Goal: Task Accomplishment & Management: Use online tool/utility

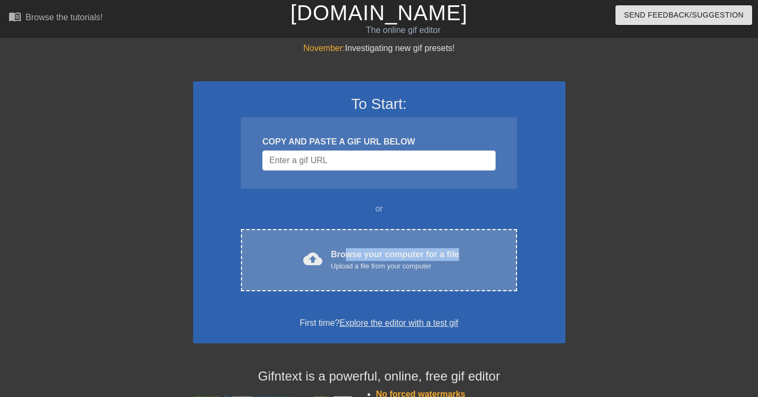
click at [344, 259] on div "Browse your computer for a file Upload a file from your computer" at bounding box center [395, 259] width 128 height 23
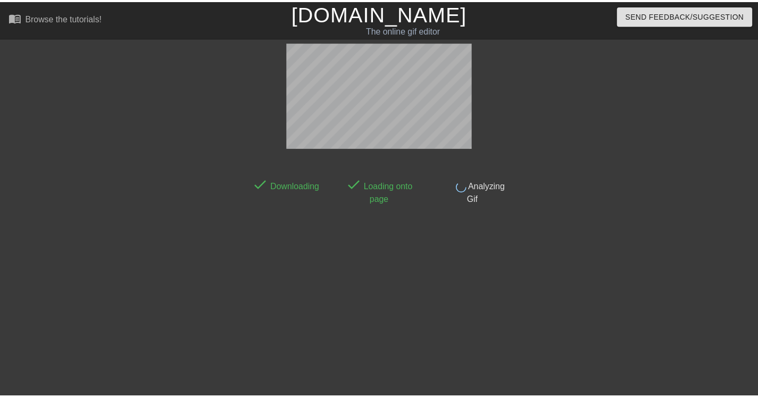
scroll to position [26, 0]
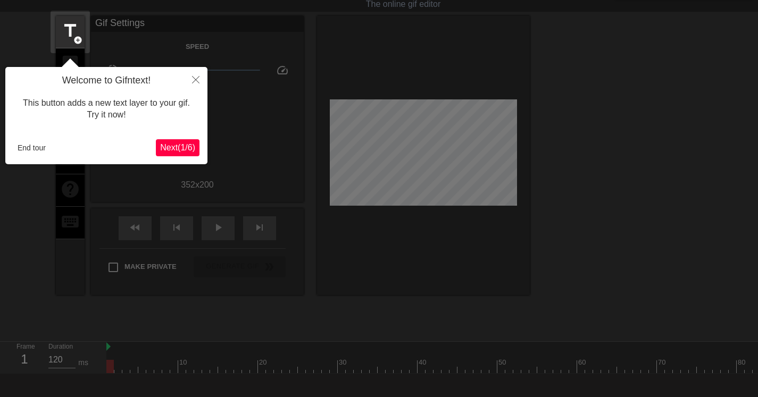
click at [187, 145] on span "Next ( 1 / 6 )" at bounding box center [177, 147] width 35 height 9
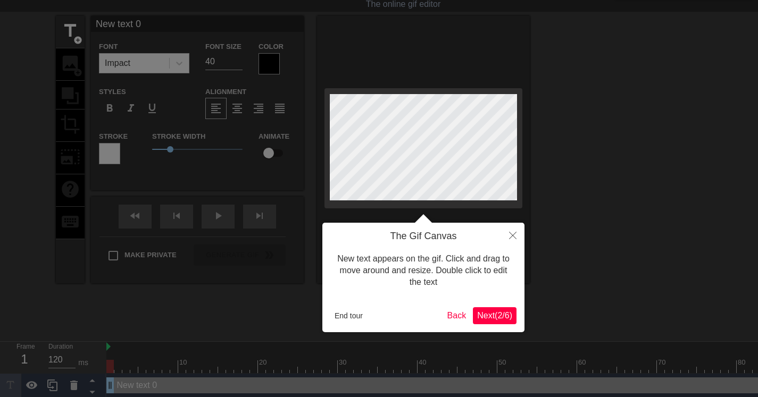
scroll to position [0, 0]
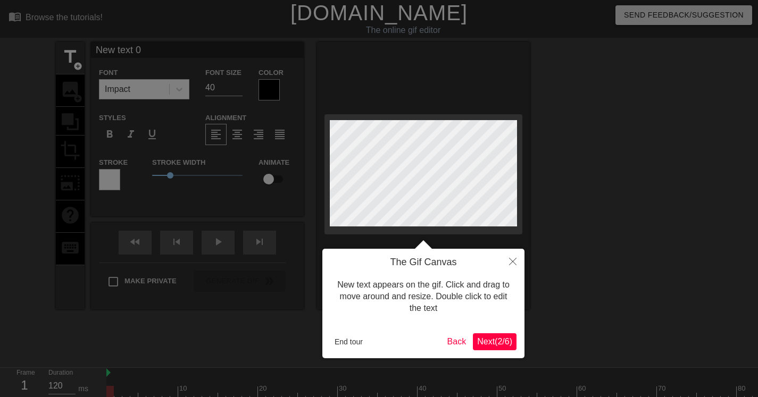
type input "W"
type textarea "W"
type input "Wh"
type textarea "Wh"
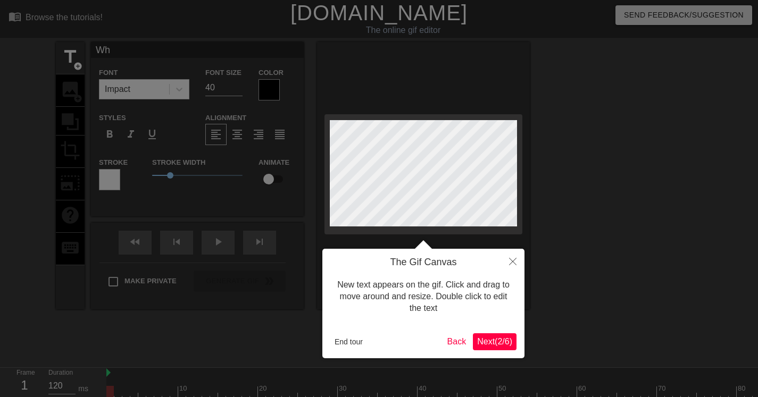
type input "Wha"
type textarea "Wha"
type input "What"
type textarea "What"
type input "What'"
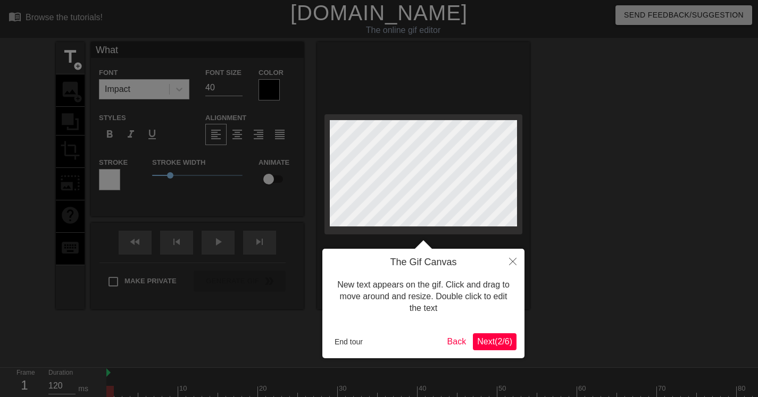
type textarea "What'"
type input "What's"
type textarea "What's"
type input "What's"
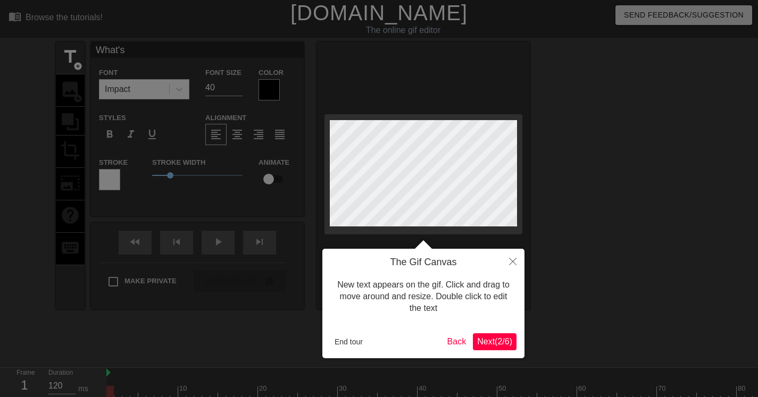
type textarea "What's"
type input "What's g"
type textarea "What's g"
type input "What's go"
type textarea "What's go"
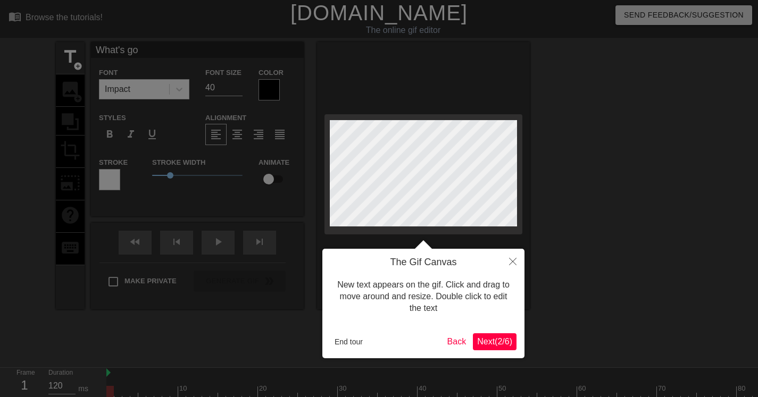
scroll to position [2, 4]
type input "What's goo"
type textarea "What's goo"
type input "What's good"
type textarea "What's good"
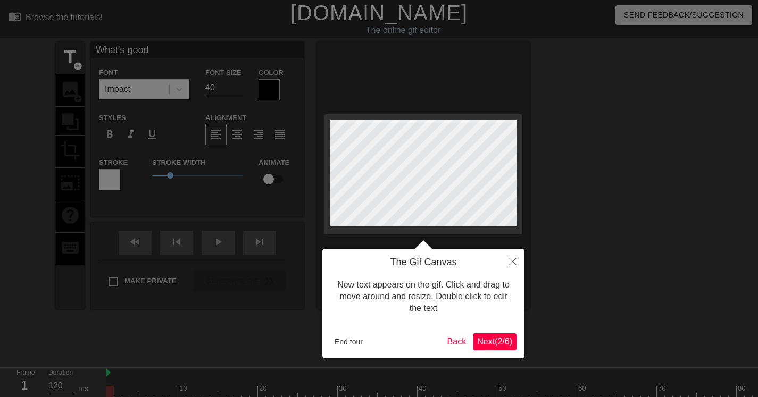
type input "What's good"
type textarea "What's good"
type input "What's good"
type textarea "What's good"
type input "What's good"
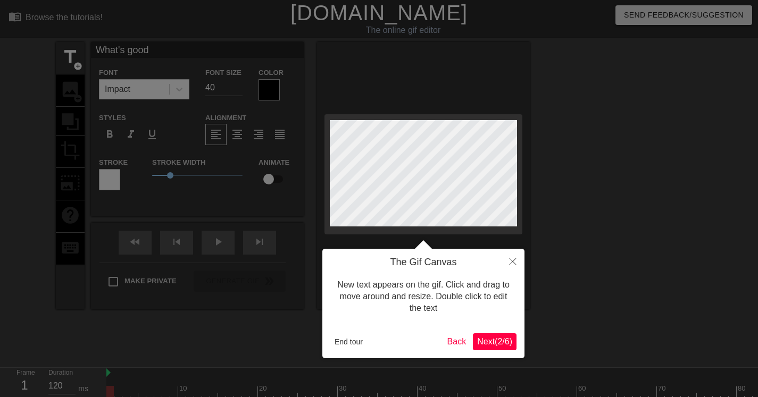
type textarea "What's good"
type input "What's good"
type textarea "What's good"
type input "What's good E"
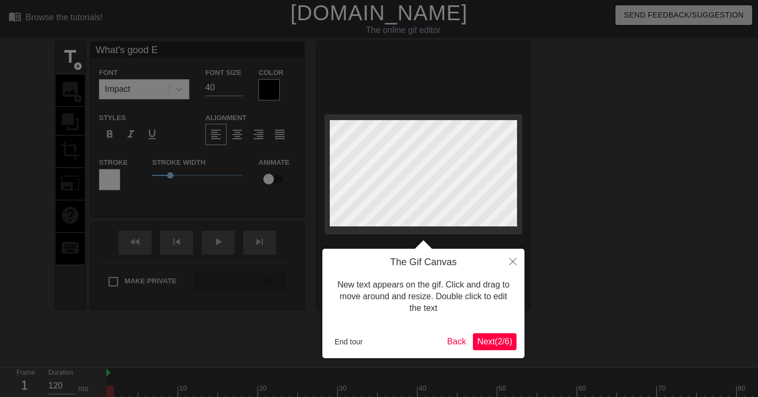
scroll to position [3, 2]
type textarea "What's good E"
type input "What's good E"
type textarea "What's good E"
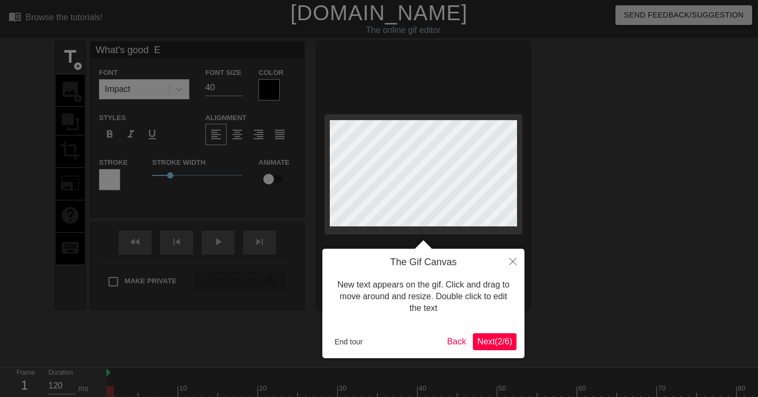
type input "What's good E"
type textarea "What's good E"
type input "What's good E"
type textarea "What's good E"
type input "What's good E"
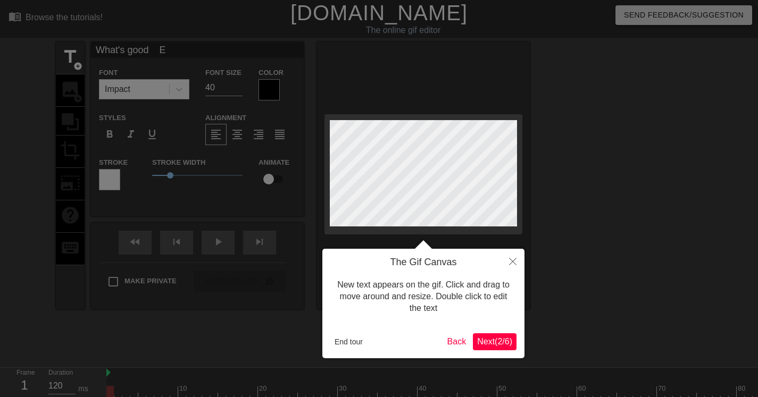
type textarea "What's good E"
type input "What's good E"
type textarea "What's good E"
type input "What's good E"
type textarea "What's good E"
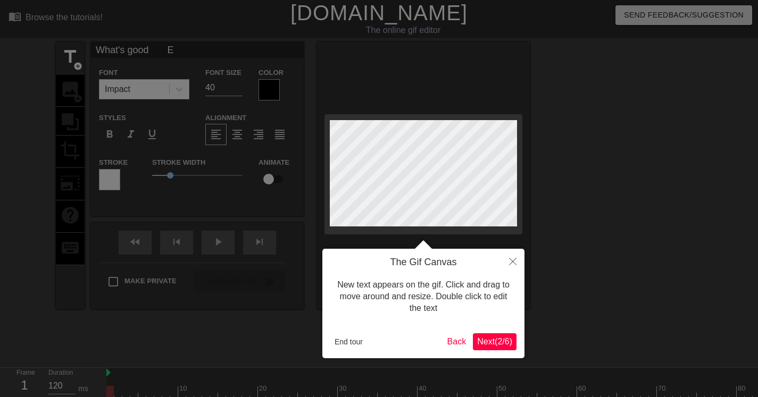
type input "What's good E"
type textarea "What's good E"
type input "What's good E"
type textarea "What's good E"
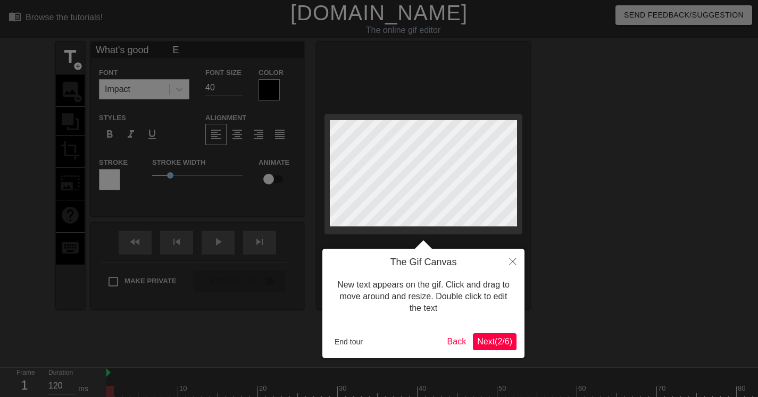
type input "What's good E"
type textarea "What's good E"
type input "What's good E"
type textarea "What's good E"
type input "What's good E"
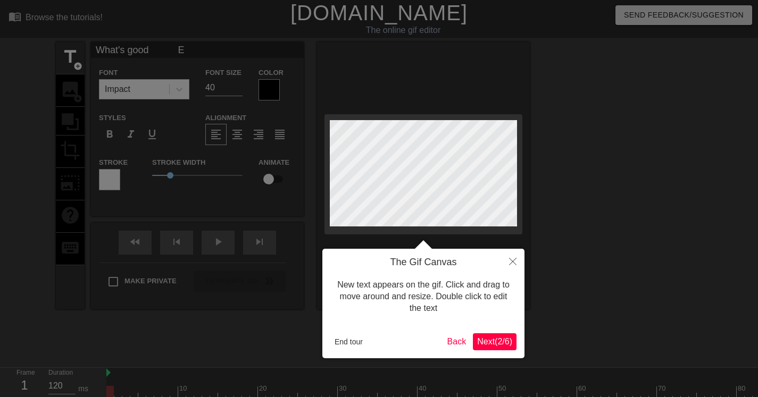
type textarea "What's good E"
type input "What's good E"
type textarea "What's good E"
type input "What's good E"
type textarea "What's good E"
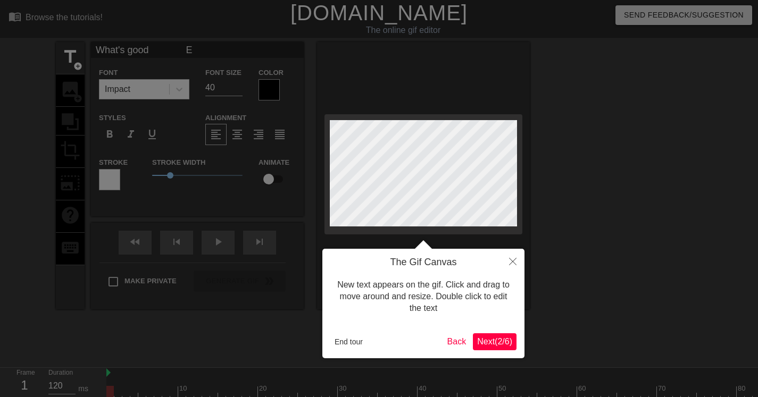
type input "What's good E$"
type textarea "What's good E$"
type input "What's good E$"
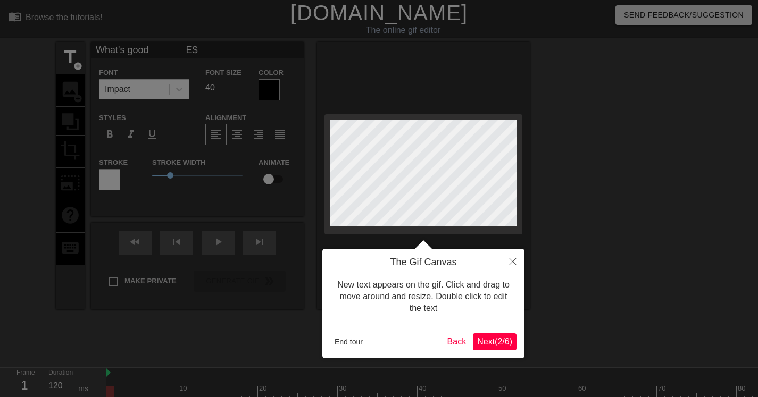
type textarea "What's good E$"
type input "What's good E$"
type textarea "What's good E$"
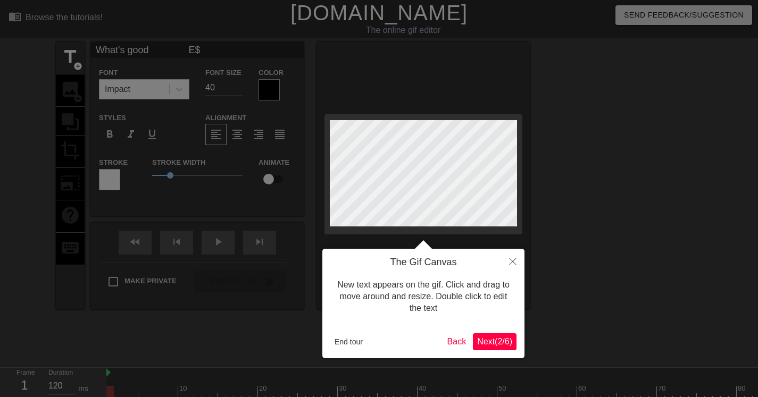
type input "What's good E$"
type textarea "What's good E$"
type input "What's good! E$"
type textarea "What's good! E$"
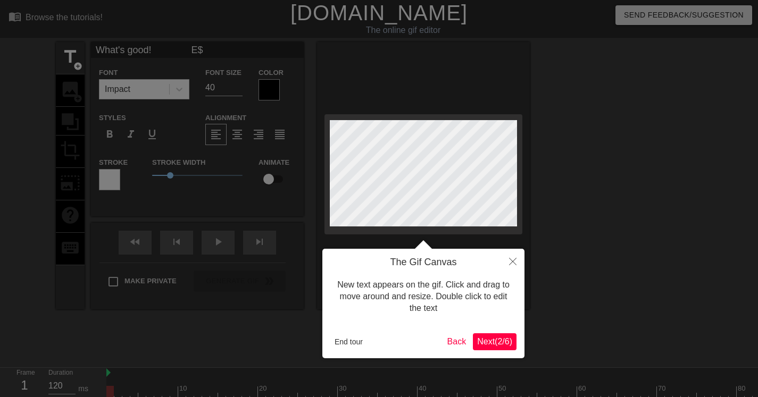
type input "What's good E$"
type textarea "What's good E$"
type input "What's good! E$"
type textarea "What's good! E$"
type input "What's good! E$"
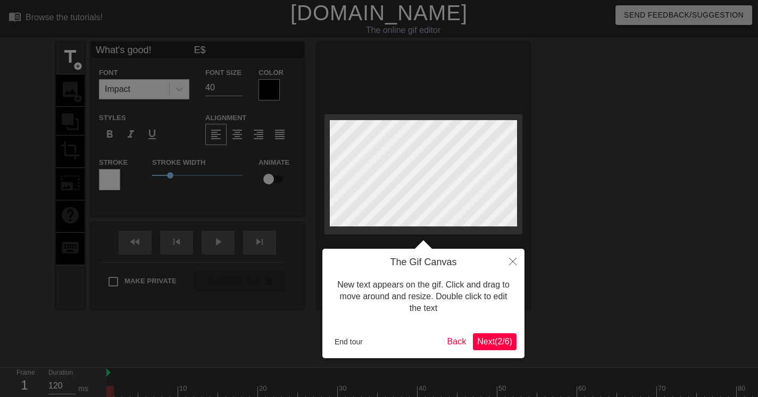
scroll to position [3, 4]
type textarea "What's good! E$"
type input "What's good! E$"
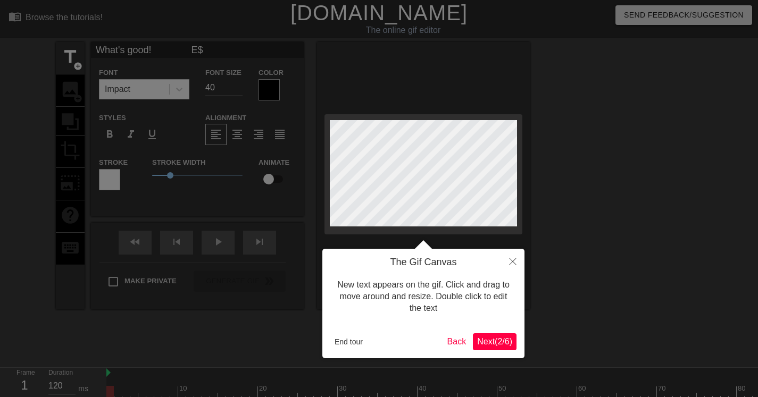
type textarea "What's good! E$"
click at [182, 92] on div at bounding box center [379, 216] width 758 height 432
click at [185, 87] on div at bounding box center [379, 216] width 758 height 432
drag, startPoint x: 177, startPoint y: 89, endPoint x: 170, endPoint y: 90, distance: 7.6
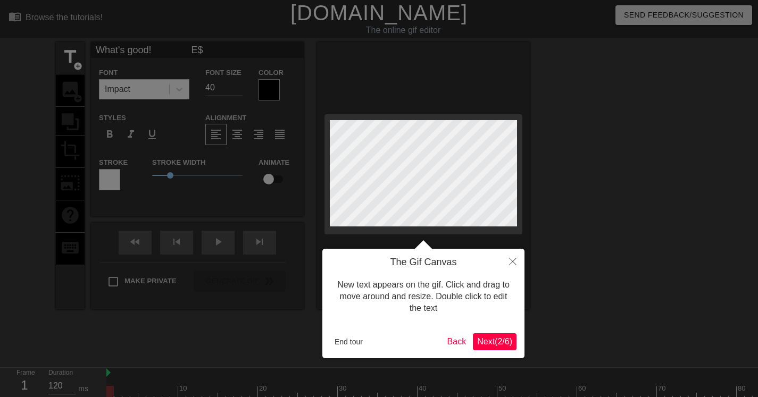
click at [174, 89] on div at bounding box center [379, 216] width 758 height 432
click at [123, 90] on div at bounding box center [379, 216] width 758 height 432
drag, startPoint x: 122, startPoint y: 89, endPoint x: 128, endPoint y: 88, distance: 6.5
click at [124, 89] on div at bounding box center [379, 216] width 758 height 432
click at [131, 87] on div at bounding box center [379, 216] width 758 height 432
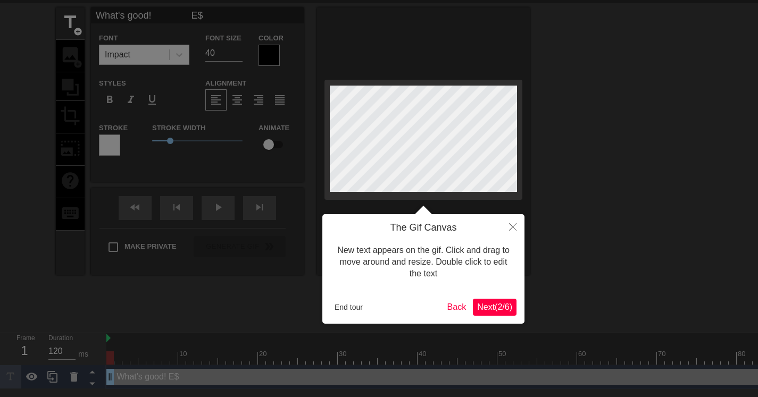
scroll to position [0, 0]
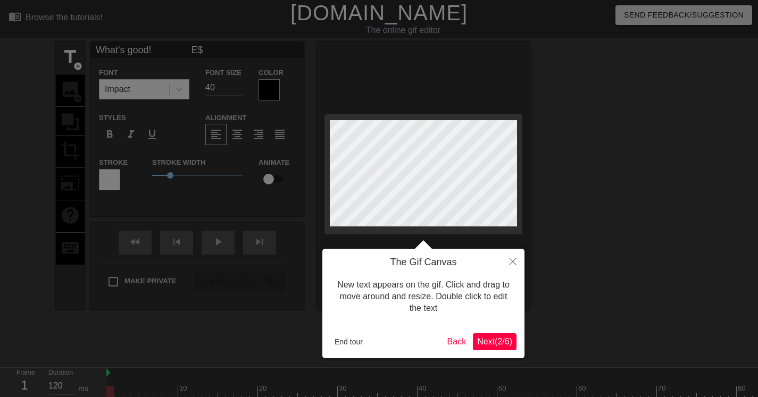
click at [237, 87] on div at bounding box center [379, 216] width 758 height 432
click at [238, 91] on div at bounding box center [379, 216] width 758 height 432
click at [238, 93] on div at bounding box center [379, 216] width 758 height 432
click at [271, 92] on div at bounding box center [379, 216] width 758 height 432
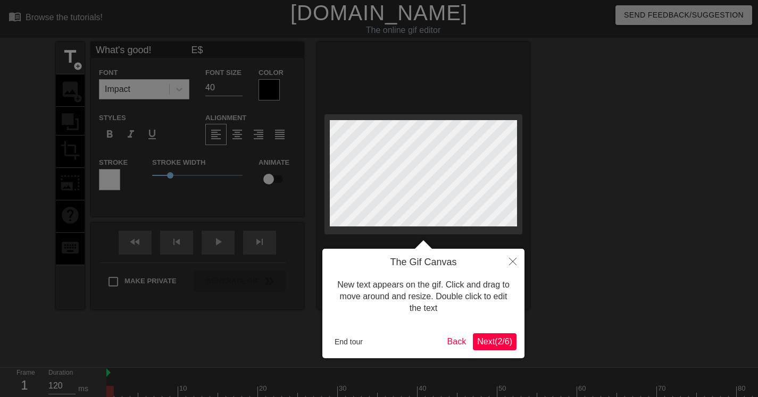
drag, startPoint x: 271, startPoint y: 92, endPoint x: 236, endPoint y: 92, distance: 34.6
click at [271, 92] on div at bounding box center [379, 216] width 758 height 432
click at [161, 49] on div at bounding box center [379, 216] width 758 height 432
click at [502, 336] on button "Next ( 2 / 6 )" at bounding box center [495, 342] width 44 height 17
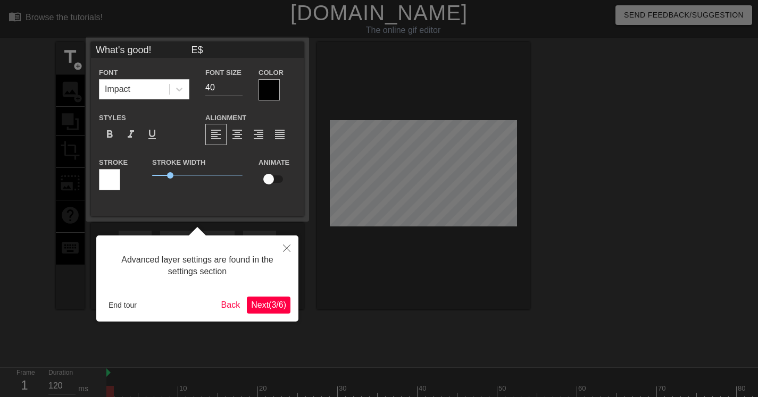
scroll to position [26, 0]
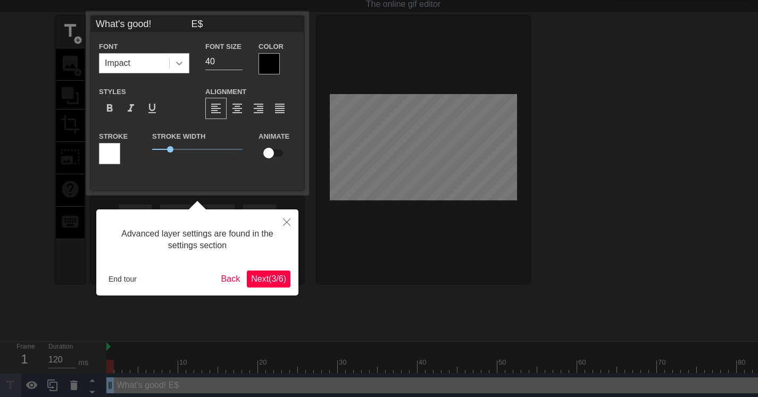
click at [180, 63] on icon at bounding box center [179, 63] width 11 height 11
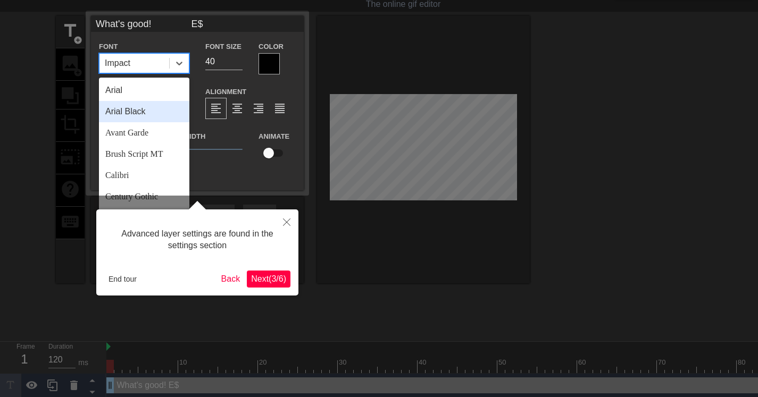
click at [140, 114] on div "Arial Black" at bounding box center [144, 111] width 90 height 21
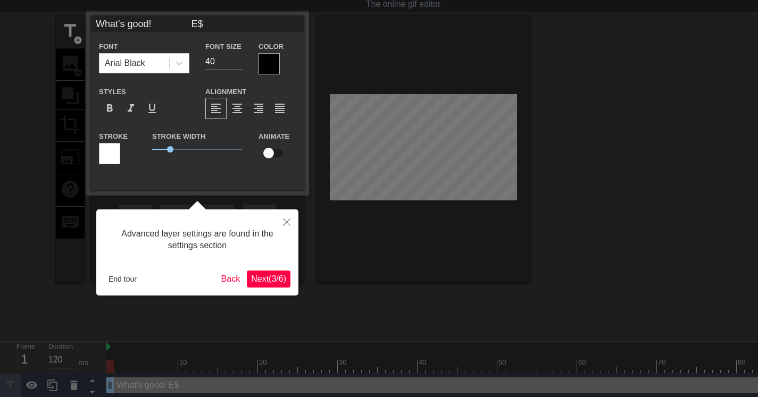
click at [140, 139] on div "Stroke" at bounding box center [117, 152] width 53 height 44
click at [178, 65] on icon at bounding box center [179, 63] width 11 height 11
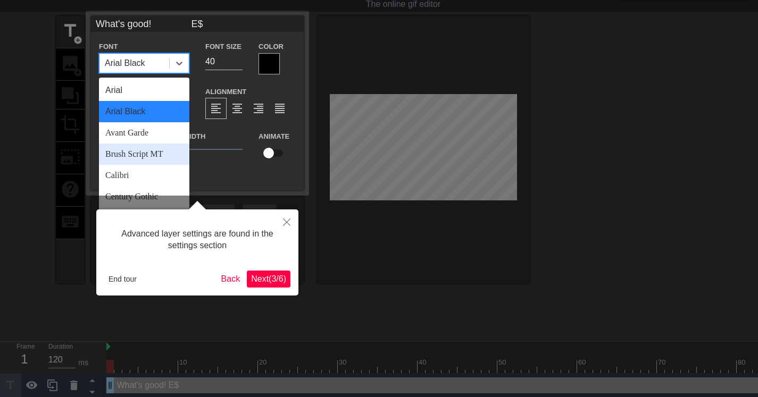
click at [158, 154] on div "Brush Script MT" at bounding box center [144, 154] width 90 height 21
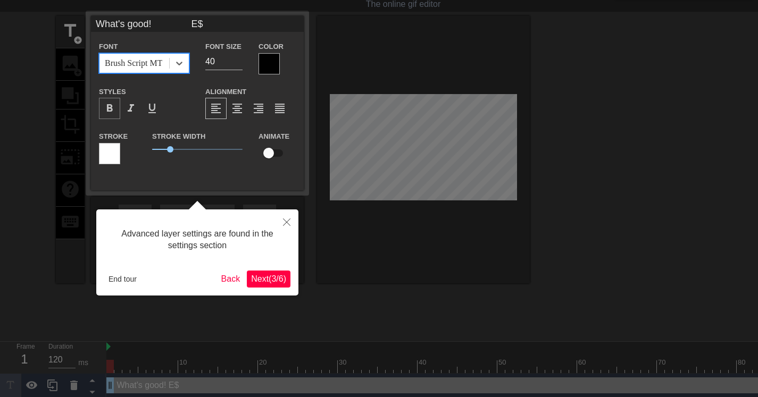
click at [110, 109] on span "format_bold" at bounding box center [109, 108] width 13 height 13
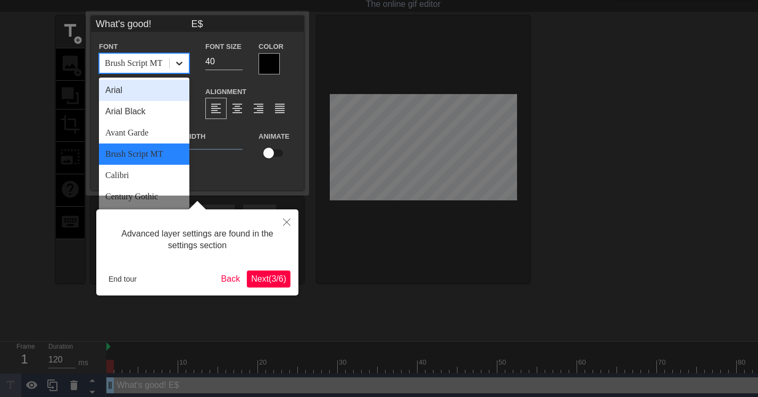
click at [178, 61] on icon at bounding box center [179, 63] width 11 height 11
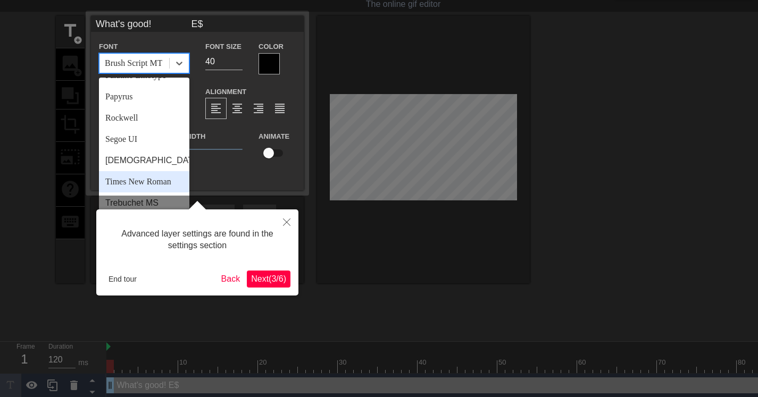
click at [138, 172] on div "Times New Roman" at bounding box center [144, 181] width 90 height 21
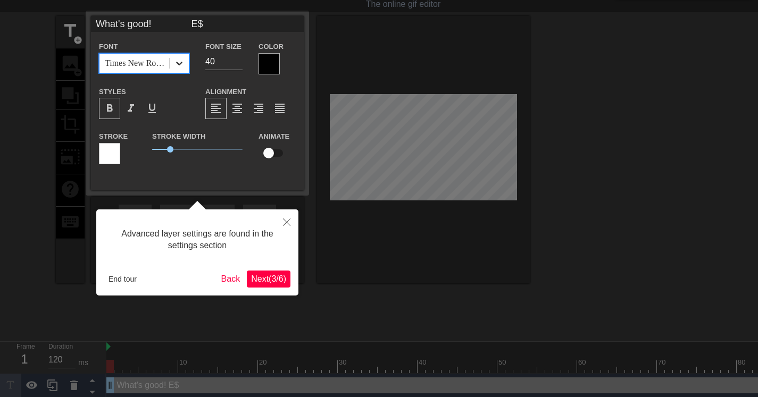
click at [179, 67] on icon at bounding box center [179, 63] width 11 height 11
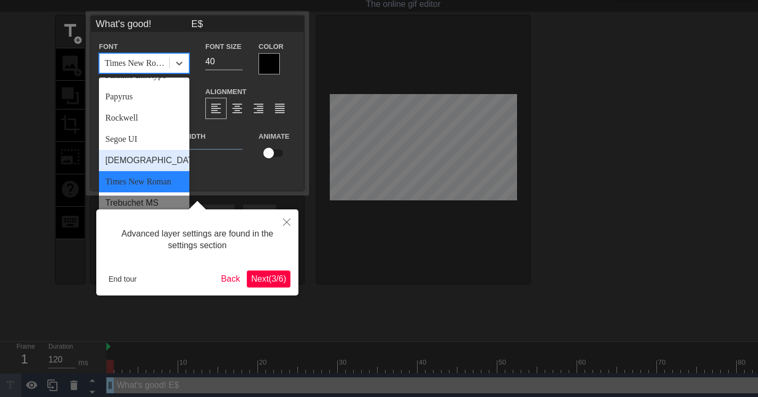
click at [132, 158] on div "[DEMOGRAPHIC_DATA]" at bounding box center [144, 160] width 90 height 21
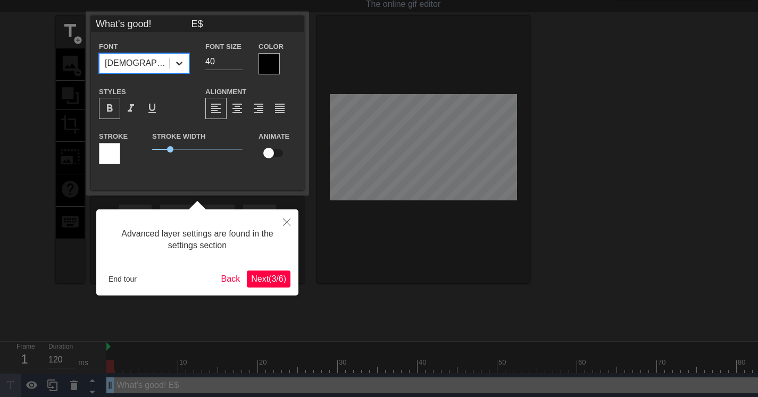
click at [186, 65] on div at bounding box center [179, 63] width 19 height 19
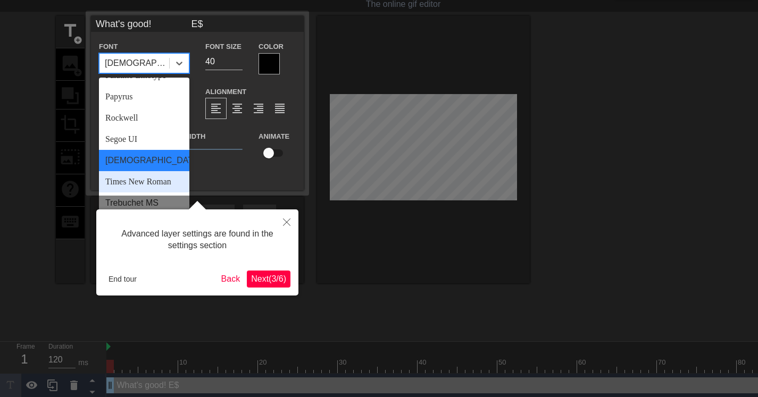
click at [134, 180] on div "Times New Roman" at bounding box center [144, 181] width 90 height 21
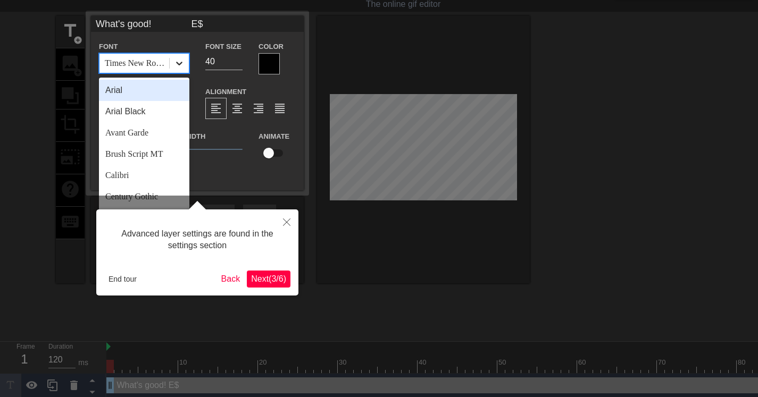
click at [185, 68] on div at bounding box center [179, 63] width 19 height 19
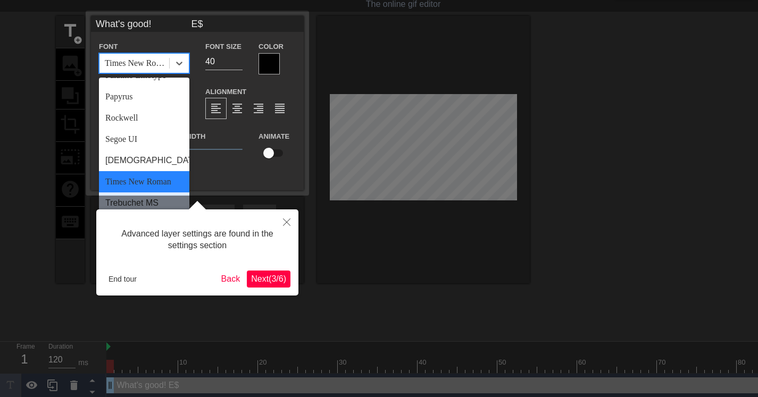
scroll to position [28, 0]
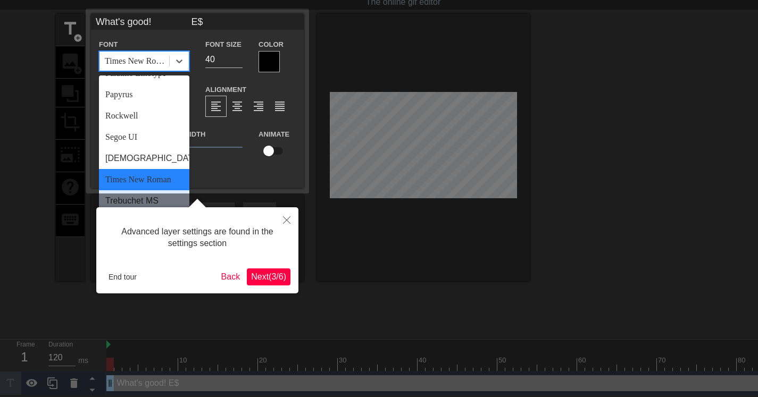
click at [138, 201] on body "menu_book Browse the tutorials! Gifntext.com The online gif editor Send Feedbac…" at bounding box center [379, 184] width 758 height 424
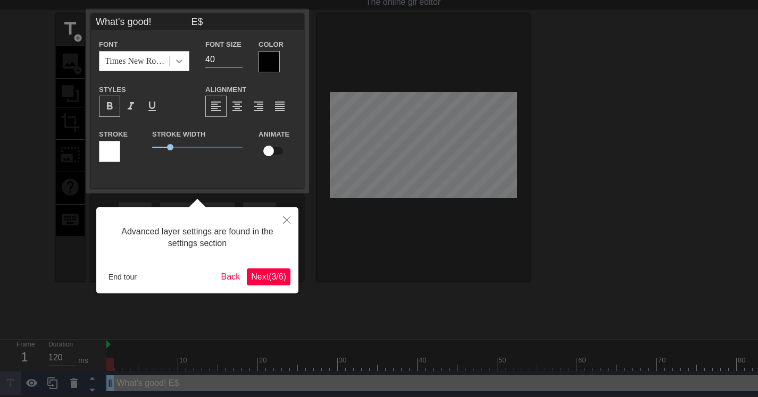
click at [182, 59] on icon at bounding box center [179, 61] width 11 height 11
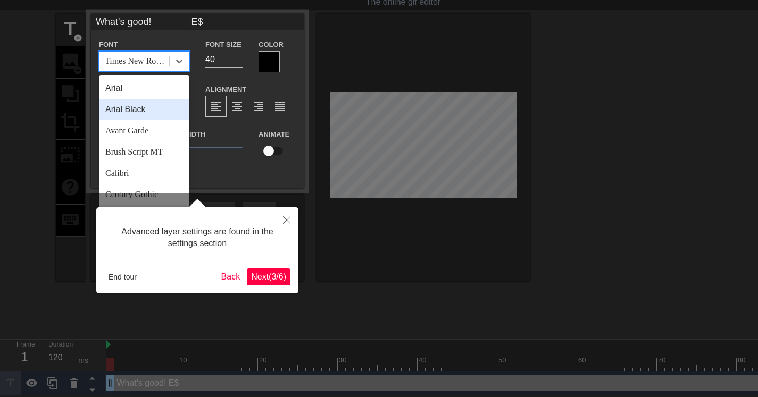
click at [143, 113] on div "Arial Black" at bounding box center [144, 109] width 90 height 21
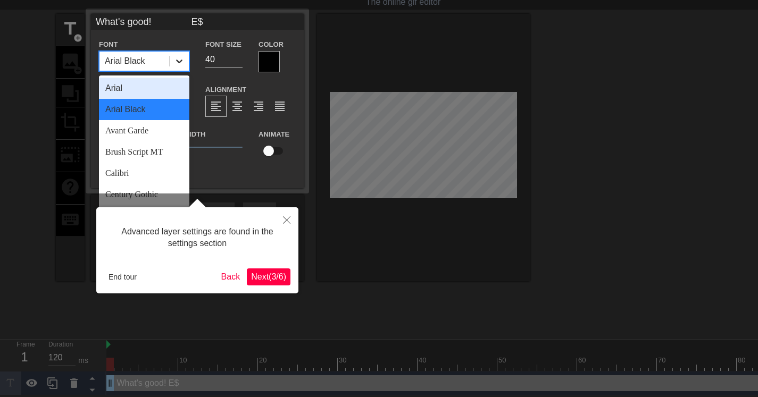
click at [182, 69] on div at bounding box center [179, 61] width 19 height 19
click at [128, 89] on div "Arial" at bounding box center [144, 88] width 90 height 21
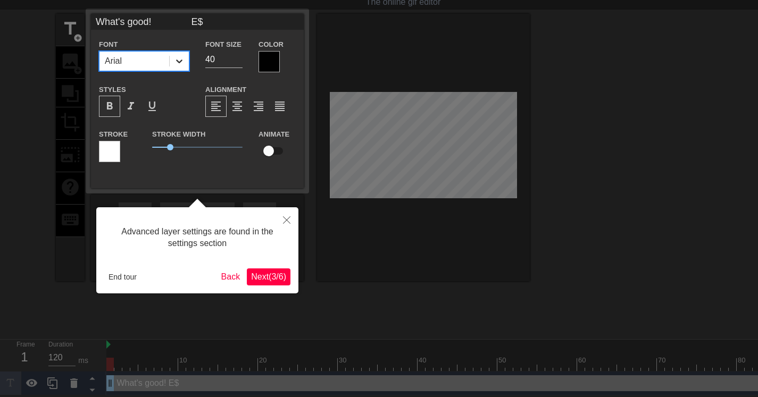
click at [170, 65] on div at bounding box center [179, 61] width 19 height 19
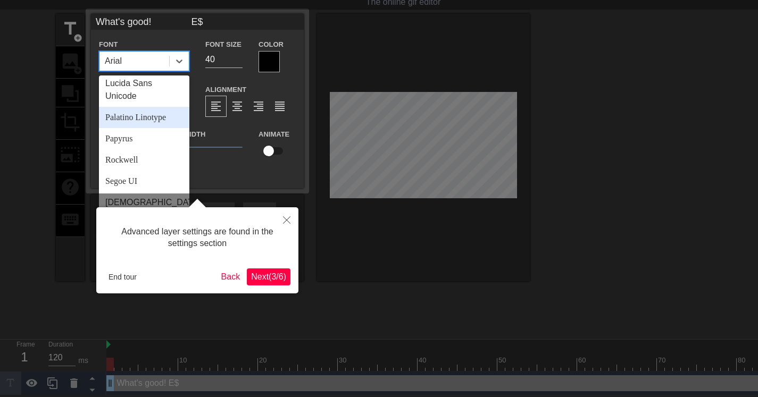
scroll to position [322, 0]
click at [134, 127] on div "Palatino Linotype" at bounding box center [144, 119] width 90 height 21
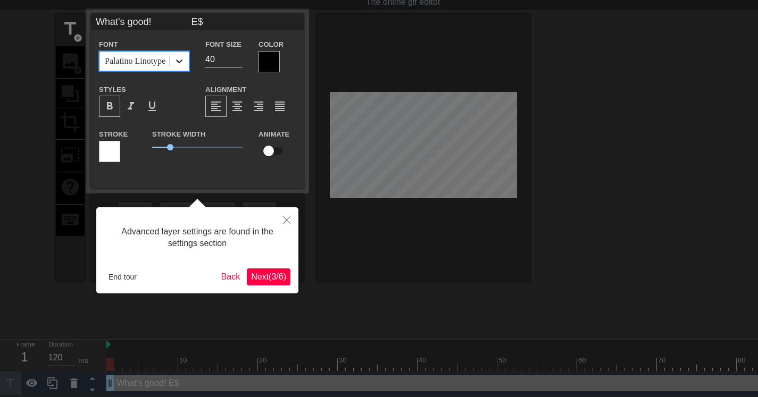
click at [180, 57] on icon at bounding box center [179, 61] width 11 height 11
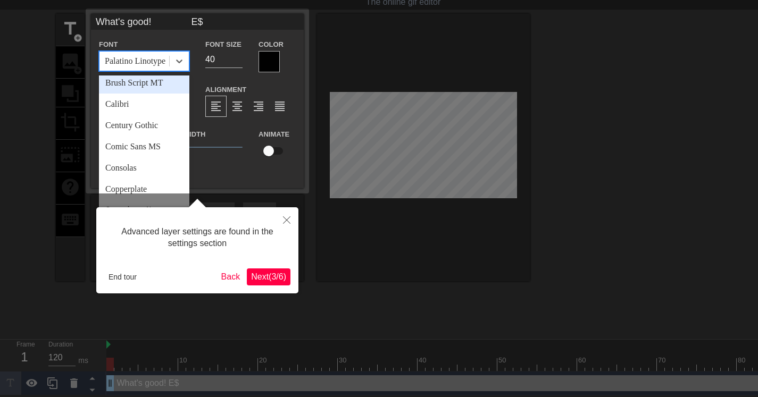
scroll to position [201, 0]
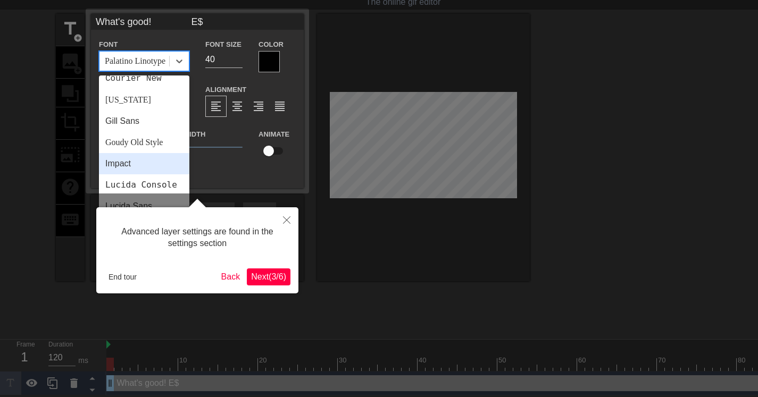
click at [147, 156] on div "Impact" at bounding box center [144, 163] width 90 height 21
type input "What's good! E$"
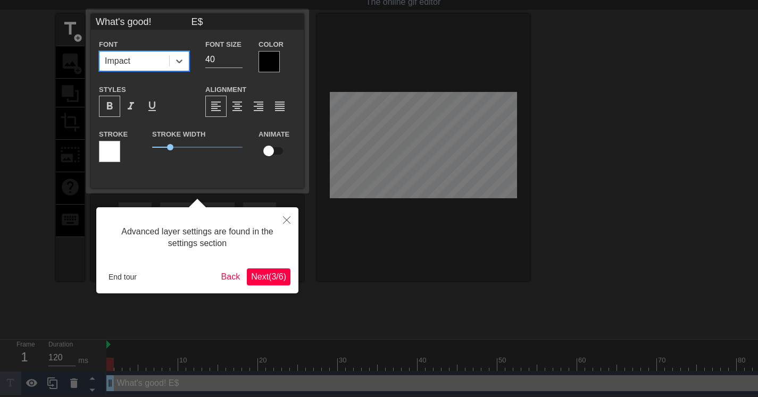
click at [402, 156] on div at bounding box center [379, 188] width 758 height 432
click at [487, 154] on div at bounding box center [379, 188] width 758 height 432
click at [499, 152] on div at bounding box center [379, 188] width 758 height 432
click at [275, 272] on span "Next ( 3 / 6 )" at bounding box center [268, 276] width 35 height 9
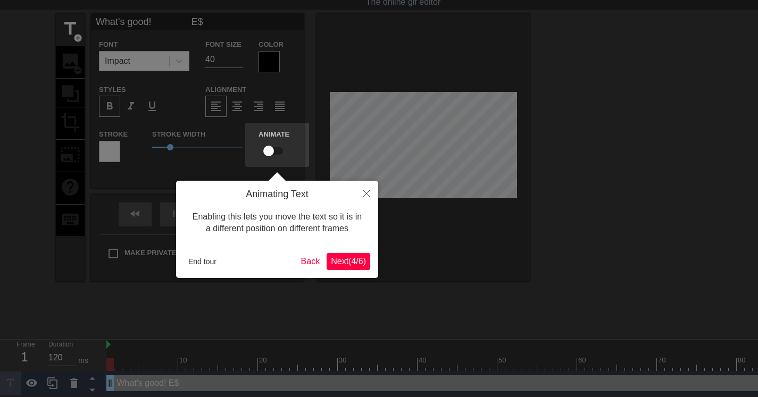
scroll to position [0, 0]
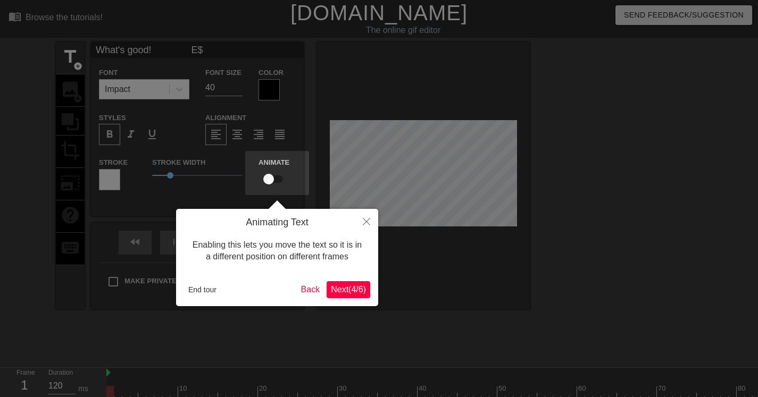
click at [351, 290] on span "Next ( 4 / 6 )" at bounding box center [348, 289] width 35 height 9
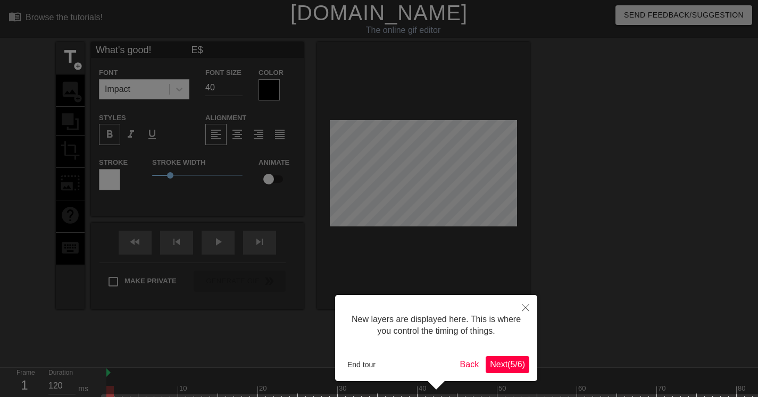
scroll to position [36, 0]
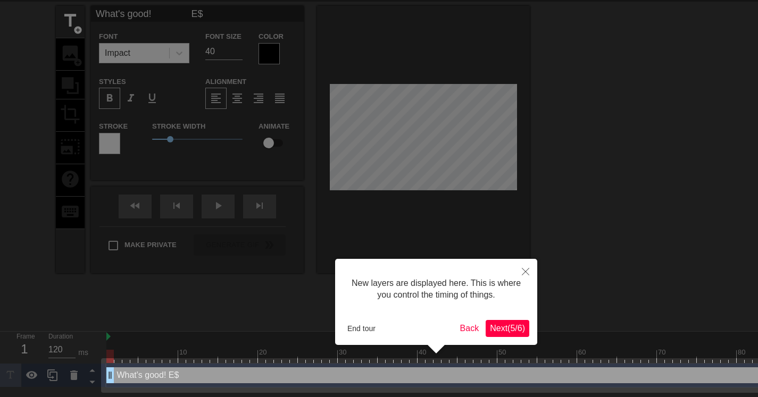
click at [505, 326] on span "Next ( 5 / 6 )" at bounding box center [507, 328] width 35 height 9
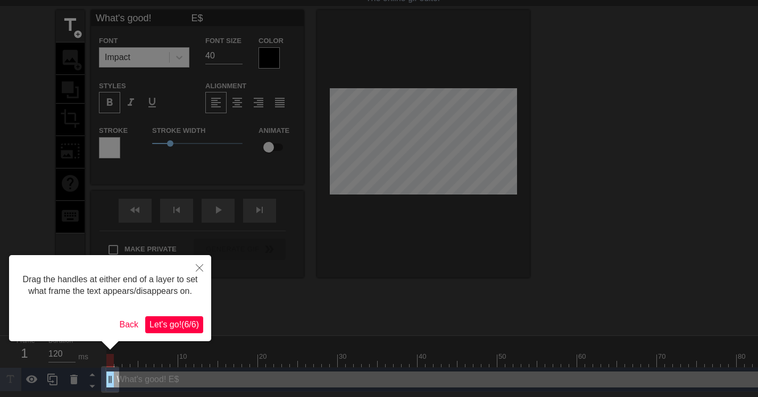
scroll to position [0, 0]
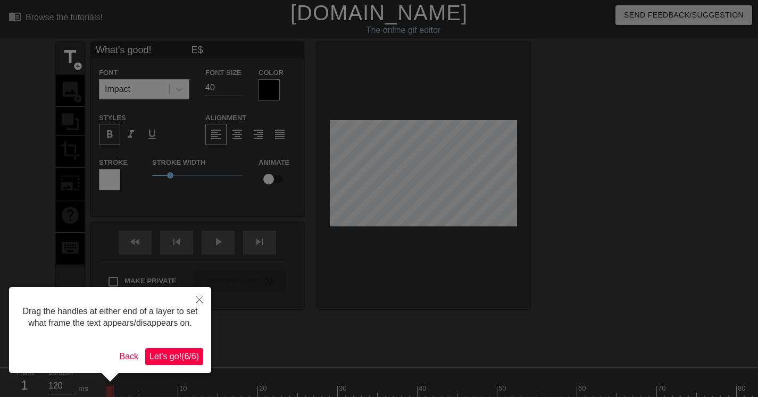
click at [175, 361] on span "Let's go! ( 6 / 6 )" at bounding box center [173, 356] width 49 height 9
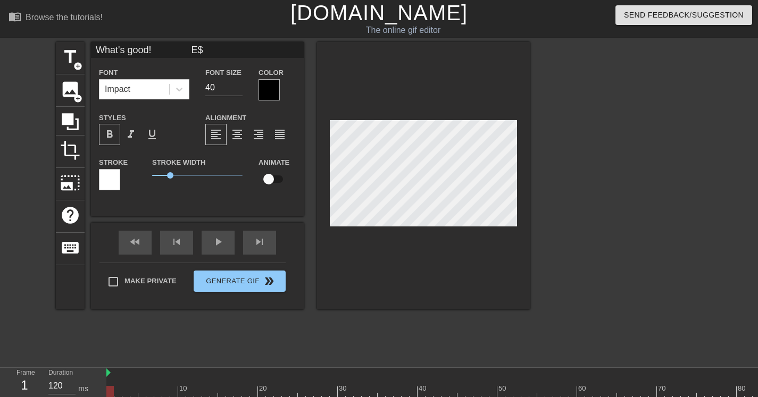
click at [268, 179] on input "checkbox" at bounding box center [268, 179] width 61 height 20
checkbox input "true"
type input "What's good! E$"
drag, startPoint x: 170, startPoint y: 175, endPoint x: 56, endPoint y: 176, distance: 114.4
click at [39, 180] on div "title add_circle image add_circle crop photo_size_select_large help keyboard Wh…" at bounding box center [379, 201] width 758 height 319
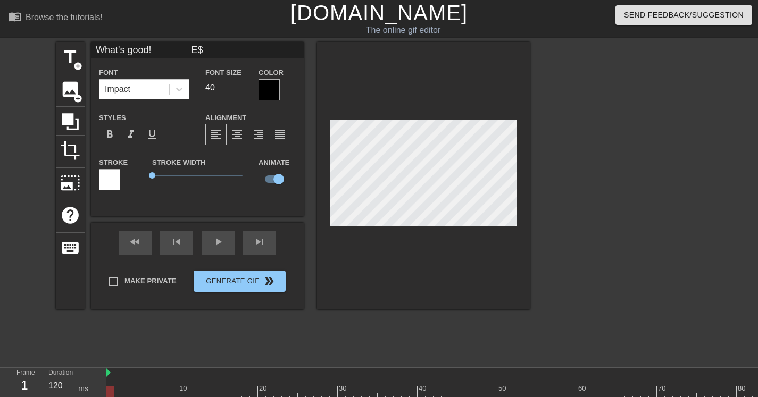
scroll to position [28, 0]
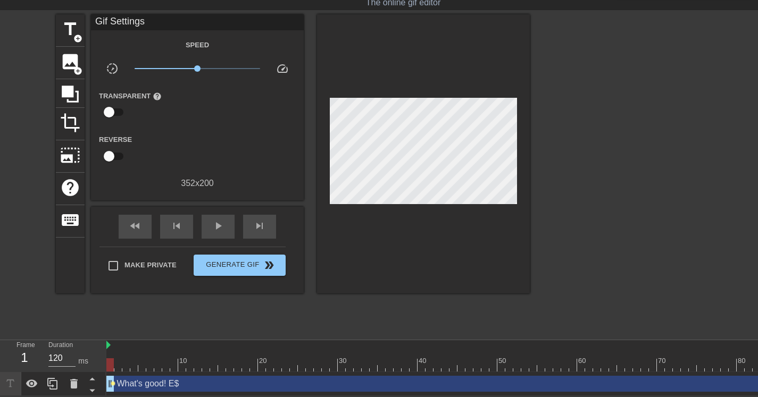
click at [112, 384] on span "lens" at bounding box center [113, 383] width 5 height 5
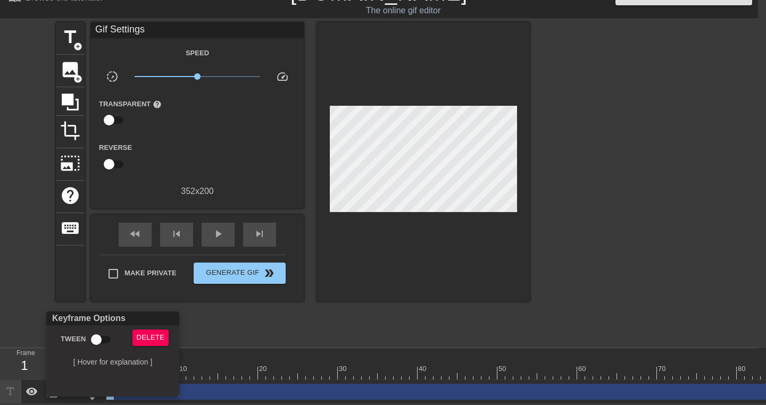
drag, startPoint x: 198, startPoint y: 78, endPoint x: 182, endPoint y: 81, distance: 15.8
click at [182, 81] on div at bounding box center [383, 202] width 766 height 405
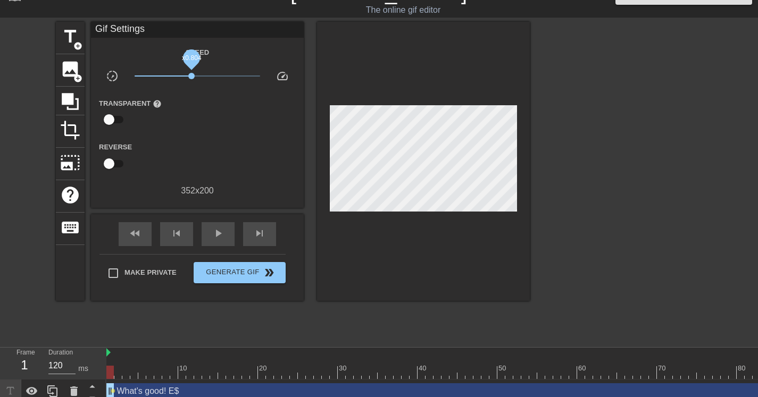
drag, startPoint x: 197, startPoint y: 76, endPoint x: 191, endPoint y: 78, distance: 6.2
click at [192, 78] on span "x0.804" at bounding box center [191, 76] width 6 height 6
click at [195, 76] on span "x0.891" at bounding box center [194, 76] width 6 height 6
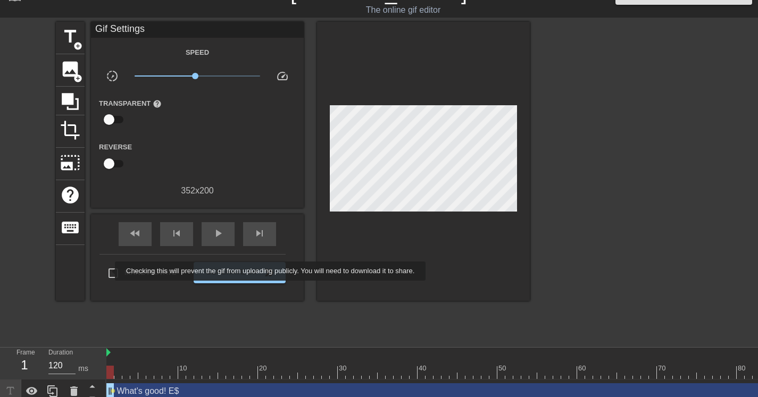
click at [108, 271] on input "Make Private" at bounding box center [113, 273] width 22 height 22
checkbox input "true"
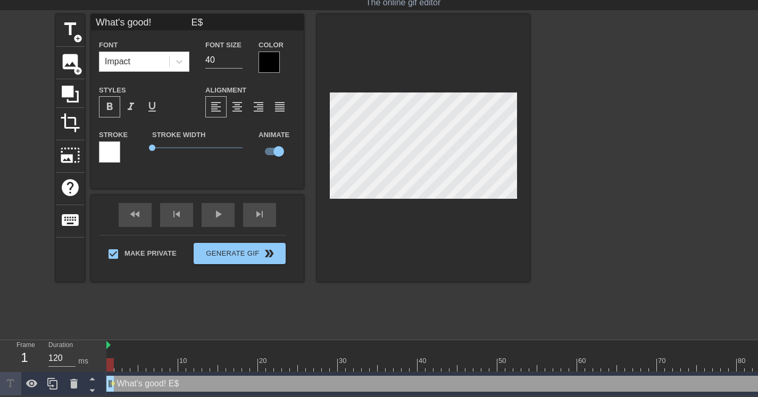
scroll to position [3, 3]
type input "What's good! \"
type textarea "What's good! \"
type input "What's good! \]"
type textarea "What's good! \]"
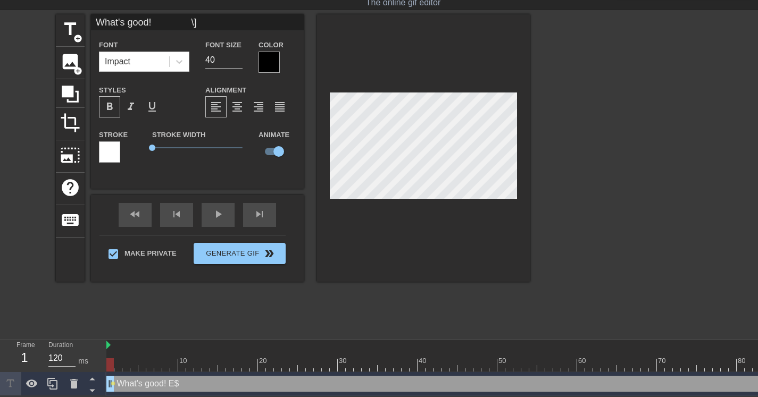
type input "What's good! \]]"
type textarea "What's good! \]]"
type input "What's good! \]]\"
type textarea "What's good! \]]\"
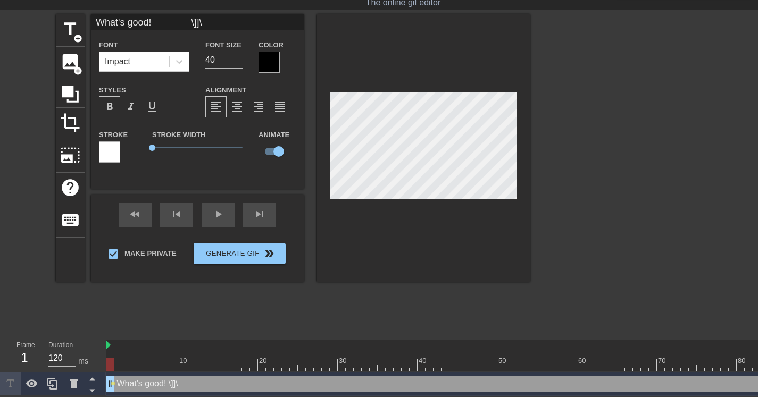
type input "What's good! \]]\\"
type textarea "What's good! \]]\\"
type input "What's good! \]]\"
type textarea "What's good! \]]\"
type input "What's good! \]]"
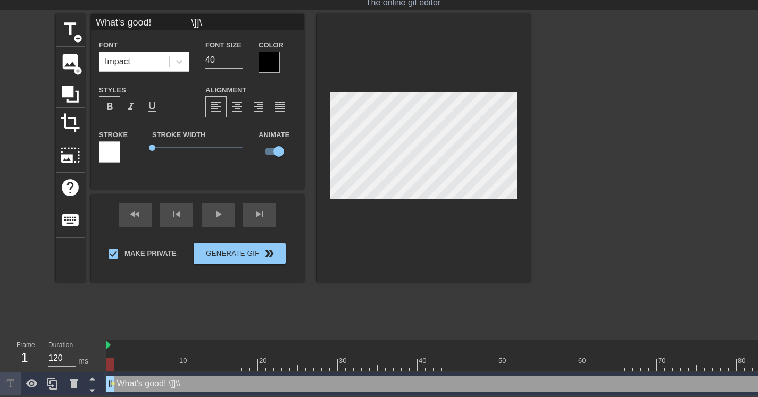
type textarea "What's good! \]]"
type input "What's good! \]"
type textarea "What's good! \]"
type input "What's good! \"
type textarea "What's good! \"
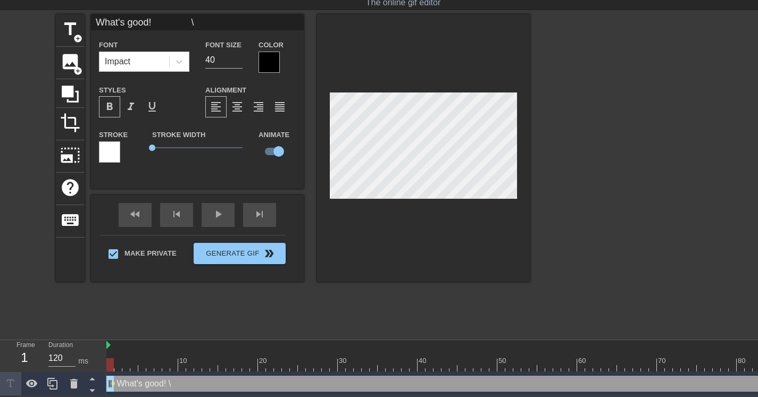
scroll to position [3, 3]
type input "What's good!"
type textarea "What's good!"
type input "What's good!"
type textarea "What's good!"
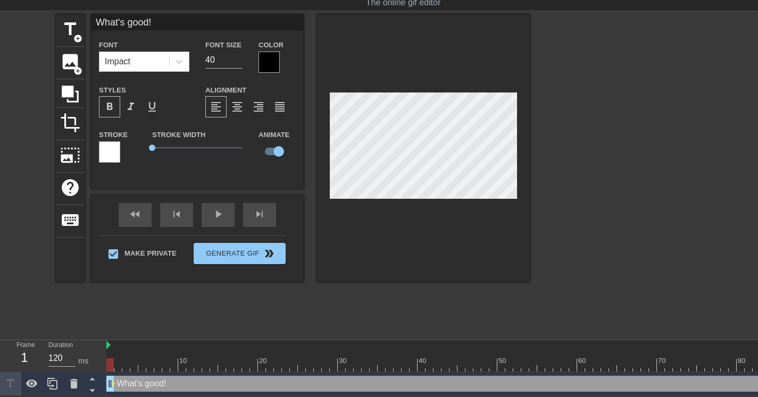
type input "What's good!"
type textarea "What's good!"
type input "What's good!"
type textarea "What's good!"
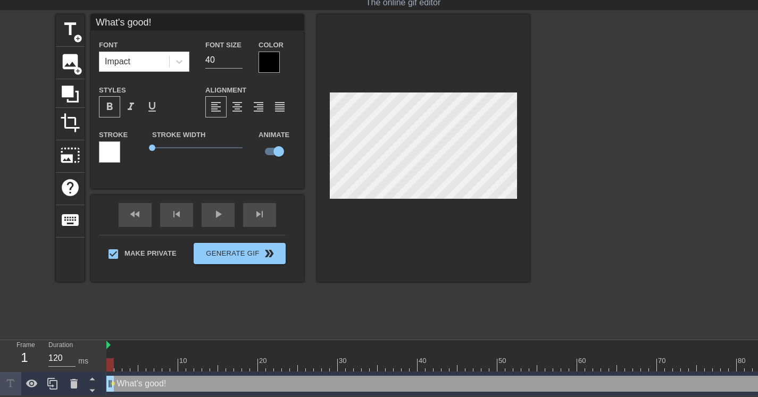
type input "What'sR good!"
type textarea "What'sR good!"
type input "What'sRe good!"
type textarea "What'sRe good!"
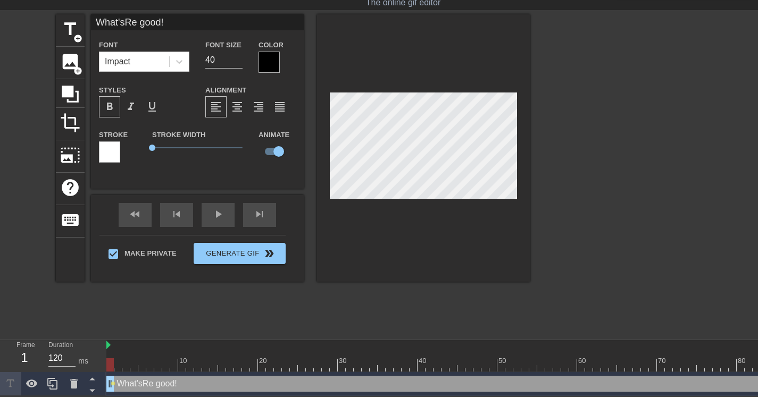
type input "What'sR good!"
type textarea "What'sR good!"
type input "What's good!"
type textarea "What's good!"
type input "What'sr good!"
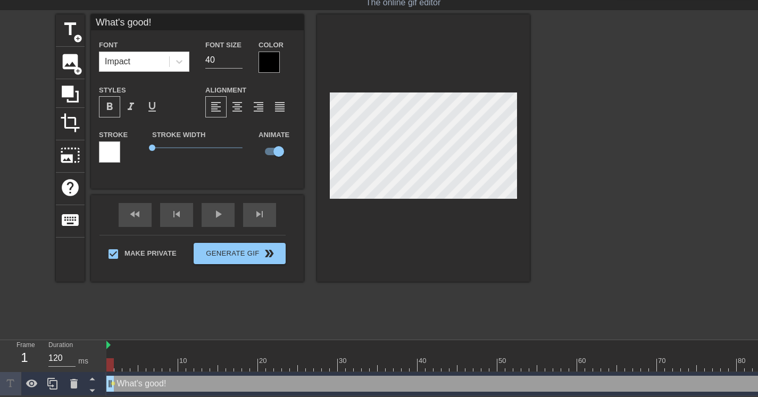
type textarea "What'sr good!"
type input "What'sre good!"
type textarea "What'sre good!"
type input "What'srea good!"
type textarea "What'srea good!"
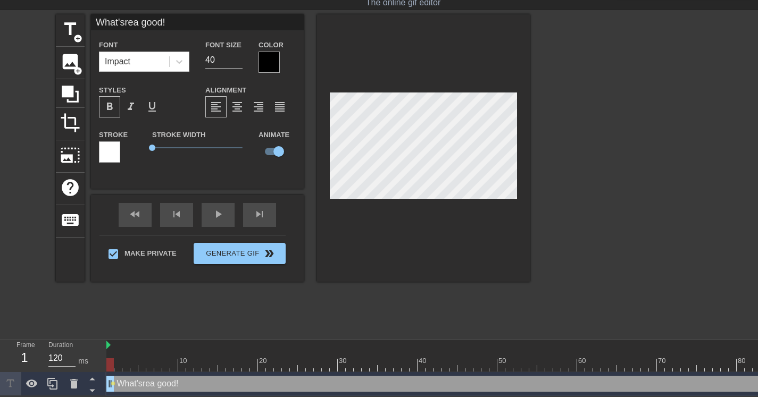
type input "What'sreaa good!"
type textarea "What'sreaa good!"
type input "What'srea good!"
type textarea "What'srea good!"
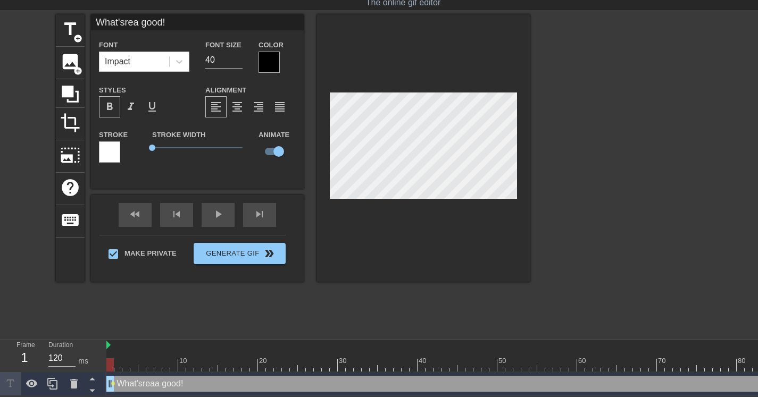
type input "What'sre good!"
type textarea "What'sre good!"
type input "What'sr good!"
type textarea "What'sr good!"
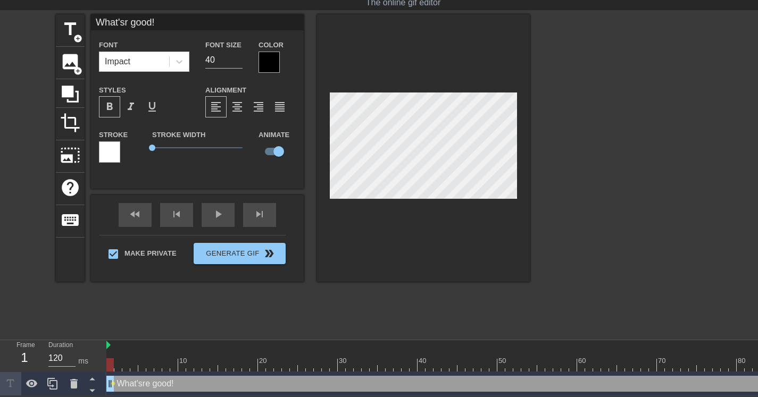
type input "What's good!"
type textarea "What's good!"
type input "What's good!"
type textarea "What's good!"
type input "What's r good!"
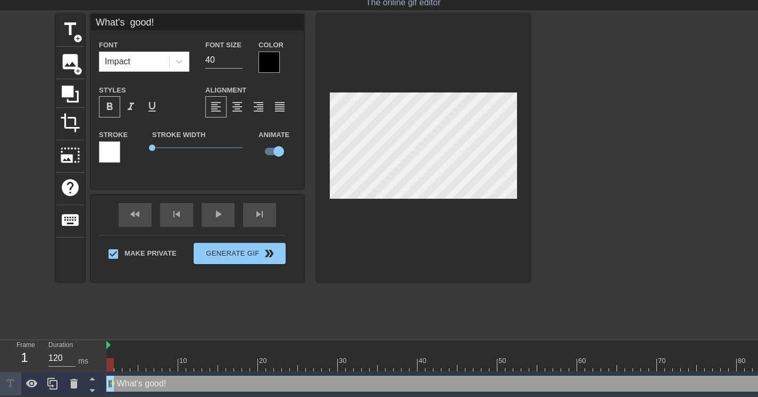
type textarea "What's r good!"
type input "What's re good!"
type textarea "What's re good!"
type input "What's rea good!"
type textarea "What's rea good!"
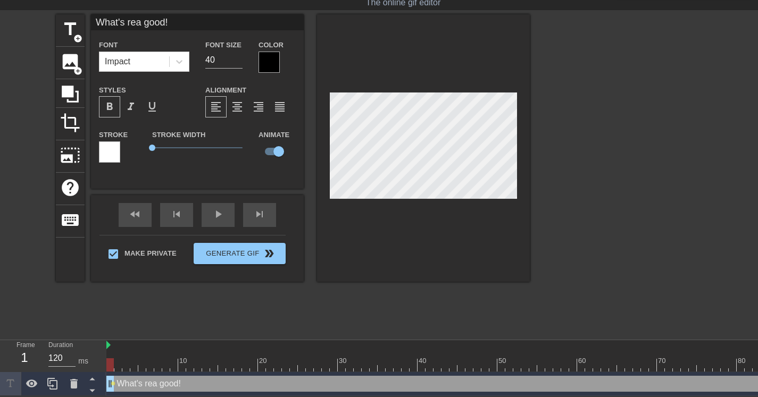
type input "What's real good!"
type textarea "What's real good!"
type input "What's reall good!"
type textarea "What's reall good!"
type input "What's really good!"
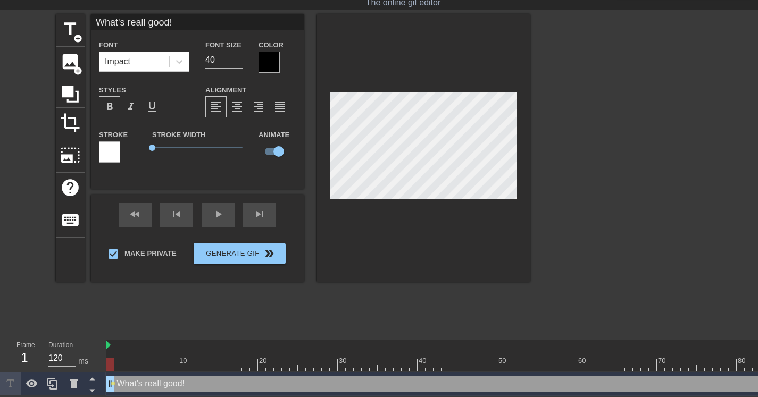
type textarea "What's really good!"
type input "What's really good!"
type textarea "What's really good!"
type input "What's really good!"
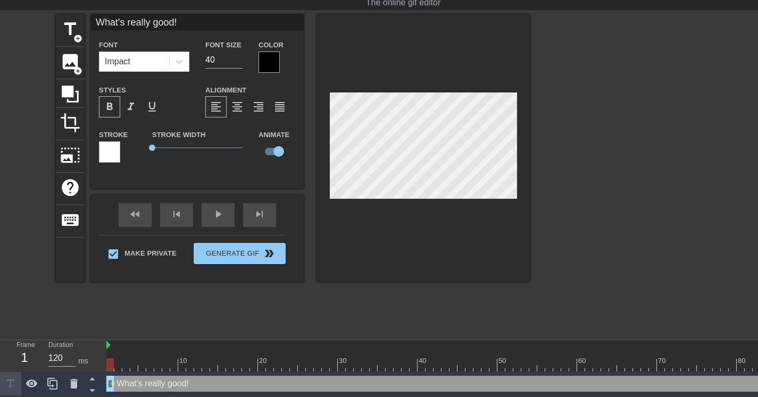
type textarea "What's really good!"
type input "What's really good!"
type textarea "What's really good!"
type input "What's really good!"
type textarea "What's really good!"
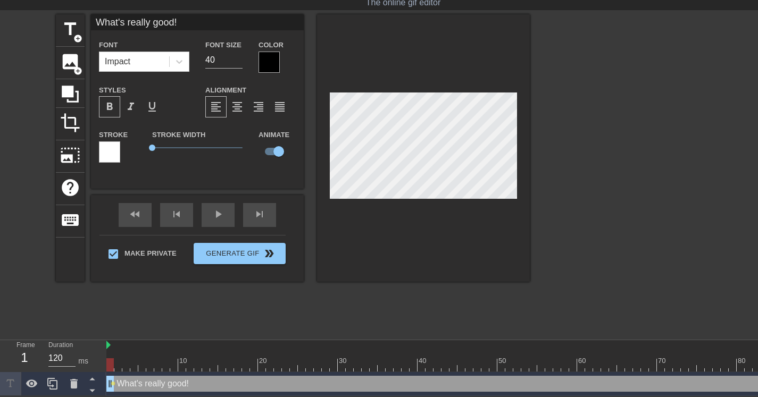
scroll to position [4, 2]
type input "What's really good!"
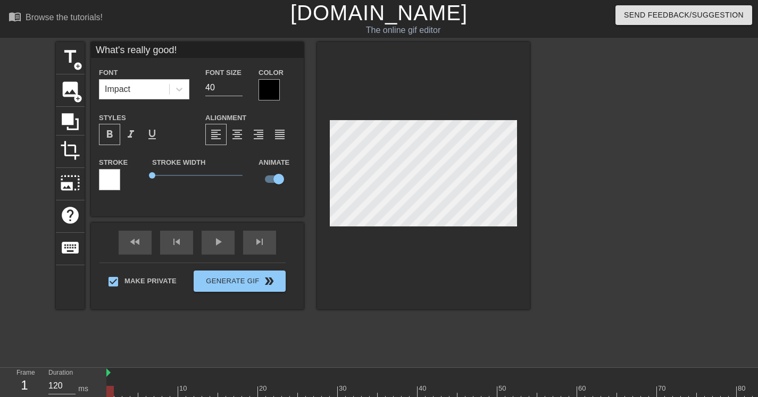
type textarea "What's really good!"
click at [310, 61] on div "title add_circle image add_circle crop photo_size_select_large help keyboard Wh…" at bounding box center [293, 176] width 474 height 268
type input "What's really good!"
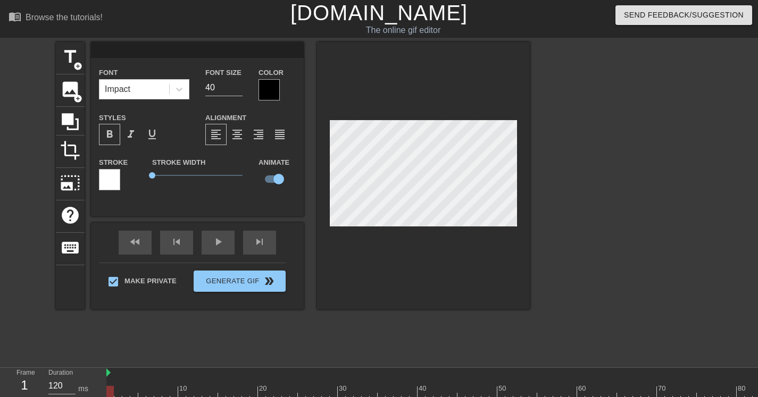
type textarea "What's really good!"
type input "What's really good!"
type textarea "What's really good!"
type input "What's really good!"
type textarea "What's really good!"
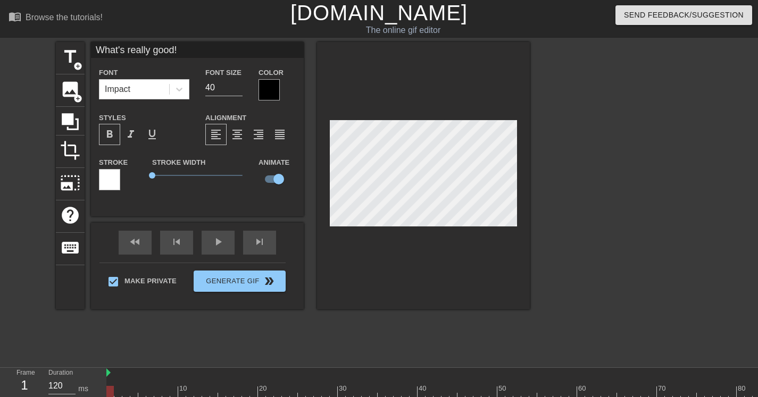
scroll to position [2, 2]
type input "What's really good!"
type textarea "What's really good!"
click at [536, 144] on div "title add_circle image add_circle crop photo_size_select_large help keyboard Wh…" at bounding box center [379, 201] width 758 height 319
type input "What's really"
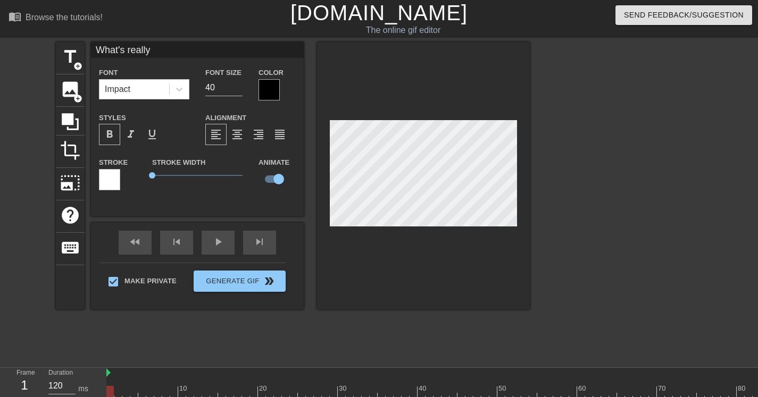
scroll to position [2, 5]
type textarea "What's really"
type input "What's really G"
type textarea "What's really G"
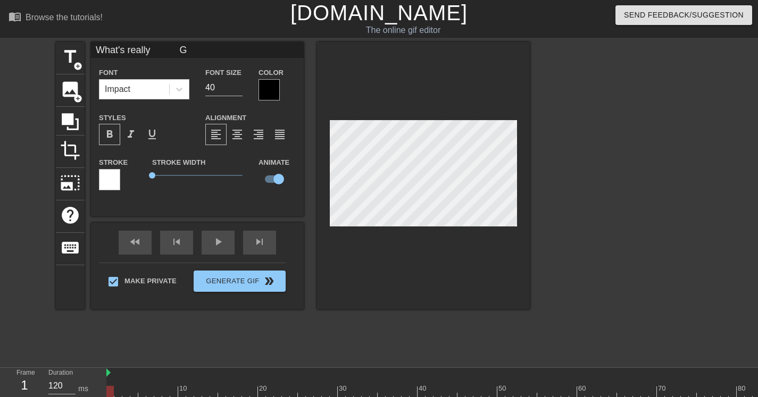
scroll to position [3, 3]
type input "What's really"
type textarea "What's really"
type input "What's really d"
type textarea "What's really d"
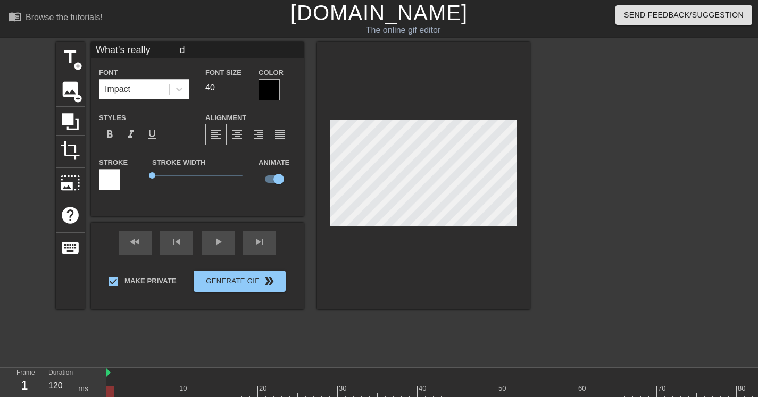
type input "What's really do"
type textarea "What's really do"
type input "What's really doo"
type textarea "What's really doo"
type input "What's really do"
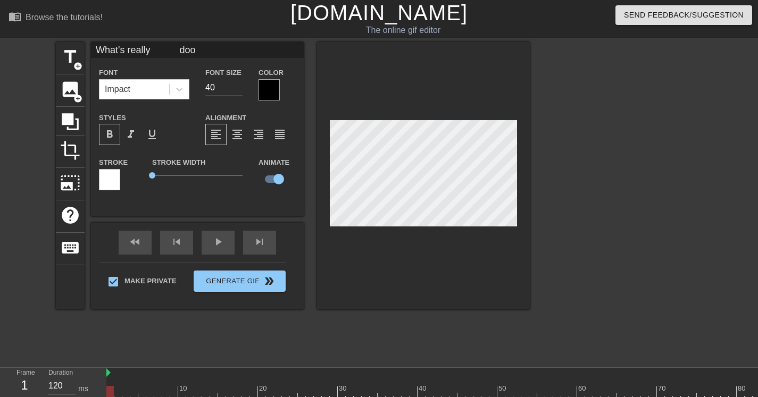
type textarea "What's really do"
type input "What's really d"
type textarea "What's really d"
type input "What's really"
type textarea "What's really"
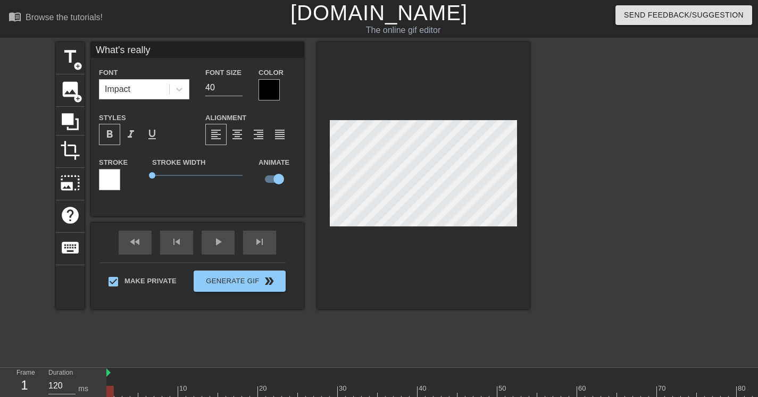
type input "What's really g"
type textarea "What's really g"
type input "What's really go"
type textarea "What's really go"
type input "What's really goo"
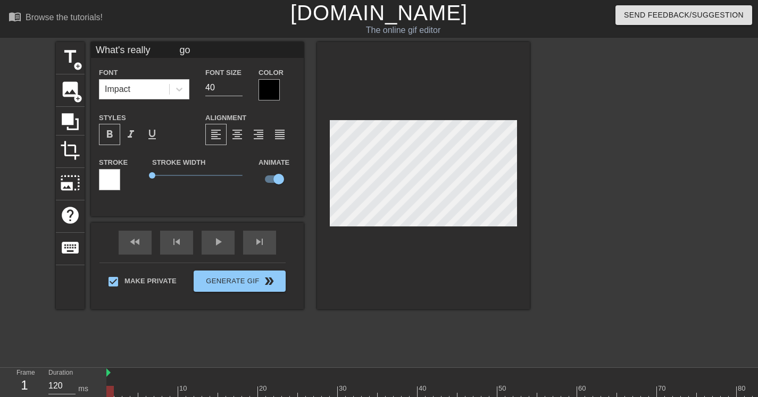
type textarea "What's really goo"
type input "What's really good"
type textarea "What's really good"
type input "What's really good"
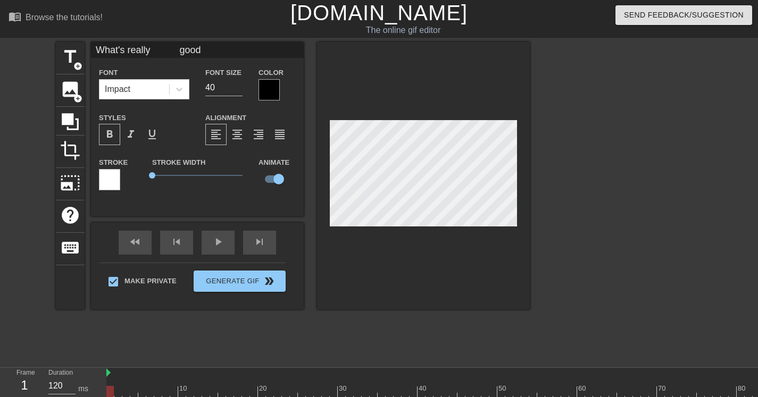
type textarea "What's really good"
type input "What's really good"
type textarea "What's really good"
click at [72, 115] on icon at bounding box center [70, 121] width 17 height 17
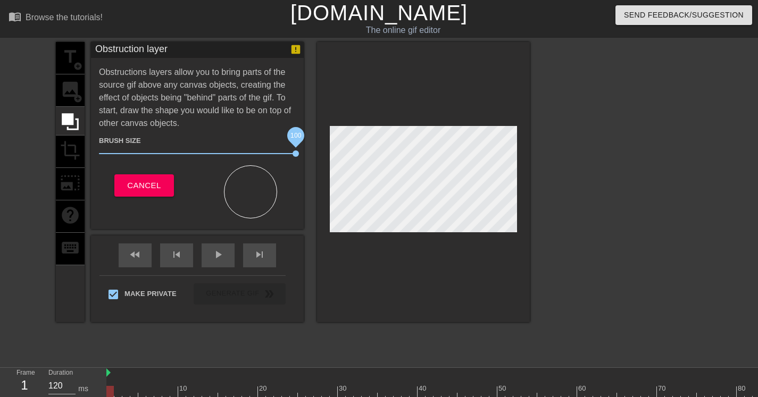
scroll to position [3, 4]
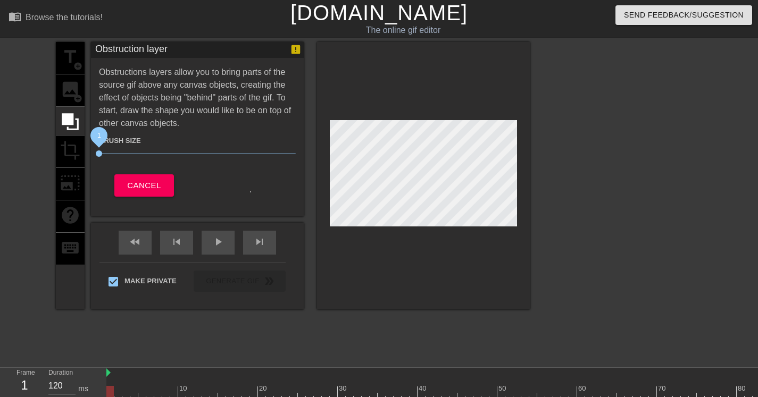
drag, startPoint x: 156, startPoint y: 151, endPoint x: 53, endPoint y: 114, distance: 109.0
click at [53, 114] on div "title add_circle image add_circle crop photo_size_select_large help keyboard Ob…" at bounding box center [379, 201] width 758 height 319
click at [149, 188] on span "Cancel" at bounding box center [144, 186] width 34 height 14
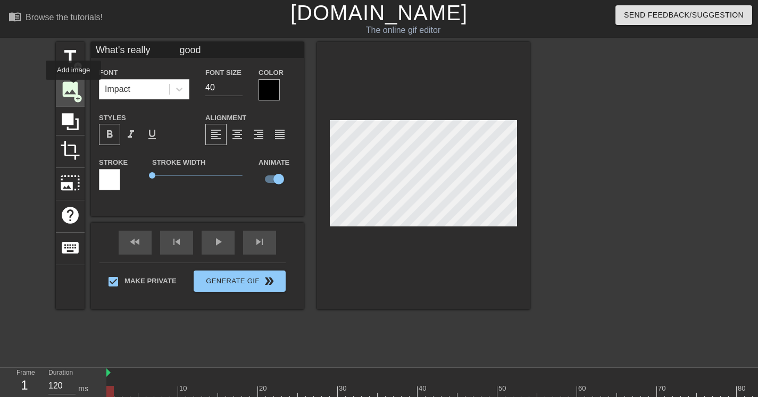
click at [74, 87] on span "image" at bounding box center [70, 89] width 20 height 20
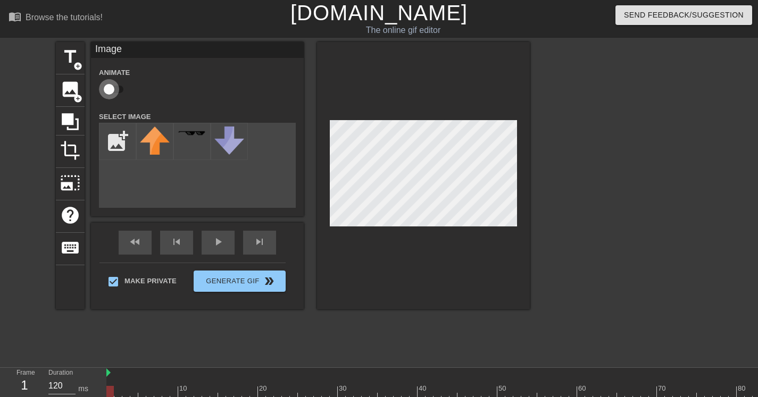
click at [107, 86] on input "checkbox" at bounding box center [109, 89] width 61 height 20
checkbox input "true"
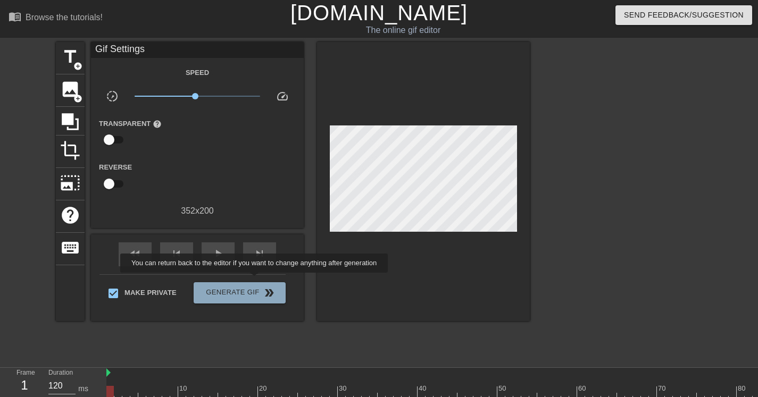
click at [261, 280] on div "Make Private Generate Gif double_arrow" at bounding box center [192, 296] width 186 height 42
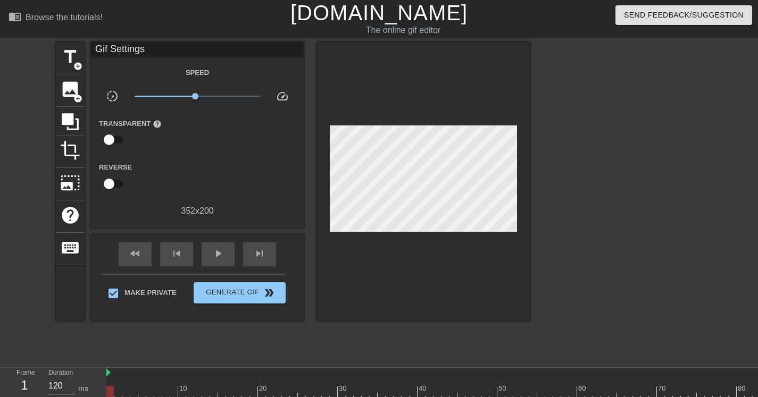
click at [159, 124] on span "help" at bounding box center [157, 124] width 9 height 9
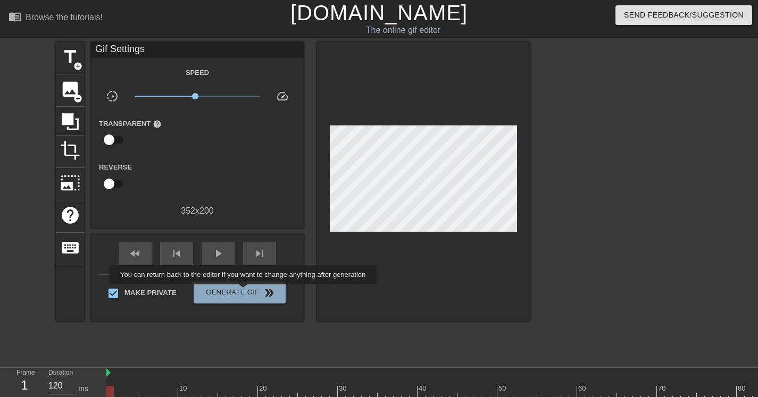
click at [250, 292] on span "Generate Gif double_arrow" at bounding box center [240, 293] width 84 height 13
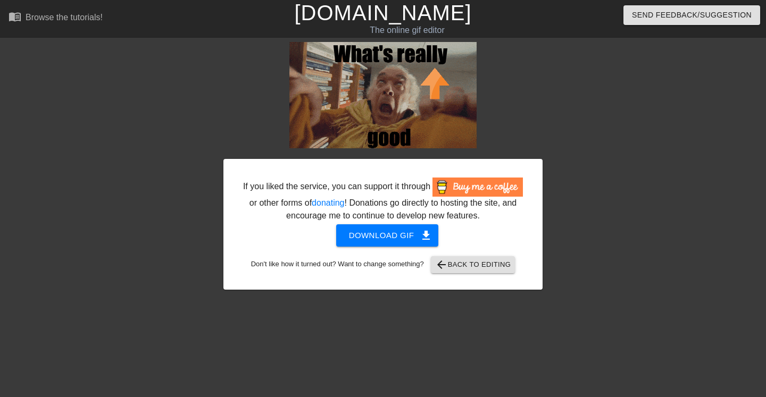
click at [405, 243] on span "Download gif get_app" at bounding box center [387, 236] width 77 height 14
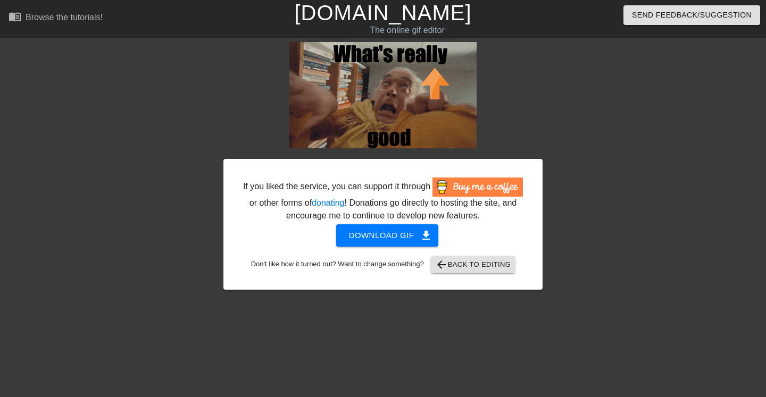
click at [492, 271] on span "arrow_back Back to Editing" at bounding box center [473, 265] width 76 height 13
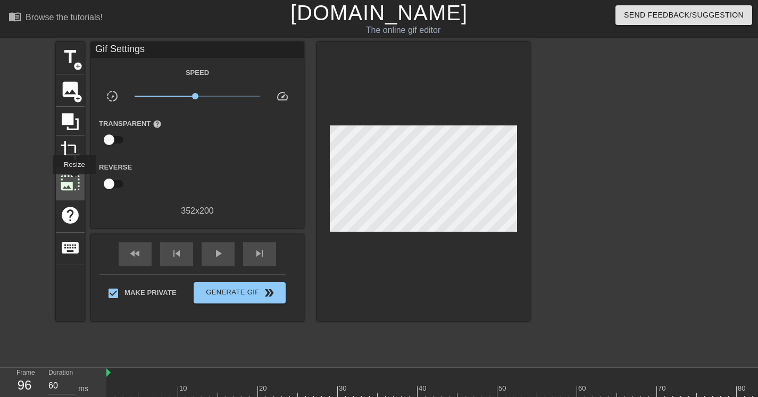
click at [74, 182] on span "photo_size_select_large" at bounding box center [70, 183] width 20 height 20
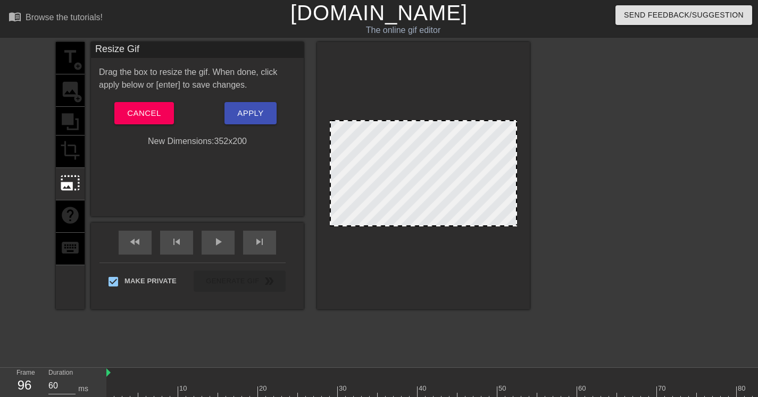
click at [70, 152] on div "title add_circle image add_circle crop photo_size_select_large help keyboard" at bounding box center [70, 176] width 29 height 268
click at [147, 119] on span "Cancel" at bounding box center [144, 113] width 34 height 14
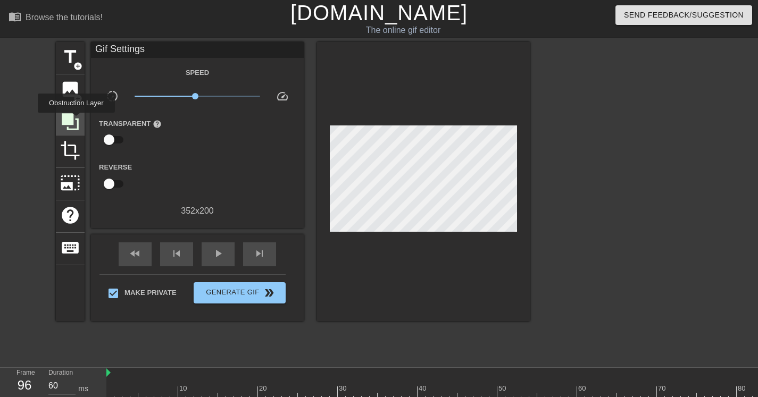
click at [78, 120] on icon at bounding box center [70, 121] width 17 height 17
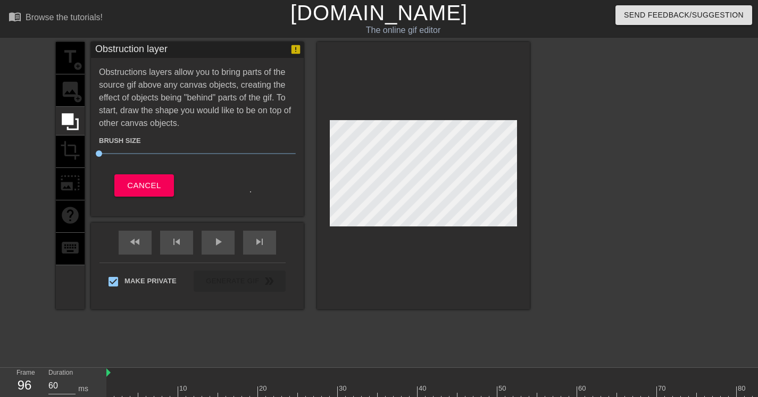
click at [73, 94] on div "title add_circle image add_circle crop photo_size_select_large help keyboard" at bounding box center [70, 176] width 29 height 268
click at [66, 45] on div "title add_circle image add_circle crop photo_size_select_large help keyboard" at bounding box center [70, 176] width 29 height 268
click at [159, 187] on span "Cancel" at bounding box center [144, 186] width 34 height 14
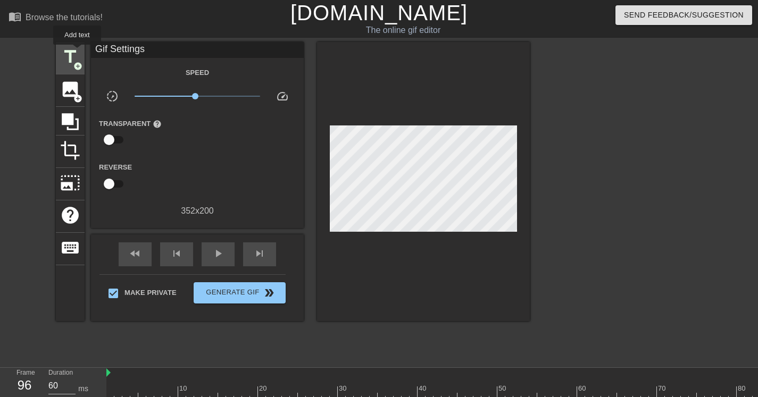
click at [78, 52] on span "title" at bounding box center [70, 57] width 20 height 20
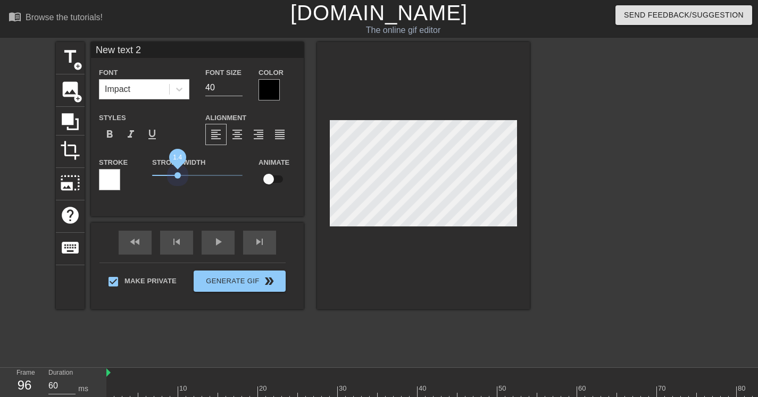
drag, startPoint x: 172, startPoint y: 176, endPoint x: 193, endPoint y: 177, distance: 20.2
click at [178, 181] on span "1.4" at bounding box center [197, 175] width 90 height 13
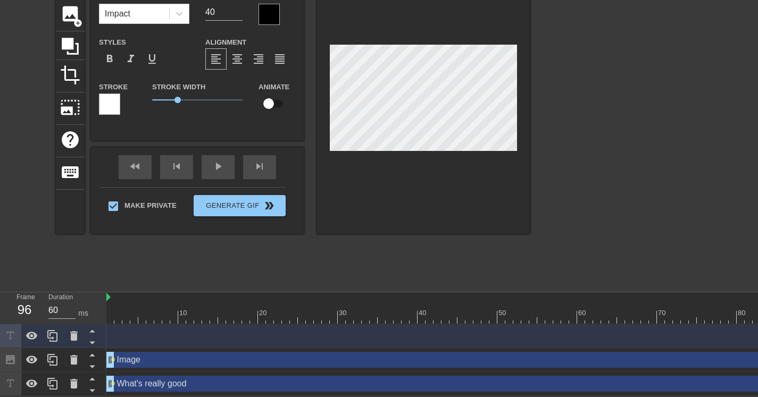
scroll to position [0, 0]
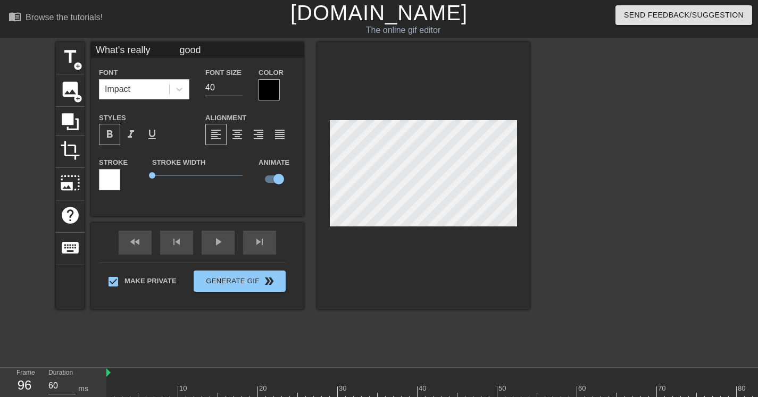
click at [113, 182] on div at bounding box center [109, 179] width 21 height 21
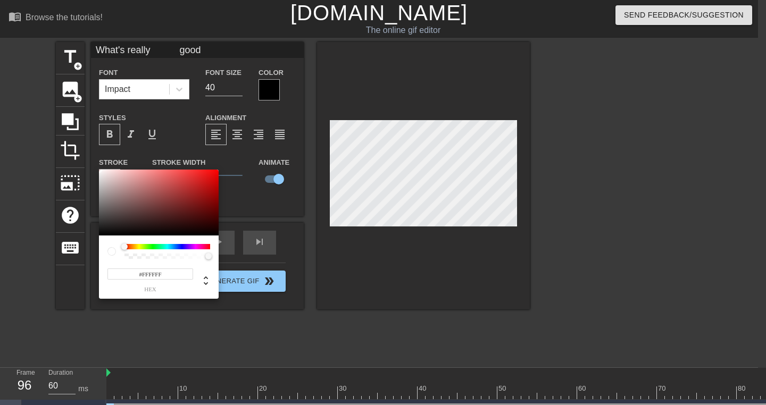
type input "What's really good"
type input "#DA0707"
click at [215, 179] on div at bounding box center [159, 203] width 120 height 66
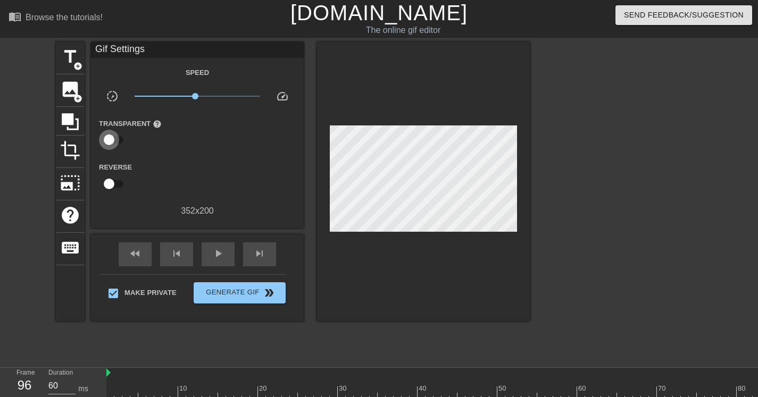
click at [110, 136] on input "checkbox" at bounding box center [109, 140] width 61 height 20
checkbox input "true"
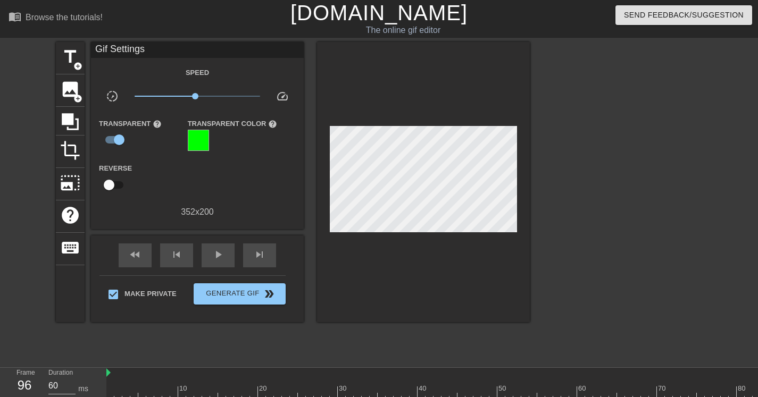
click at [209, 138] on div "Transparent Color help" at bounding box center [233, 134] width 90 height 35
click at [111, 184] on input "checkbox" at bounding box center [109, 185] width 61 height 20
checkbox input "true"
click at [111, 184] on input "checkbox" at bounding box center [119, 185] width 61 height 20
click at [111, 184] on input "checkbox" at bounding box center [109, 185] width 61 height 20
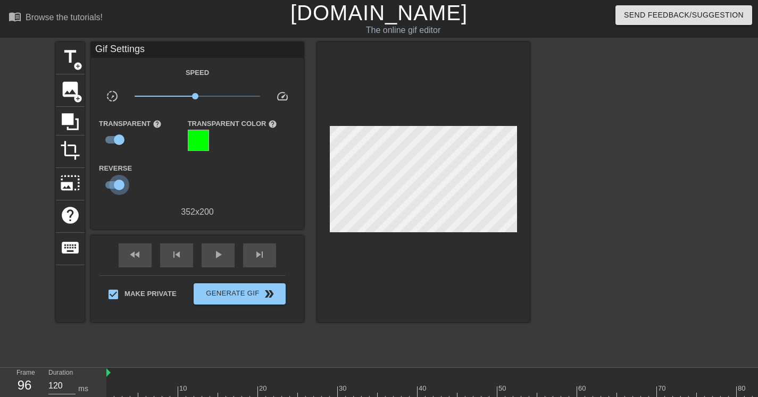
click at [111, 184] on input "checkbox" at bounding box center [119, 185] width 61 height 20
click at [111, 184] on input "checkbox" at bounding box center [109, 185] width 61 height 20
click at [111, 184] on input "checkbox" at bounding box center [119, 185] width 61 height 20
click at [111, 184] on input "checkbox" at bounding box center [109, 185] width 61 height 20
click at [111, 184] on input "checkbox" at bounding box center [119, 185] width 61 height 20
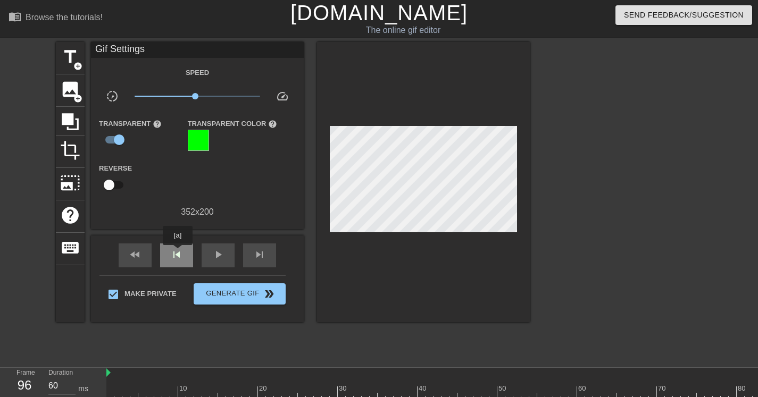
click at [178, 253] on span "skip_previous" at bounding box center [176, 254] width 13 height 13
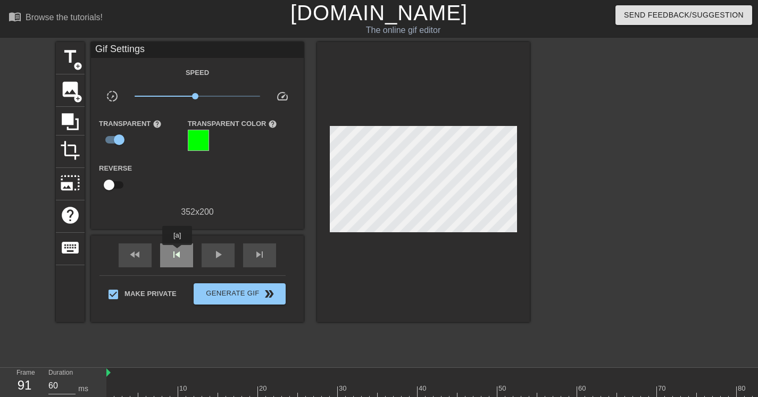
click at [178, 253] on span "skip_previous" at bounding box center [176, 254] width 13 height 13
click at [177, 253] on span "skip_previous" at bounding box center [176, 254] width 13 height 13
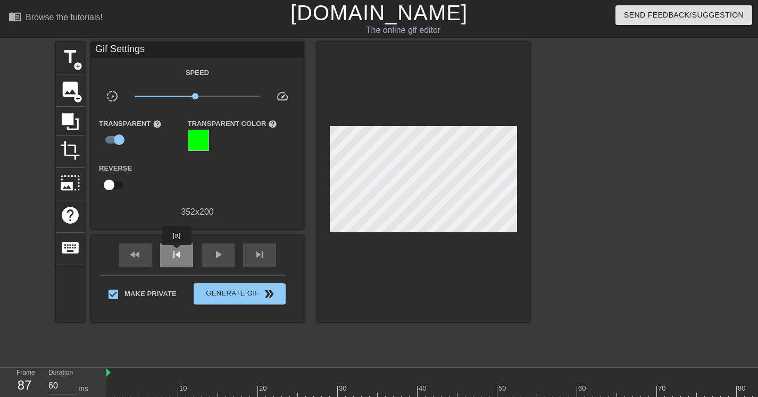
click at [177, 253] on span "skip_previous" at bounding box center [176, 254] width 13 height 13
click at [177, 252] on span "skip_previous" at bounding box center [176, 254] width 13 height 13
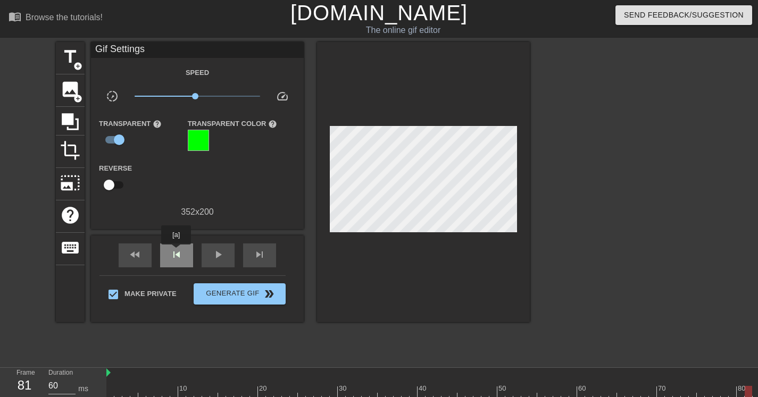
click at [177, 252] on span "skip_previous" at bounding box center [176, 254] width 13 height 13
click at [176, 252] on span "skip_previous" at bounding box center [176, 254] width 13 height 13
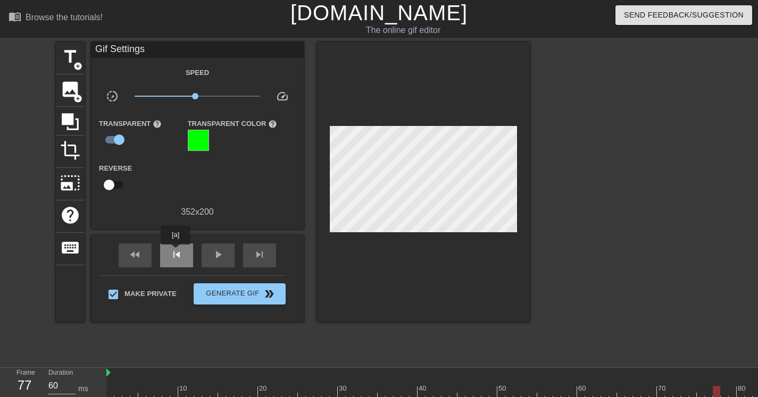
click at [176, 252] on span "skip_previous" at bounding box center [176, 254] width 13 height 13
click at [142, 251] on div "fast_rewind" at bounding box center [135, 256] width 33 height 24
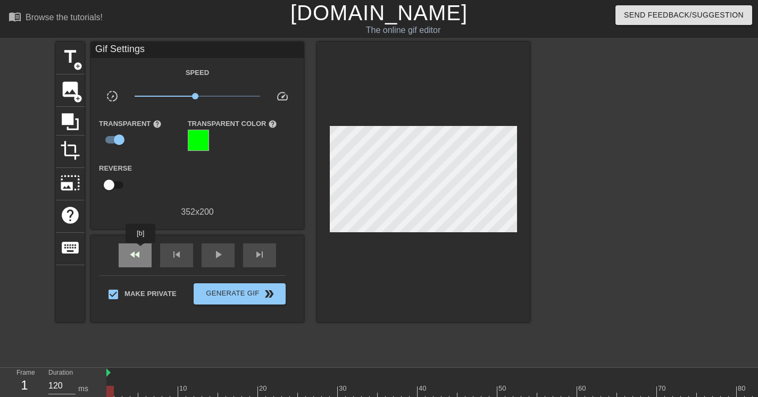
click at [142, 251] on div "fast_rewind" at bounding box center [135, 256] width 33 height 24
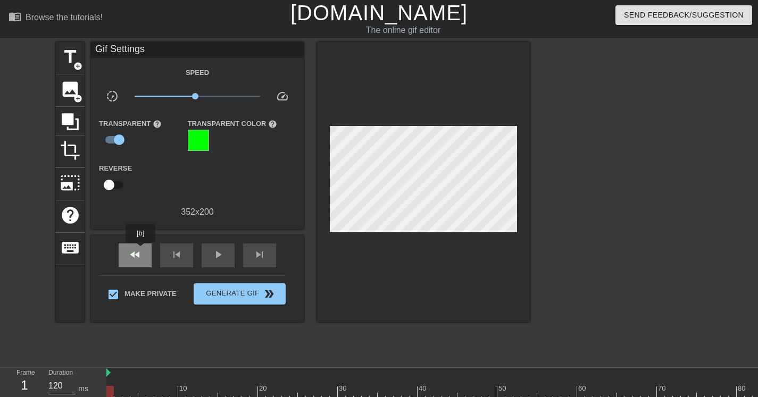
click at [142, 251] on div "fast_rewind" at bounding box center [135, 256] width 33 height 24
drag, startPoint x: 195, startPoint y: 94, endPoint x: 272, endPoint y: 99, distance: 77.3
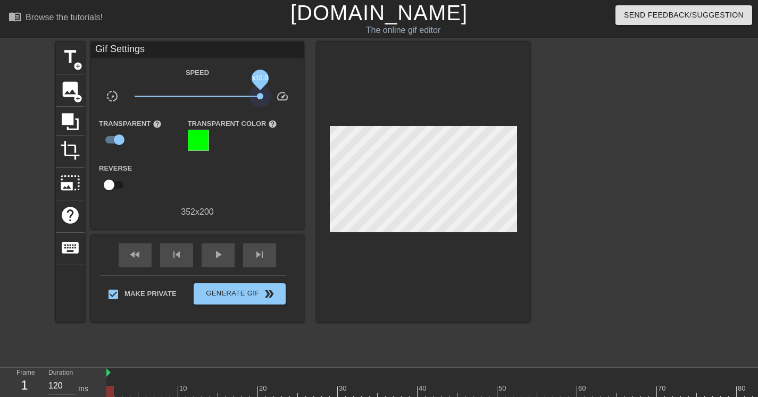
click at [271, 99] on div "slow_motion_video x10.0 speed" at bounding box center [197, 98] width 213 height 16
click at [169, 251] on div "skip_previous" at bounding box center [176, 256] width 33 height 24
click at [140, 256] on span "fast_rewind" at bounding box center [135, 254] width 13 height 13
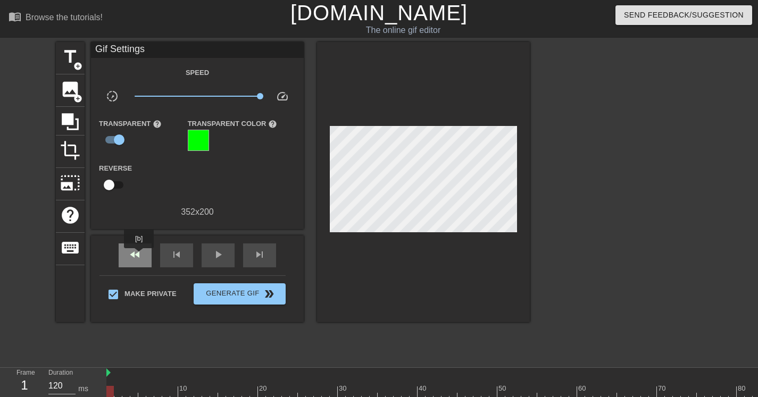
click at [140, 256] on span "fast_rewind" at bounding box center [135, 254] width 13 height 13
click at [178, 256] on span "skip_previous" at bounding box center [176, 254] width 13 height 13
click at [179, 256] on span "skip_previous" at bounding box center [176, 254] width 13 height 13
click at [216, 250] on span "play_arrow" at bounding box center [218, 254] width 13 height 13
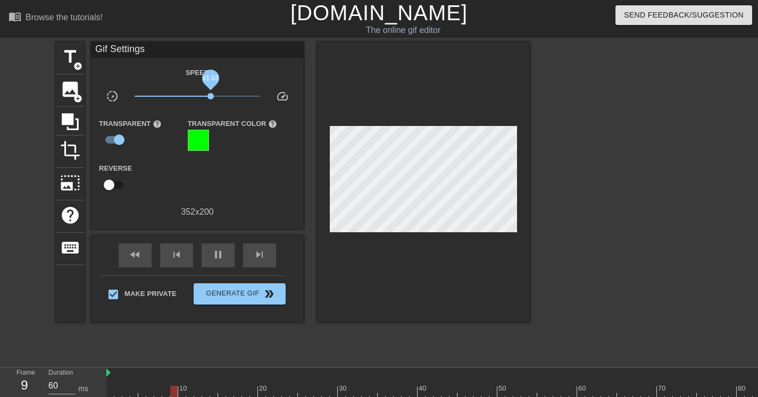
drag, startPoint x: 260, startPoint y: 95, endPoint x: 207, endPoint y: 96, distance: 53.2
click at [208, 96] on span "x1.62" at bounding box center [210, 96] width 6 height 6
drag, startPoint x: 210, startPoint y: 94, endPoint x: 144, endPoint y: 99, distance: 65.6
click at [145, 99] on span "x0.160" at bounding box center [198, 96] width 126 height 13
drag, startPoint x: 146, startPoint y: 96, endPoint x: 166, endPoint y: 97, distance: 20.3
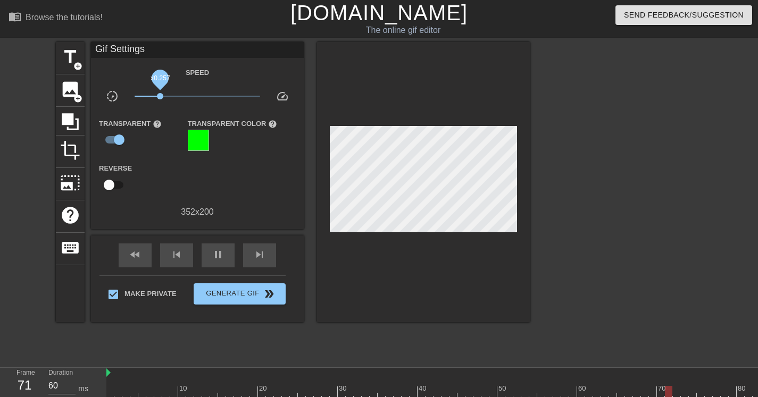
click at [163, 98] on span "x0.257" at bounding box center [160, 96] width 6 height 6
drag, startPoint x: 165, startPoint y: 97, endPoint x: 267, endPoint y: 106, distance: 102.1
click at [267, 106] on div "Speed slow_motion_video x0.305 speed Transparent help Transparent Color help Re…" at bounding box center [197, 142] width 197 height 153
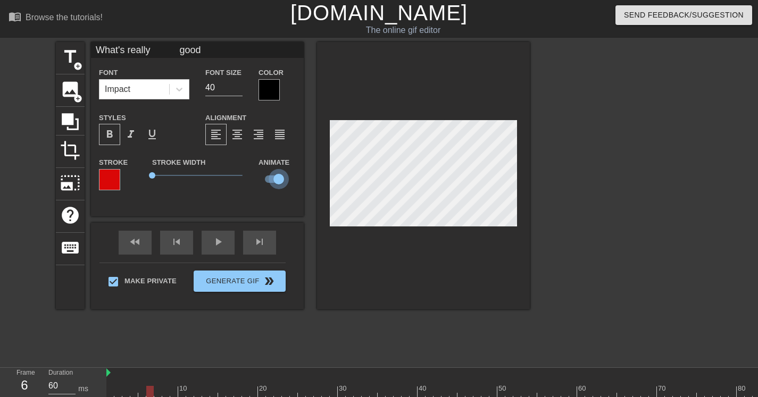
click at [280, 179] on input "checkbox" at bounding box center [278, 179] width 61 height 20
click at [273, 178] on input "checkbox" at bounding box center [268, 179] width 61 height 20
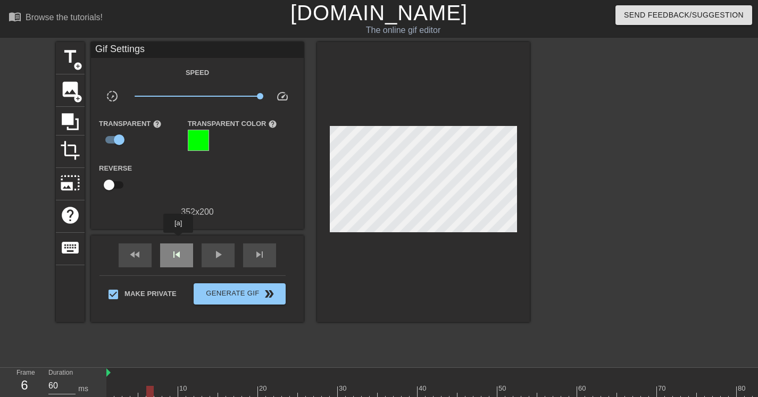
click at [179, 240] on div "fast_rewind skip_previous play_arrow skip_next" at bounding box center [197, 256] width 173 height 40
click at [182, 238] on div "fast_rewind skip_previous play_arrow skip_next" at bounding box center [197, 256] width 173 height 40
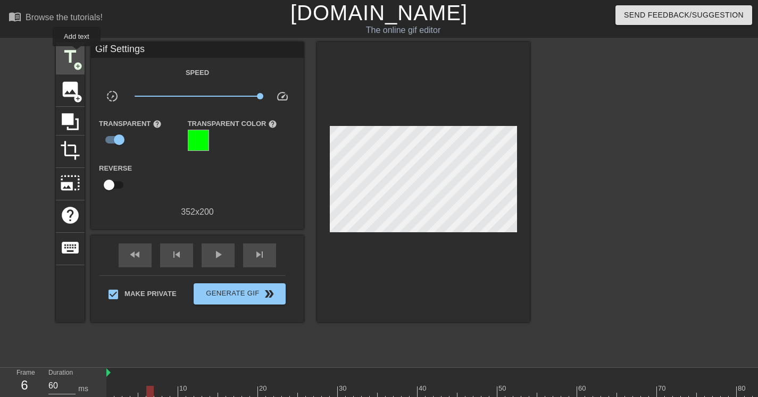
click at [77, 54] on span "title" at bounding box center [70, 57] width 20 height 20
click at [176, 245] on div "skip_previous" at bounding box center [176, 256] width 33 height 24
click at [67, 47] on span "title" at bounding box center [70, 57] width 20 height 20
click at [255, 240] on div "fast_rewind skip_previous play_arrow skip_next" at bounding box center [197, 256] width 173 height 40
click at [128, 255] on div "fast_rewind" at bounding box center [135, 256] width 33 height 24
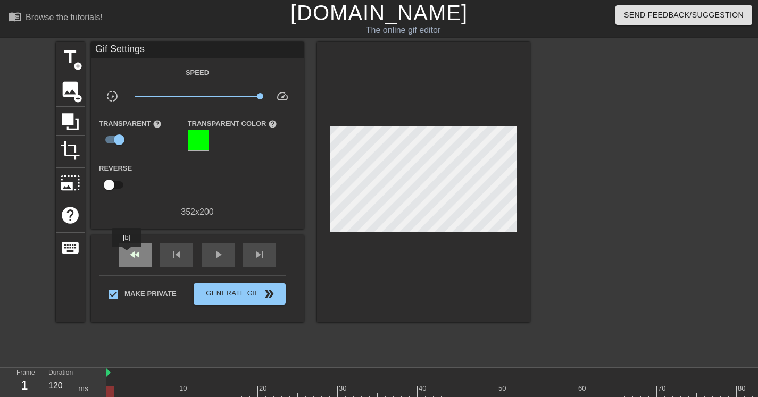
click at [128, 255] on div "fast_rewind" at bounding box center [135, 256] width 33 height 24
click at [129, 255] on span "fast_rewind" at bounding box center [135, 254] width 13 height 13
click at [172, 249] on span "skip_previous" at bounding box center [176, 254] width 13 height 13
click at [175, 248] on span "skip_previous" at bounding box center [176, 254] width 13 height 13
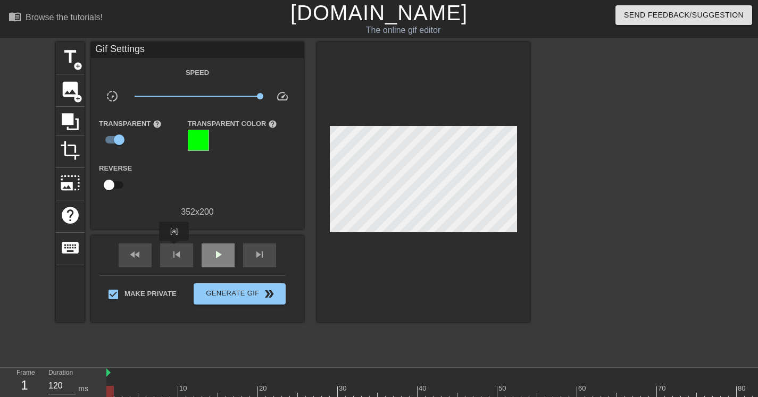
drag, startPoint x: 175, startPoint y: 248, endPoint x: 204, endPoint y: 244, distance: 29.6
click at [175, 248] on span "skip_previous" at bounding box center [176, 254] width 13 height 13
click at [215, 248] on div "play_arrow" at bounding box center [218, 256] width 33 height 24
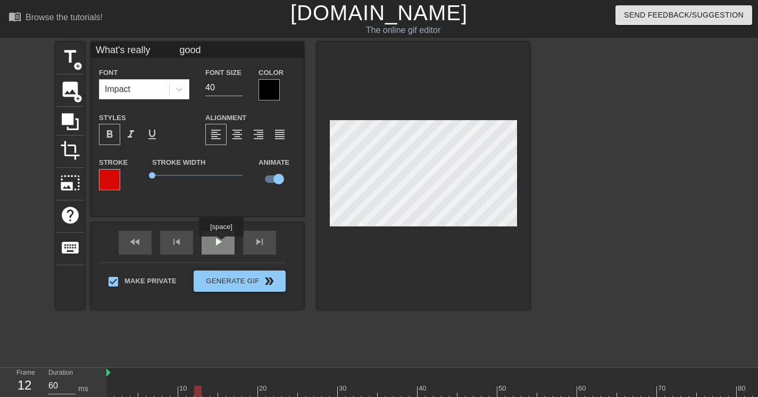
click at [222, 244] on div "play_arrow" at bounding box center [218, 243] width 33 height 24
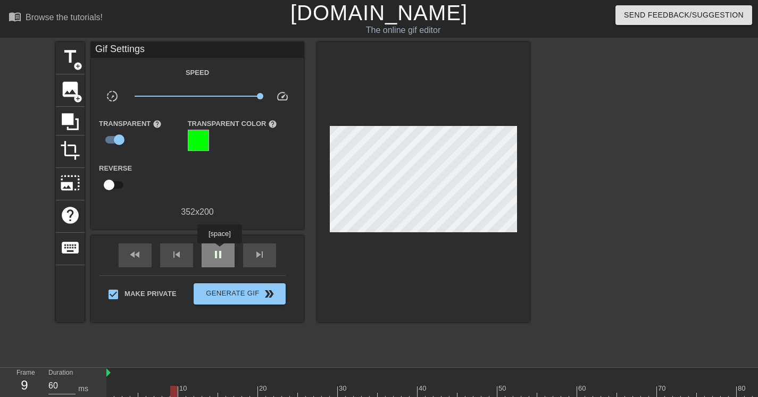
click at [221, 251] on span "pause" at bounding box center [218, 254] width 13 height 13
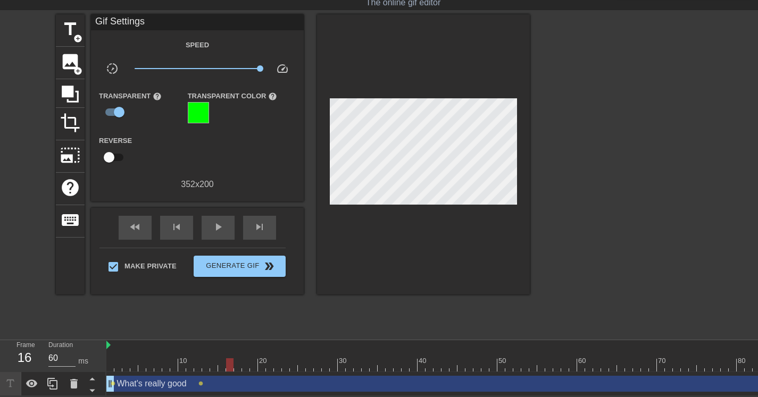
click at [15, 378] on icon at bounding box center [10, 384] width 12 height 12
click at [34, 378] on icon at bounding box center [32, 384] width 13 height 13
click at [35, 378] on icon at bounding box center [32, 384] width 13 height 13
click at [35, 380] on icon at bounding box center [32, 384] width 12 height 8
click at [35, 379] on icon at bounding box center [32, 384] width 12 height 10
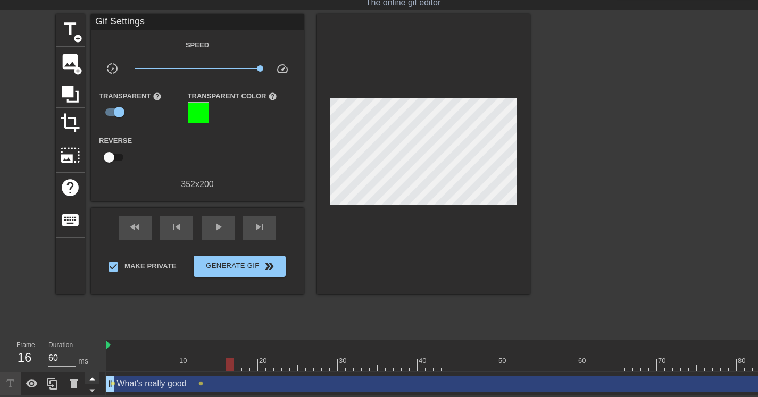
click at [94, 375] on icon at bounding box center [92, 378] width 13 height 13
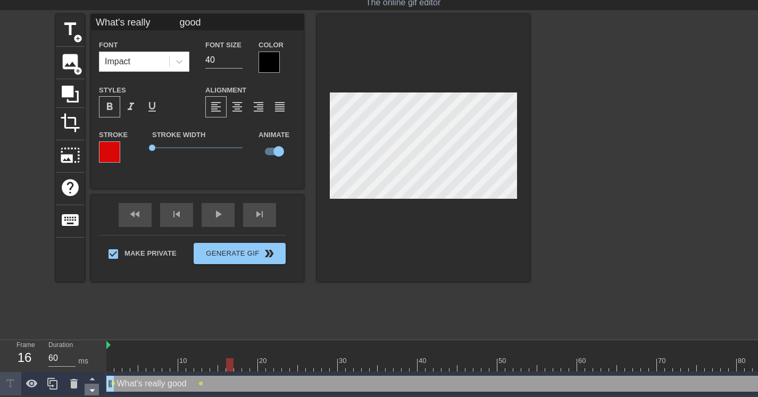
click at [92, 386] on icon at bounding box center [92, 390] width 13 height 13
click at [91, 384] on icon at bounding box center [92, 390] width 13 height 13
click at [92, 378] on icon at bounding box center [91, 379] width 5 height 3
click at [201, 381] on span "lens" at bounding box center [200, 383] width 5 height 5
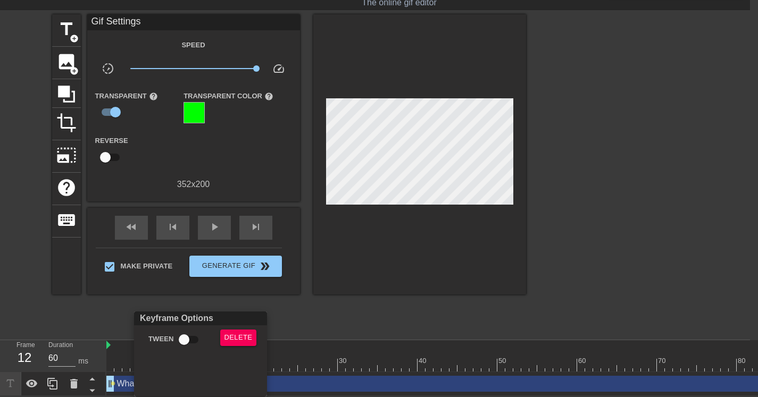
scroll to position [27, 0]
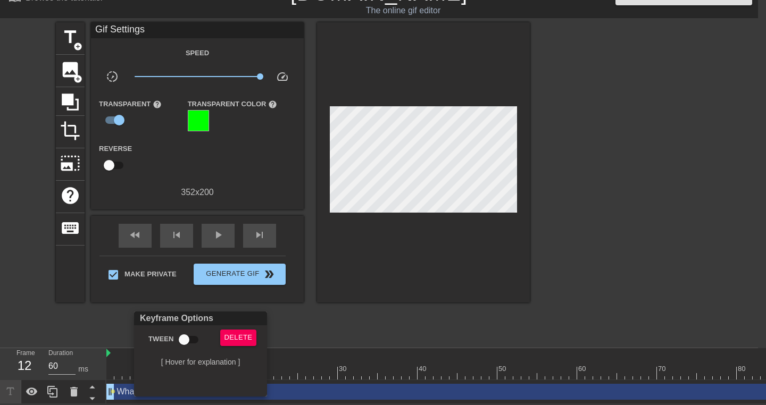
click at [281, 313] on div at bounding box center [383, 202] width 766 height 405
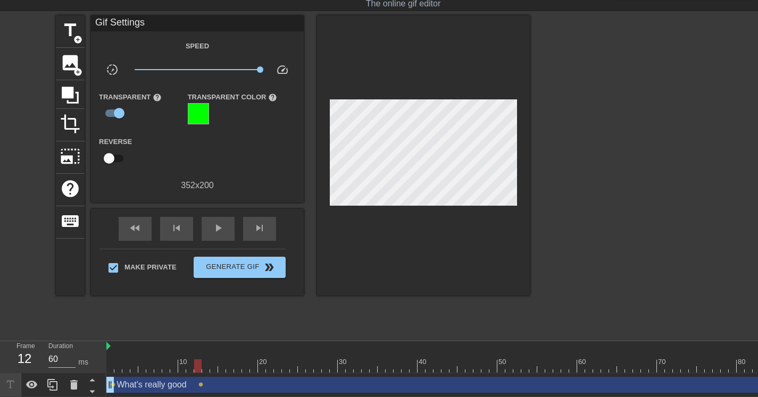
click at [228, 383] on div "What's really good drag_handle drag_handle" at bounding box center [489, 385] width 766 height 16
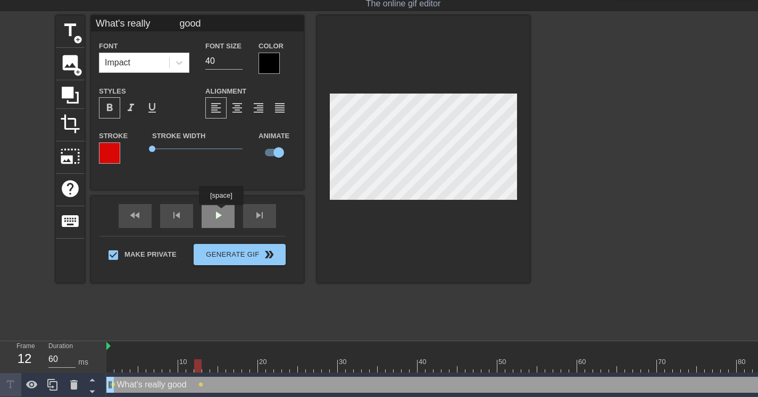
click at [222, 213] on div "fast_rewind skip_previous play_arrow skip_next" at bounding box center [197, 216] width 173 height 40
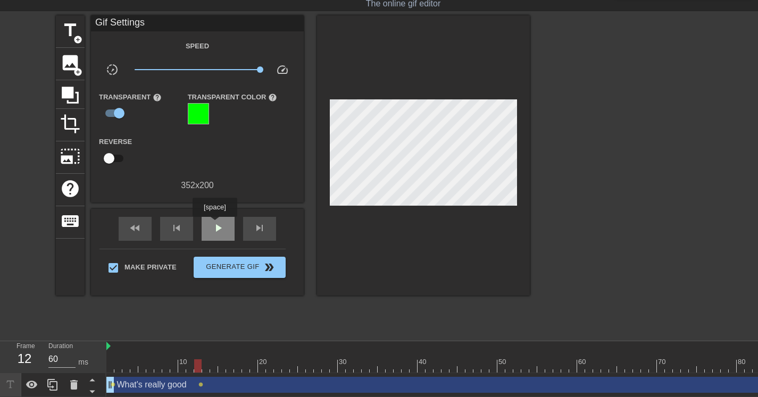
click at [216, 224] on span "play_arrow" at bounding box center [218, 228] width 13 height 13
click at [216, 226] on span "pause" at bounding box center [218, 228] width 13 height 13
click at [211, 227] on div "play_arrow" at bounding box center [218, 229] width 33 height 24
click at [207, 228] on div "pause" at bounding box center [218, 229] width 33 height 24
click at [142, 228] on div "fast_rewind" at bounding box center [135, 229] width 33 height 24
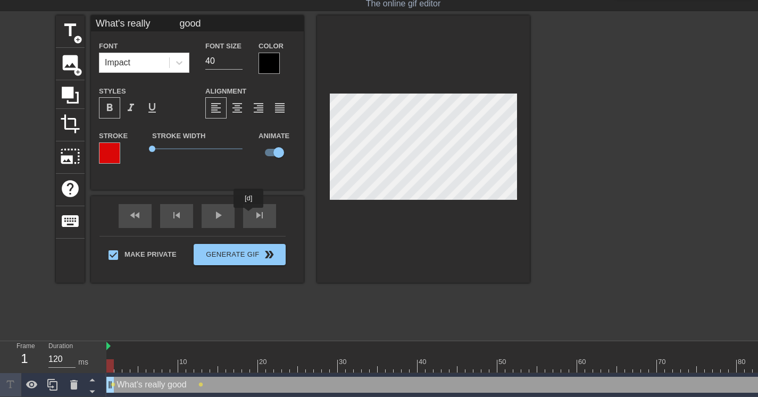
click at [250, 215] on div "fast_rewind skip_previous play_arrow skip_next" at bounding box center [197, 216] width 173 height 40
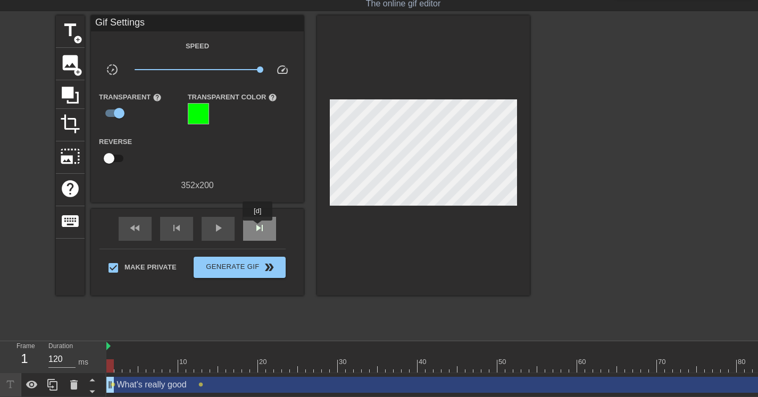
click at [259, 228] on span "skip_next" at bounding box center [259, 228] width 13 height 13
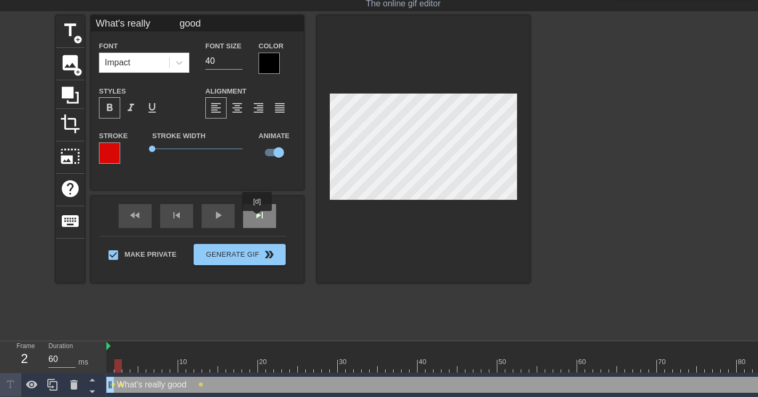
click at [259, 219] on div "skip_next" at bounding box center [259, 216] width 33 height 24
click at [255, 215] on div "fast_rewind skip_previous play_arrow skip_next" at bounding box center [197, 216] width 173 height 40
click at [263, 217] on div "fast_rewind skip_previous play_arrow skip_next" at bounding box center [197, 216] width 173 height 40
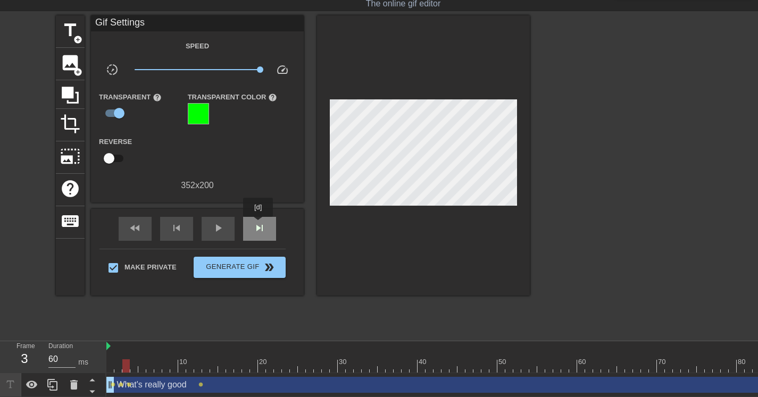
click at [259, 225] on span "skip_next" at bounding box center [259, 228] width 13 height 13
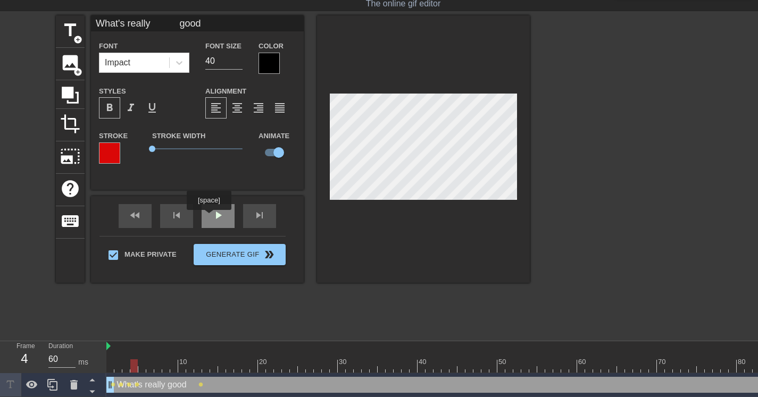
click at [210, 218] on div "play_arrow" at bounding box center [218, 216] width 33 height 24
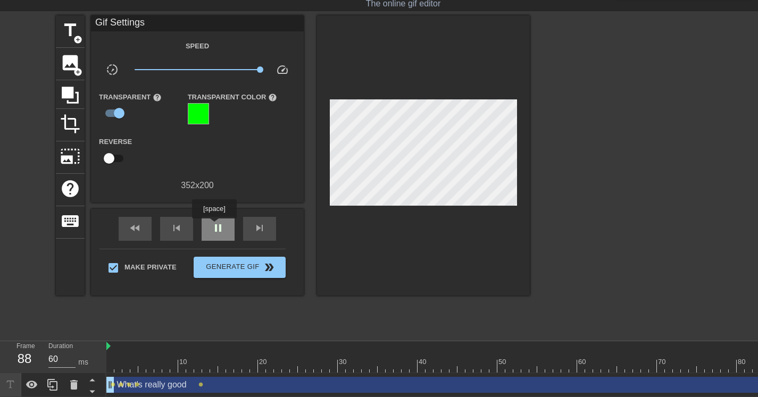
click at [215, 226] on span "pause" at bounding box center [218, 228] width 13 height 13
click at [213, 222] on span "play_arrow" at bounding box center [218, 228] width 13 height 13
click at [314, 389] on div "What's really good drag_handle drag_handle" at bounding box center [489, 385] width 766 height 16
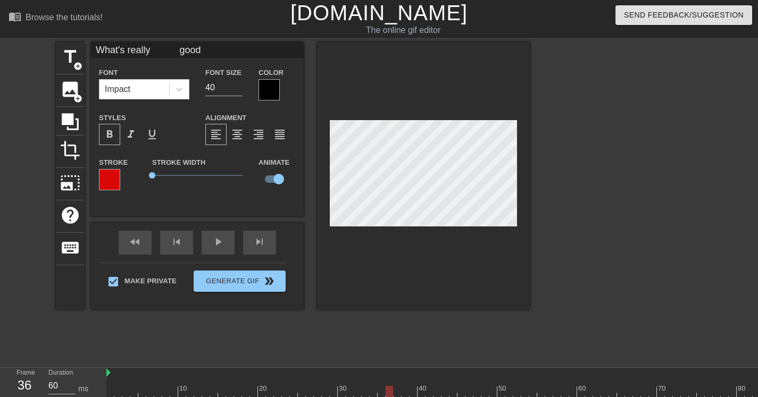
scroll to position [35, 0]
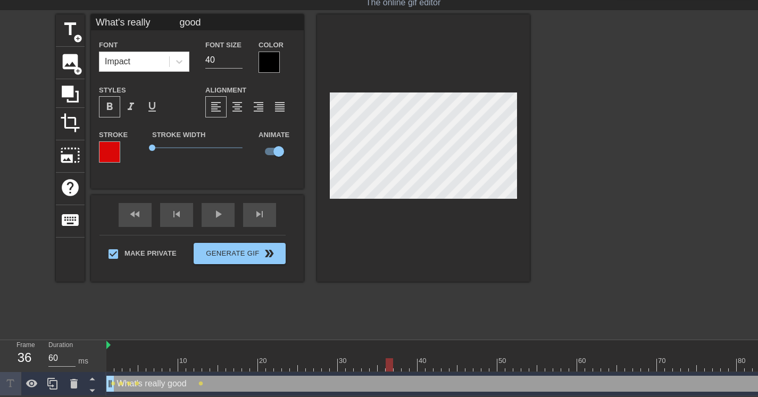
click at [389, 359] on div at bounding box center [389, 365] width 7 height 13
drag, startPoint x: 388, startPoint y: 358, endPoint x: 89, endPoint y: 329, distance: 300.9
click at [89, 330] on div "menu_book Browse the tutorials! Gifntext.com The online gif editor Send Feedbac…" at bounding box center [379, 184] width 758 height 424
click at [106, 359] on div "Frame 1 Duration 120 ms 10 20 30 40 50 60 70 80 90 What's really good drag_hand…" at bounding box center [379, 368] width 758 height 56
click at [110, 360] on div at bounding box center [109, 365] width 7 height 13
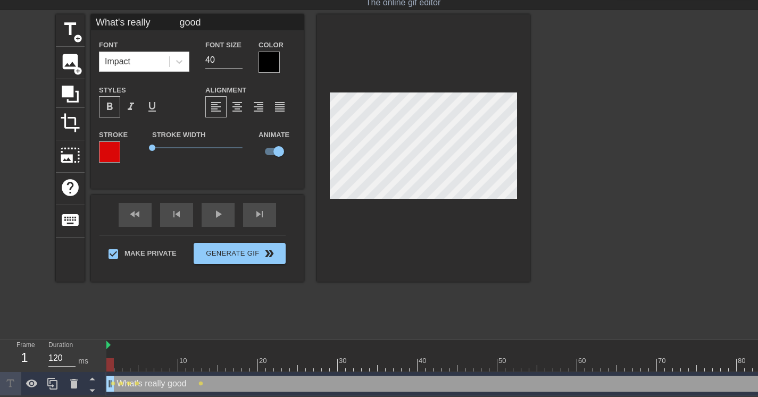
click at [112, 359] on div at bounding box center [109, 365] width 7 height 13
click at [111, 359] on div at bounding box center [109, 365] width 7 height 13
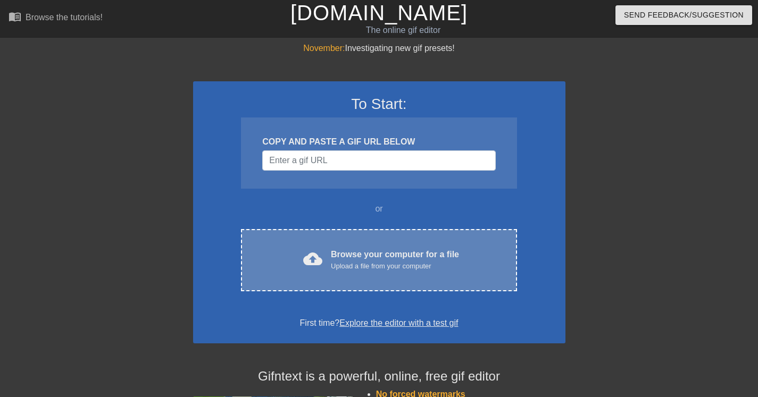
click at [413, 267] on div "Upload a file from your computer" at bounding box center [395, 266] width 128 height 11
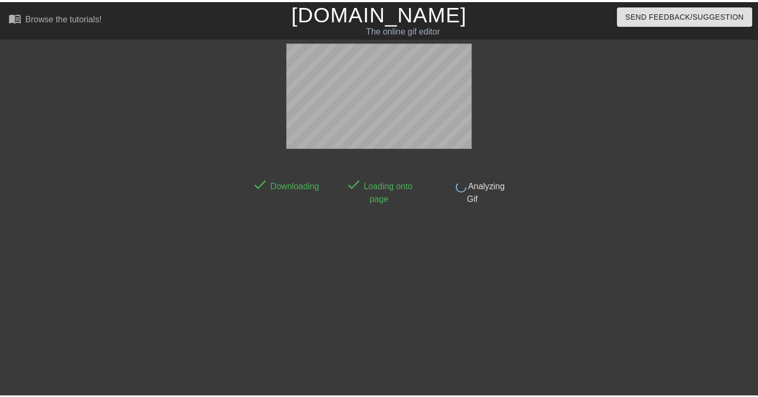
scroll to position [26, 0]
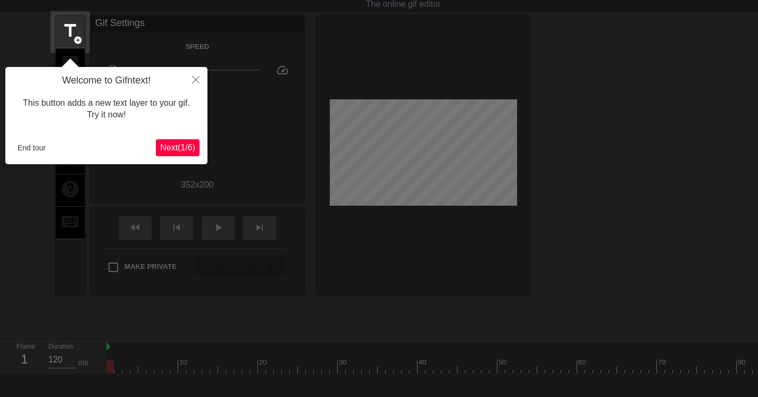
click at [197, 80] on icon "Close" at bounding box center [195, 79] width 7 height 7
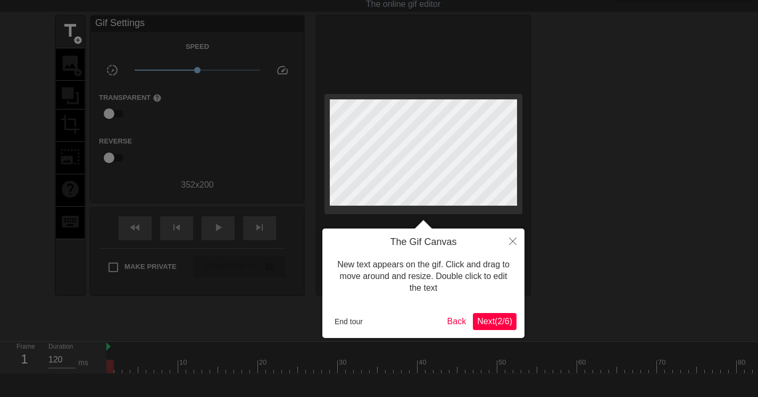
scroll to position [0, 0]
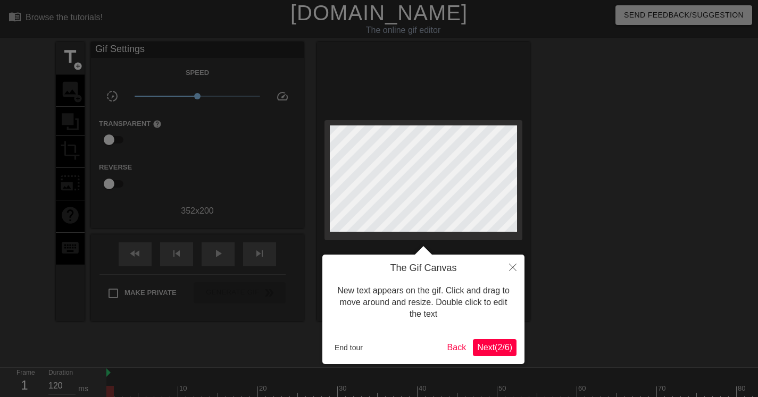
click at [351, 346] on button "End tour" at bounding box center [348, 348] width 37 height 16
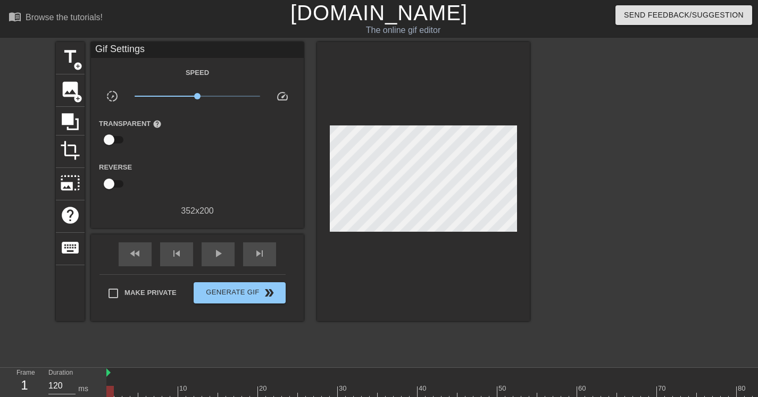
click at [189, 209] on div "352 x 200" at bounding box center [197, 211] width 213 height 13
click at [75, 56] on span "title" at bounding box center [70, 57] width 20 height 20
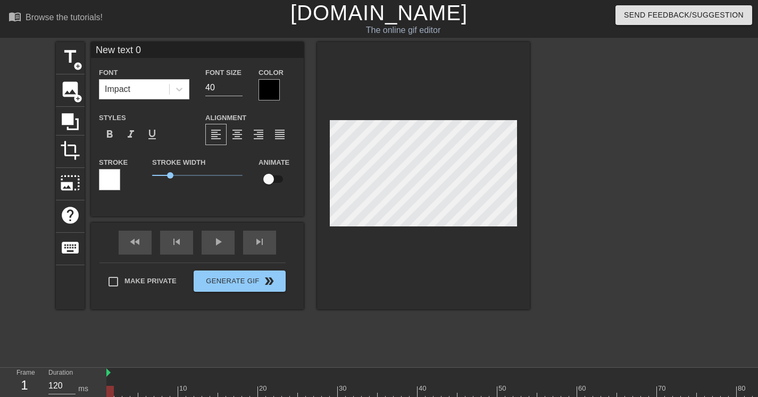
scroll to position [2, 2]
type input "W"
type textarea "W"
type input "Wh"
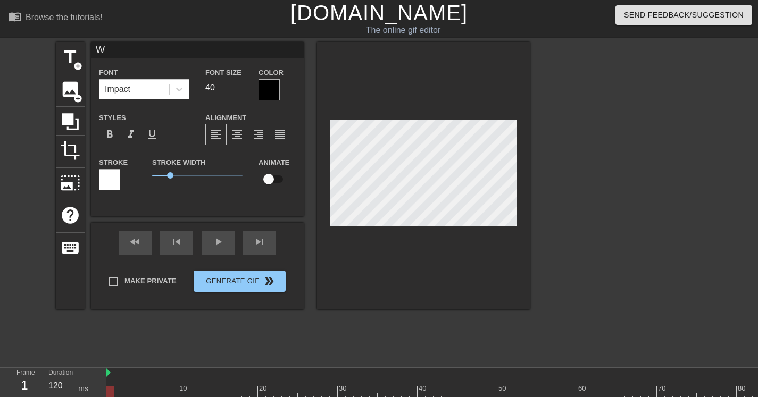
type textarea "Wh"
type input "Wha"
type textarea "Wha"
type input "Whas"
type textarea "Whas"
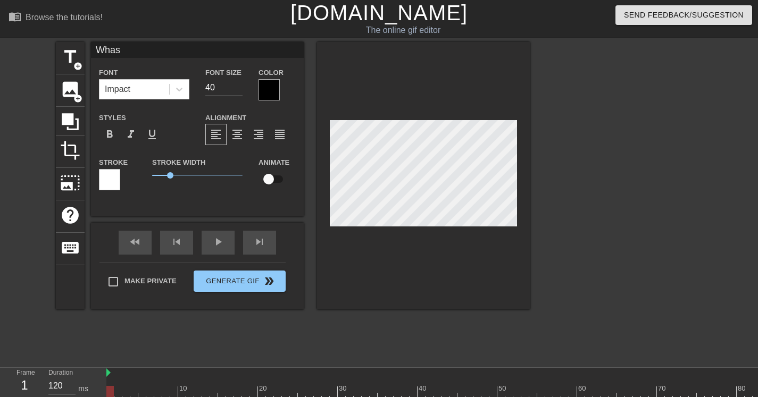
type input "Wha"
type textarea "Wha"
type input "What"
type textarea "What"
type input "Whats"
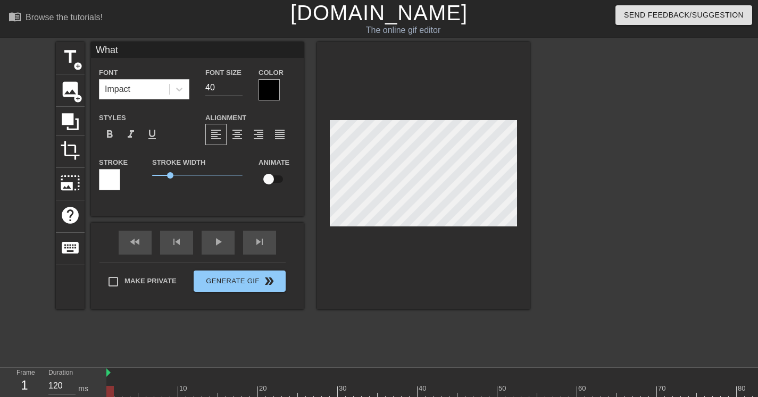
type textarea "Whats"
type input "What"
type textarea "What"
type input "What;"
type textarea "What;"
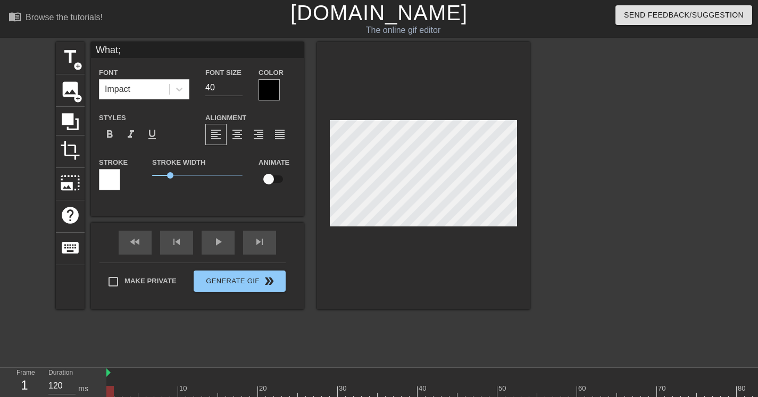
type input "What;s"
type textarea "What;s"
type input "What;"
type textarea "What;"
type input "What"
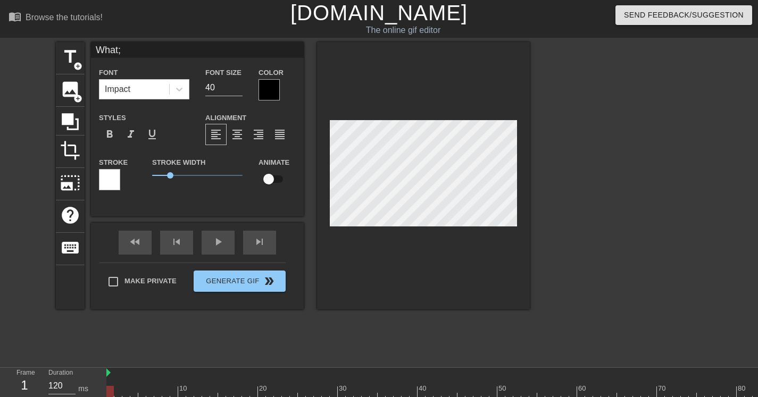
type textarea "What"
type input "What'"
type textarea "What'"
type input "What's"
type textarea "What's"
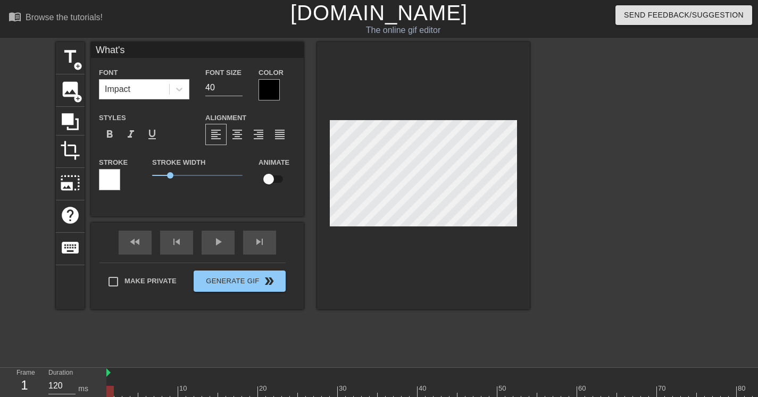
type input "What's"
type textarea "What's"
type input "What's g"
type textarea "What's g"
type input "What's go"
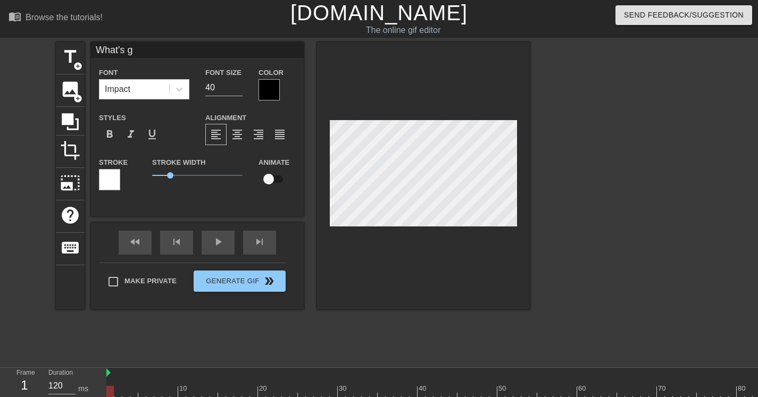
type textarea "What's go"
type input "What's goo"
type textarea "What's goo"
type input "What's good"
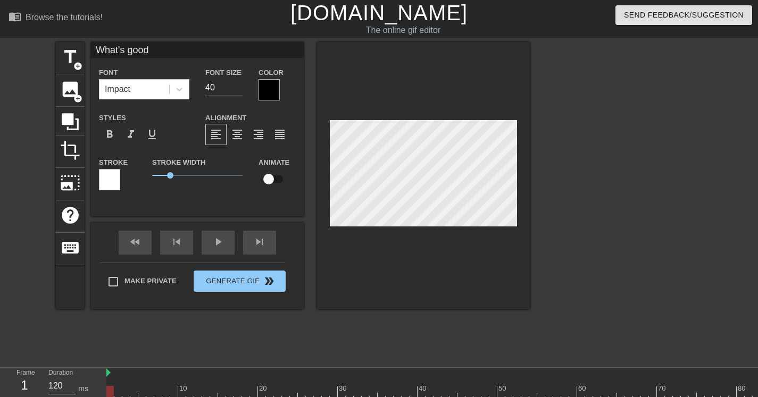
type textarea "What's good"
click at [170, 174] on span "1" at bounding box center [170, 175] width 6 height 6
drag, startPoint x: 110, startPoint y: 393, endPoint x: 179, endPoint y: 388, distance: 69.3
click at [179, 388] on div at bounding box center [181, 392] width 7 height 13
drag, startPoint x: 181, startPoint y: 392, endPoint x: 76, endPoint y: 394, distance: 105.9
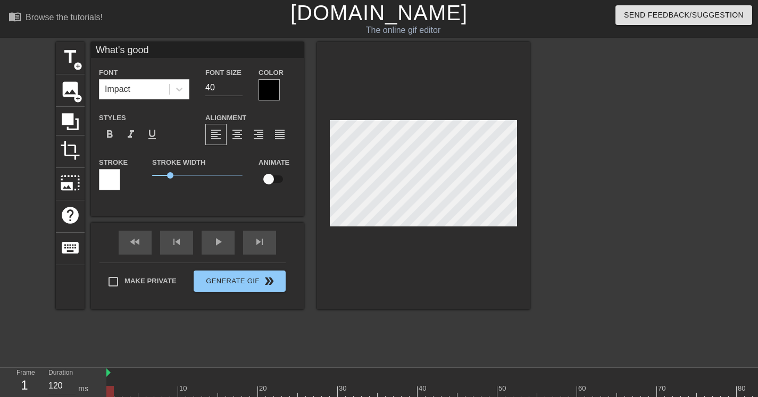
click at [76, 394] on div "Frame 1 Duration 120 ms 10 20 30 40 50 60 70 80 90 What's good drag_handle drag…" at bounding box center [379, 396] width 758 height 56
drag, startPoint x: 109, startPoint y: 391, endPoint x: 246, endPoint y: 328, distance: 151.2
click at [179, 387] on div at bounding box center [181, 392] width 7 height 13
click at [224, 243] on div "play_arrow" at bounding box center [218, 243] width 33 height 24
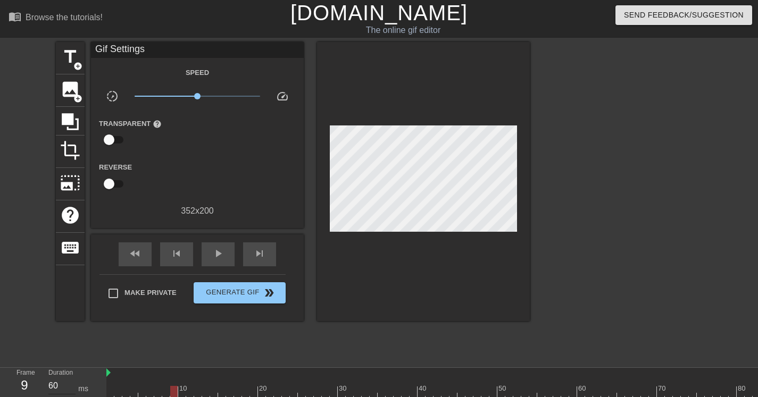
type input "120"
drag, startPoint x: 229, startPoint y: 391, endPoint x: 61, endPoint y: 380, distance: 168.4
click at [58, 392] on div "Frame 1 Duration 120 ms 10 20 30 40 50 60 70 80 90 What's good drag_handle drag…" at bounding box center [379, 396] width 758 height 56
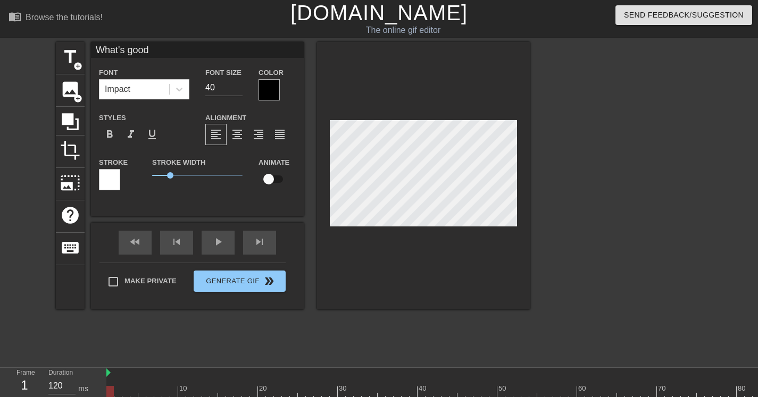
click at [271, 178] on input "checkbox" at bounding box center [268, 179] width 61 height 20
checkbox input "true"
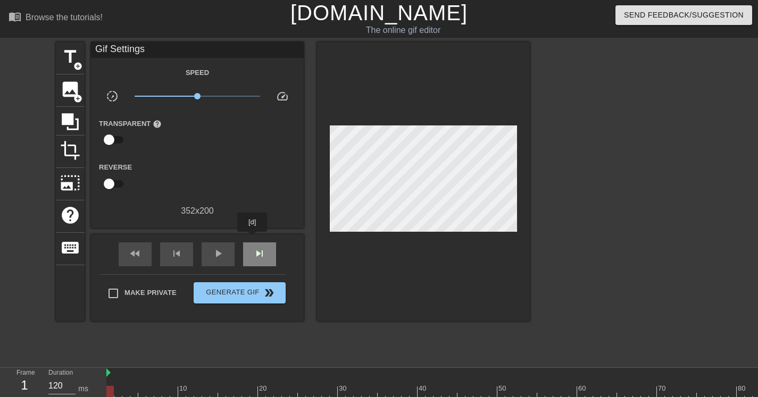
click at [253, 239] on div "fast_rewind skip_previous play_arrow skip_next" at bounding box center [197, 255] width 173 height 40
click at [259, 259] on span "skip_next" at bounding box center [259, 253] width 13 height 13
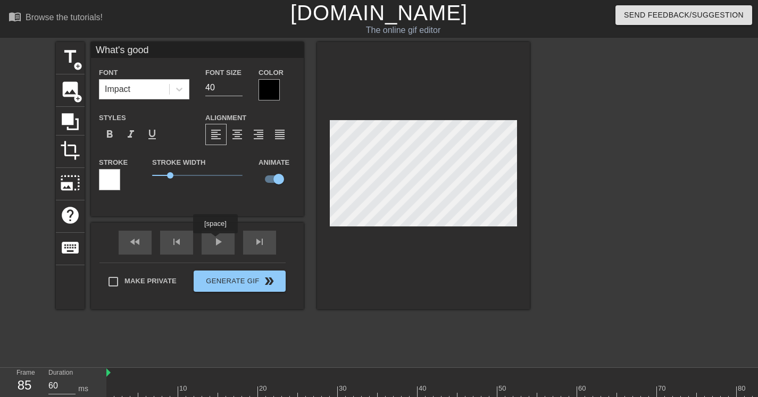
click at [217, 241] on div "fast_rewind skip_previous play_arrow skip_next" at bounding box center [197, 243] width 173 height 40
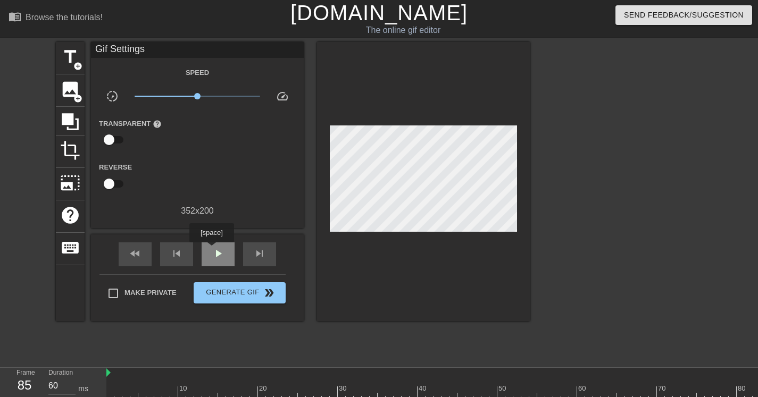
click at [213, 251] on span "play_arrow" at bounding box center [218, 253] width 13 height 13
type input "60"
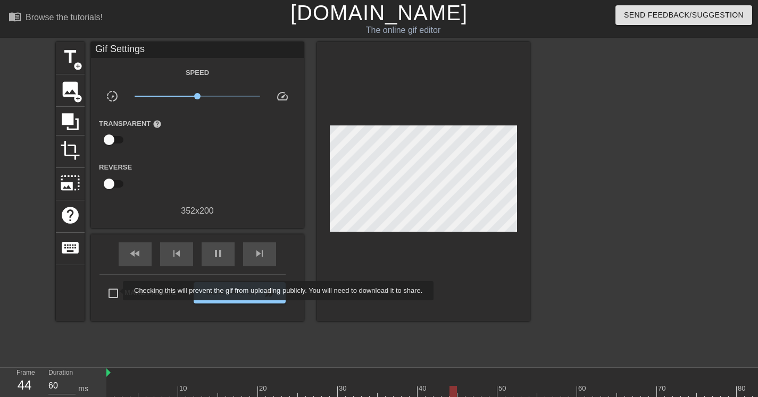
click at [115, 291] on input "Make Private" at bounding box center [113, 294] width 22 height 22
checkbox input "true"
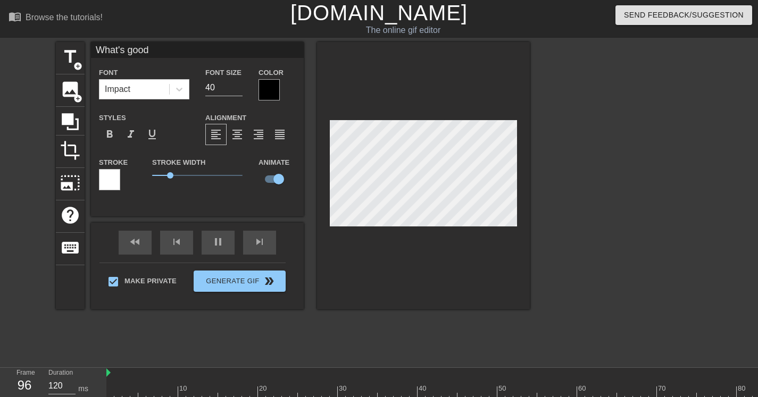
type input "60"
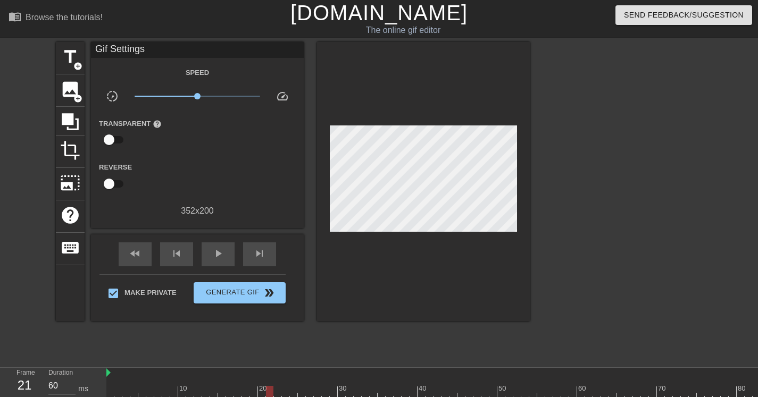
click at [220, 237] on div "fast_rewind skip_previous play_arrow skip_next" at bounding box center [197, 255] width 173 height 40
click at [220, 248] on span "play_arrow" at bounding box center [218, 253] width 13 height 13
click at [221, 255] on span "pause" at bounding box center [218, 253] width 13 height 13
click at [77, 67] on span "add_circle" at bounding box center [77, 66] width 9 height 9
click at [56, 56] on div "title add_circle" at bounding box center [70, 58] width 29 height 32
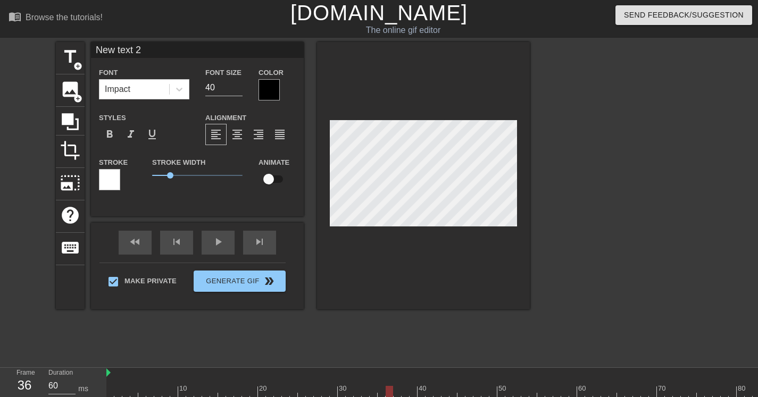
scroll to position [2, 3]
type input "W"
type textarea "W"
type input "Wh"
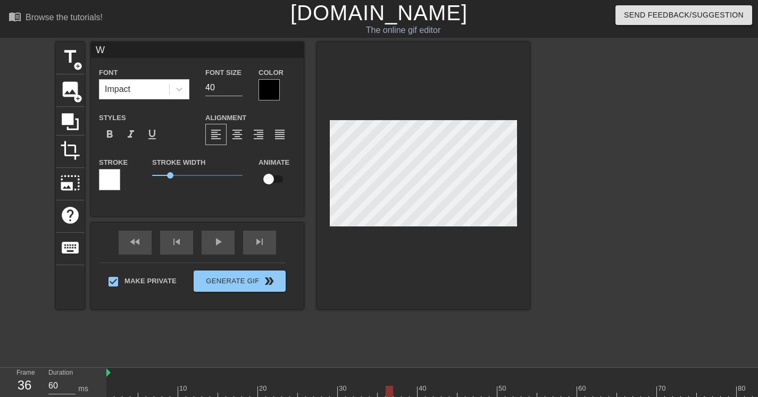
type textarea "Wh"
type input "Wha"
type textarea "Wha"
type input "What"
type textarea "What"
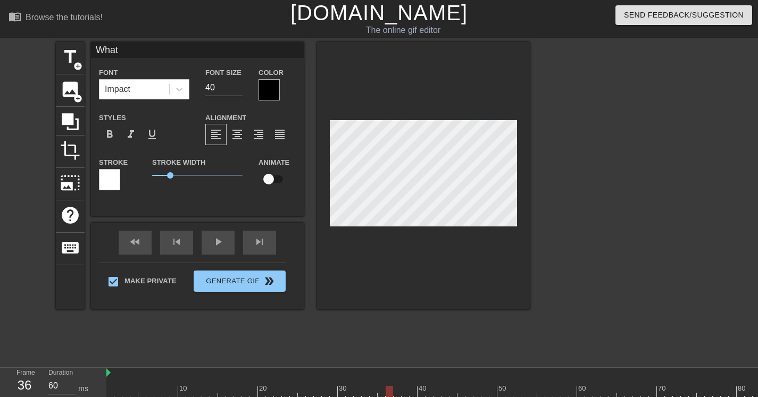
type input "What'"
type textarea "What'"
type input "What's"
type textarea "What's"
type input "What's"
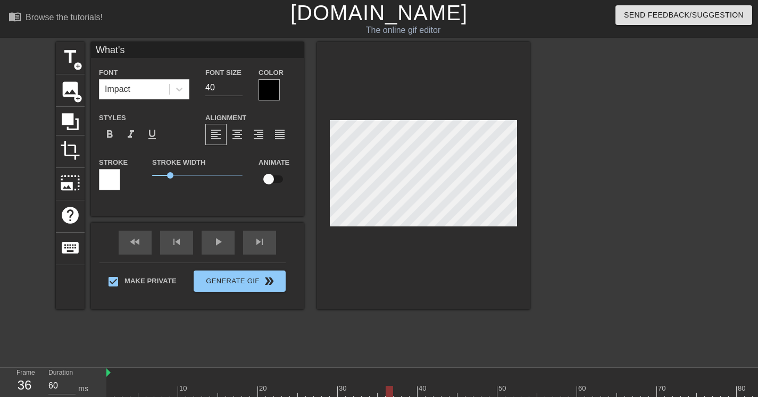
type textarea "What's"
type input "What's G"
type textarea "What's G"
type input "What's Go"
type textarea "What's Go"
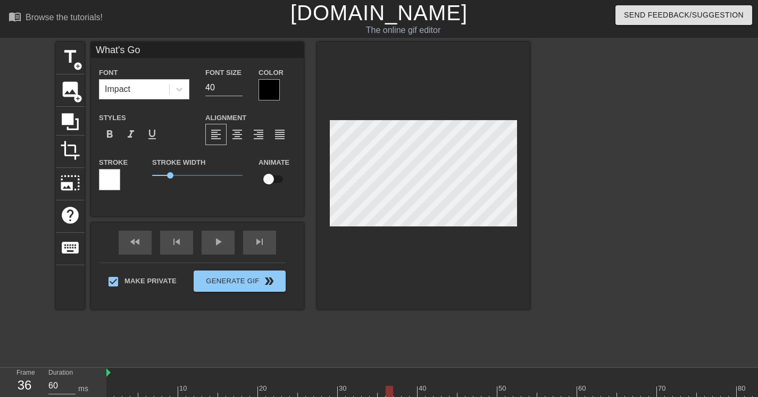
type input "What's Goo"
type textarea "What's Goo"
type input "What's Good"
type textarea "What's Good"
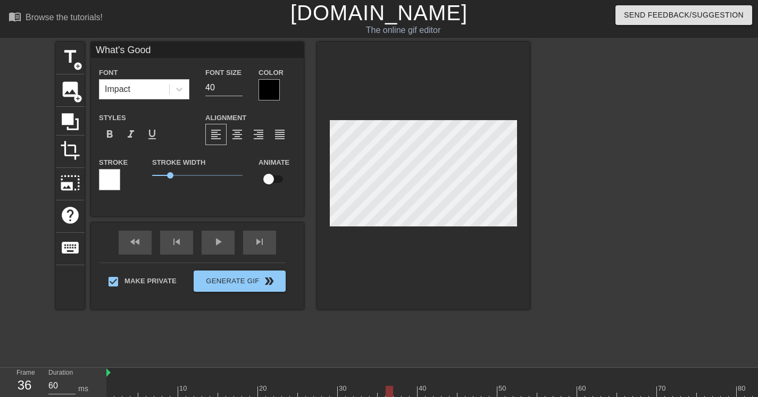
type input "What's Good"
type textarea "What's Good"
type input "What's Good"
type textarea "What's Good"
type input "What's Goo"
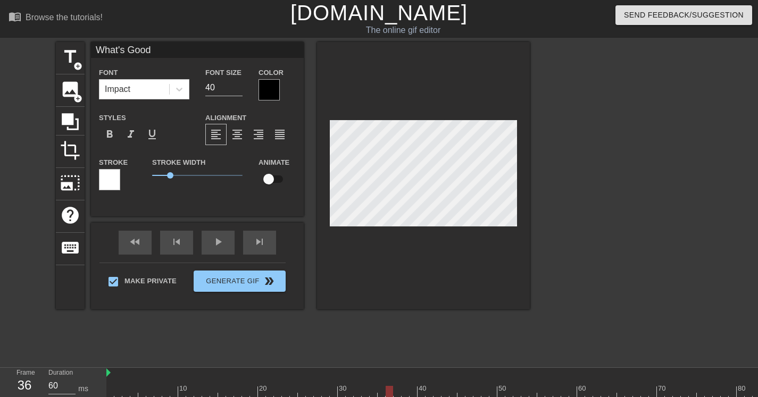
type textarea "What's Goo"
type input "What's Go"
type textarea "What's Go"
type input "What's G"
type textarea "What's G"
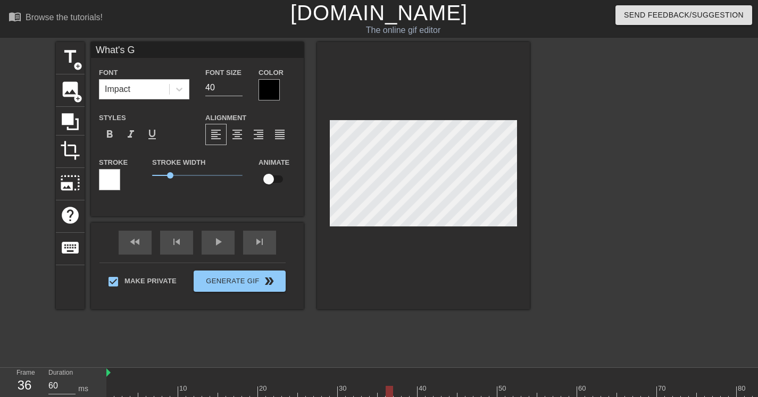
type input "What's"
type textarea "What's"
type input "What's g"
type textarea "What's g"
type input "What's go"
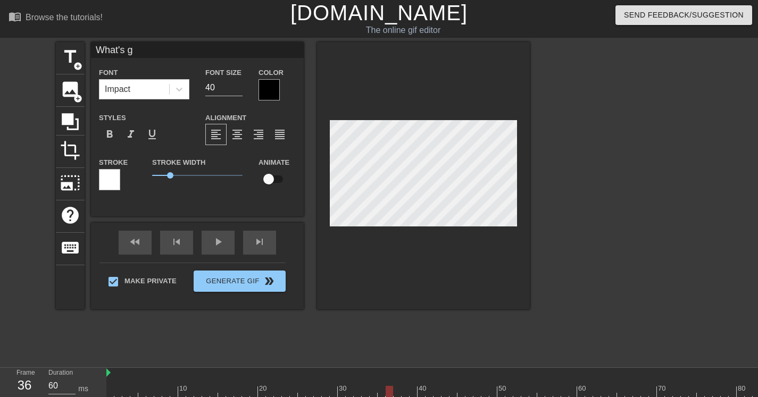
type textarea "What's go"
type input "What's goo"
type textarea "What's goo"
type input "What's good"
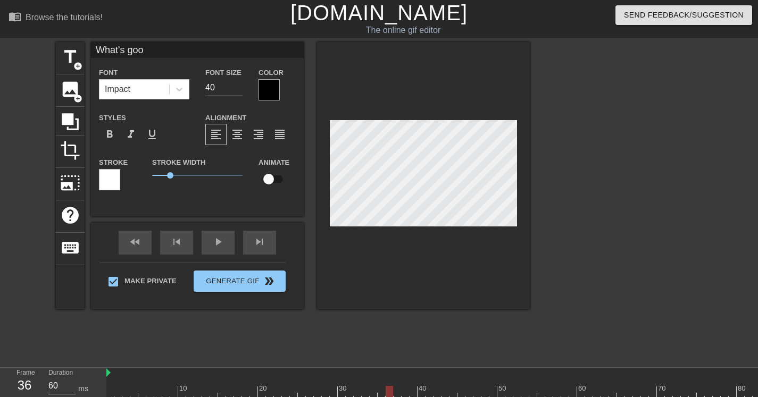
type textarea "What's good"
type input "What's good"
type textarea "What's good"
type input "What's good"
type textarea "What's good"
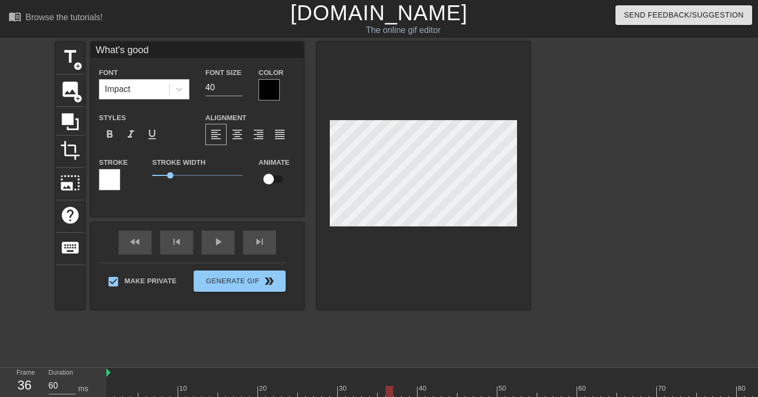
type input "What's goo"
type textarea "What's goo"
type input "What's go"
type textarea "What's go"
type input "What's g"
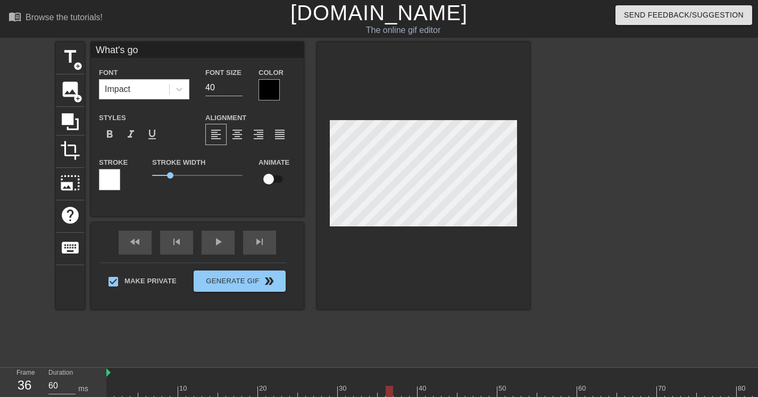
type textarea "What's g"
type input "What's"
type textarea "What's"
type input "What's"
type textarea "What's"
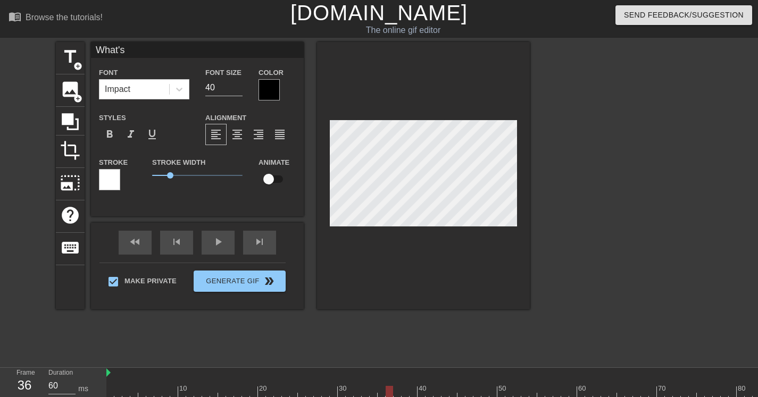
type input "What'"
type textarea "What'"
type input "What"
type textarea "What"
type input "Wha"
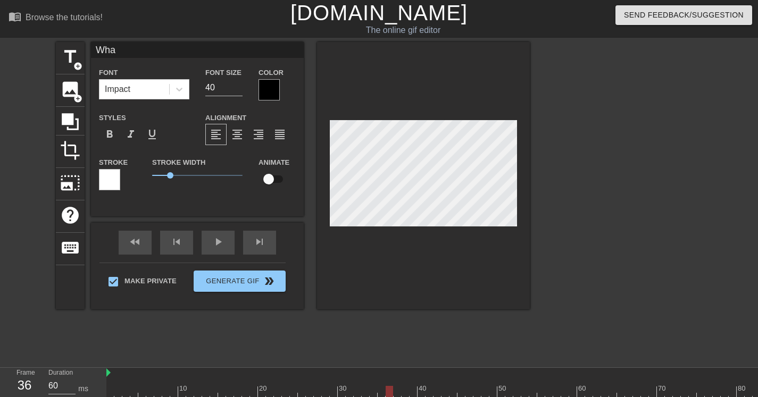
type textarea "Wha"
type input "Wh"
type textarea "Wh"
type input "W"
type textarea "W"
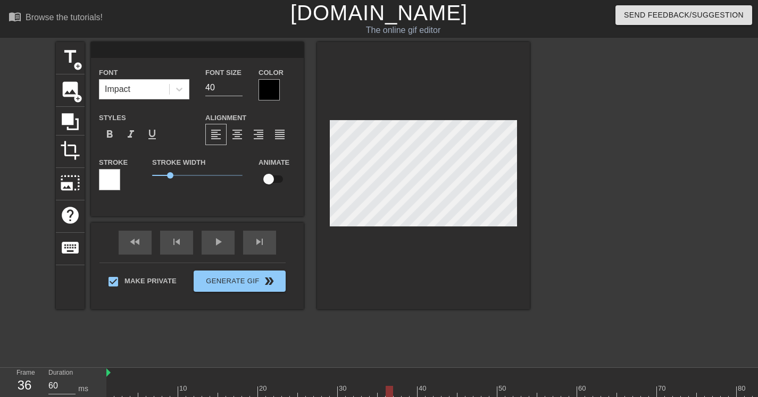
scroll to position [2, 1]
type input "E"
type textarea "E"
type input "E"
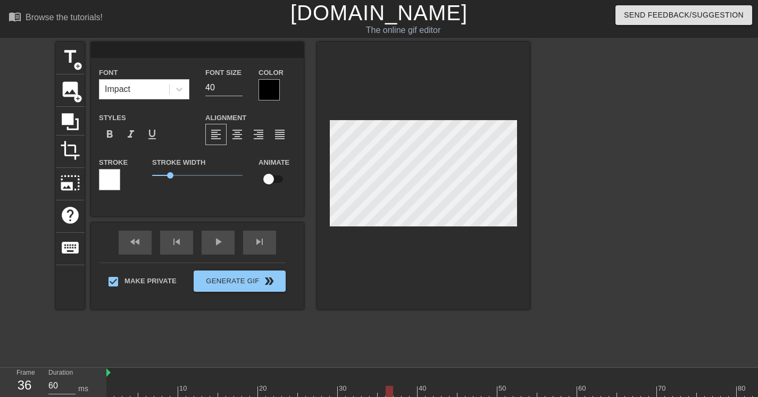
type textarea "E"
type input "W"
type textarea "W"
type input "WH"
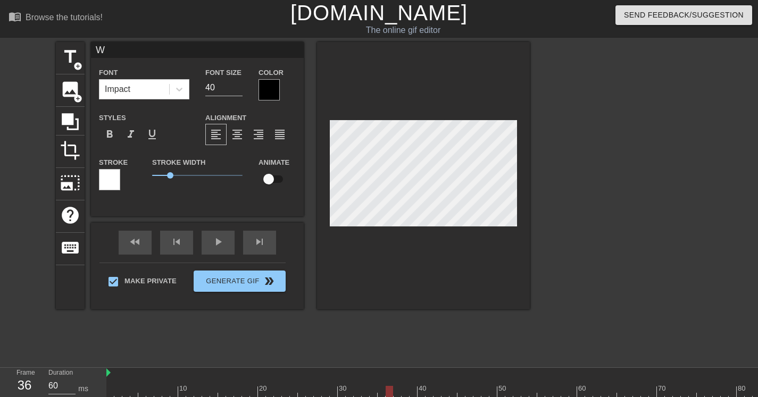
type textarea "WH"
type input "WHa"
type textarea "WHa"
type input "WH"
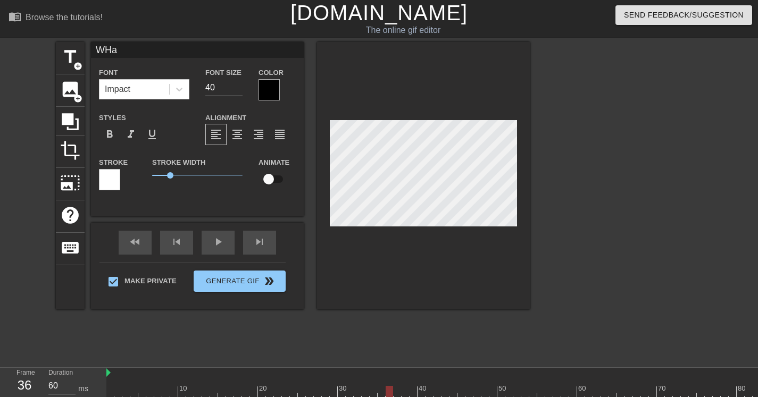
type textarea "WH"
type input "W"
type textarea "W"
type input "Wh"
type textarea "Wh"
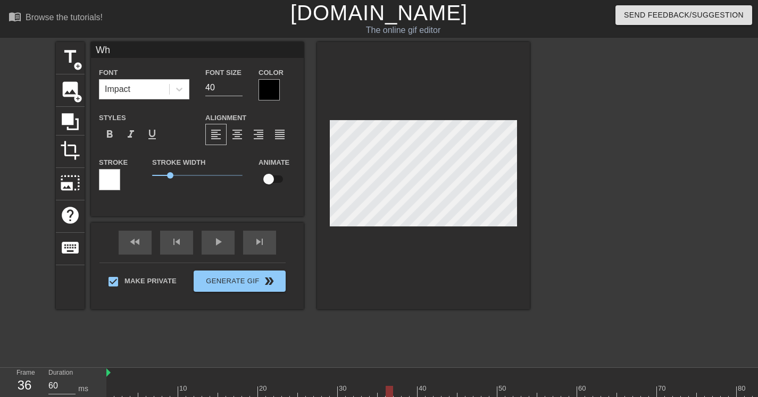
type input "Wha"
type textarea "Wha"
type input "What"
type textarea "What"
type input "Whats"
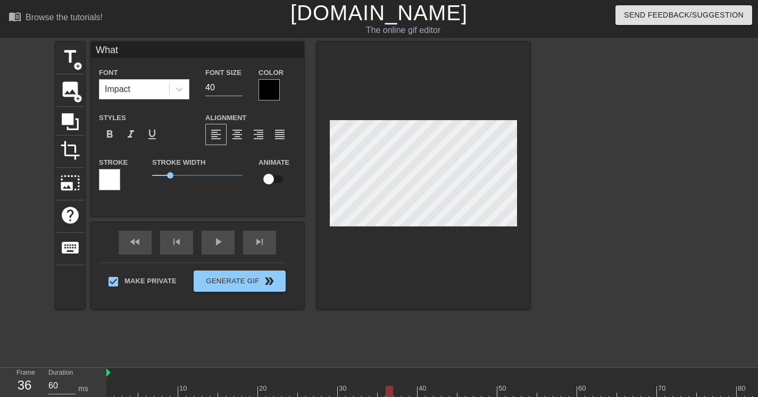
type textarea "Whats"
type input "What"
type textarea "What"
type input "What'"
type textarea "What'"
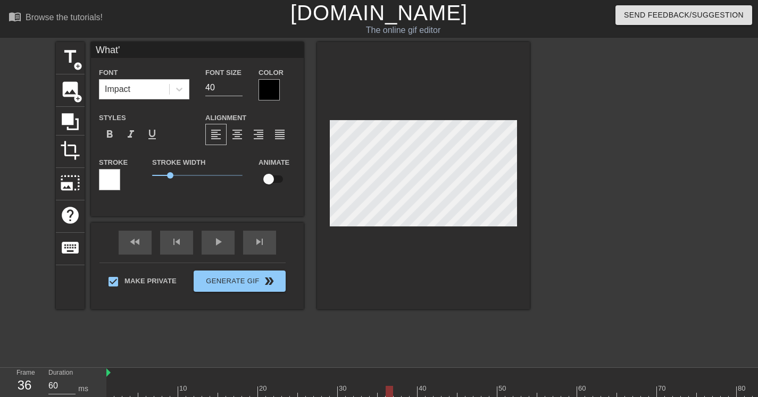
type input "What's"
type textarea "What's"
type input "What's"
type textarea "What's"
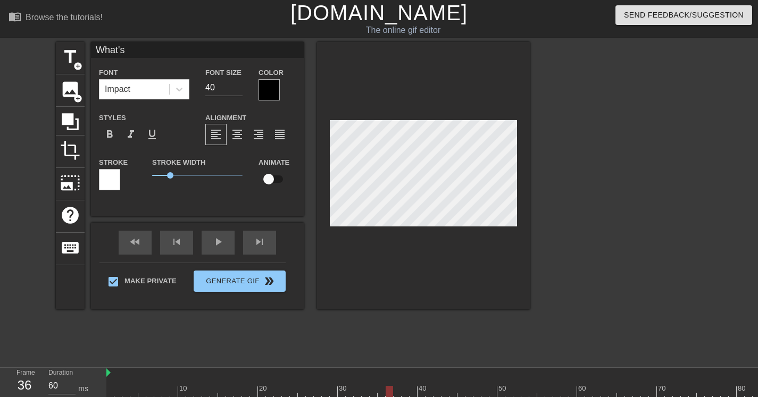
type input "What's g"
type textarea "What's g"
type input "What's go"
type textarea "What's go"
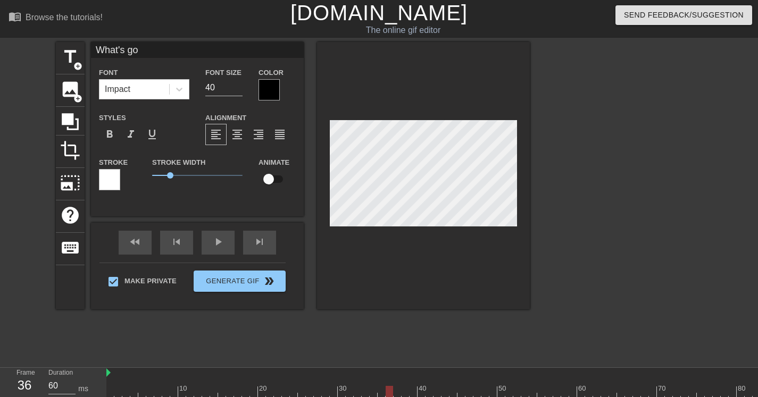
type input "What's goo"
type textarea "What's goo"
type input "What's good"
type textarea "What's good"
type input "What's good!"
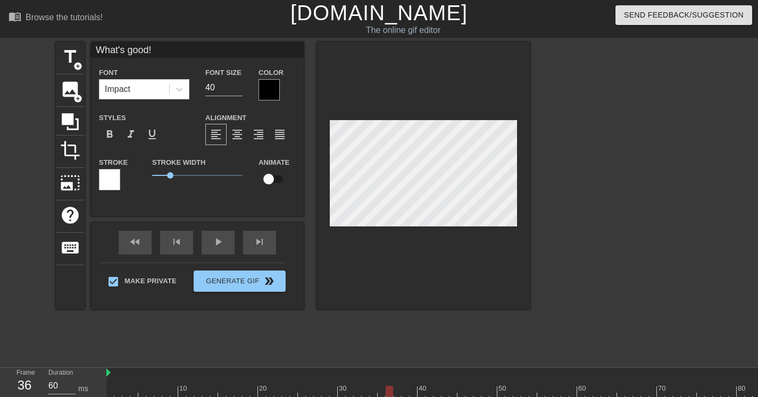
type textarea "What's good!"
click at [266, 84] on div at bounding box center [269, 89] width 21 height 21
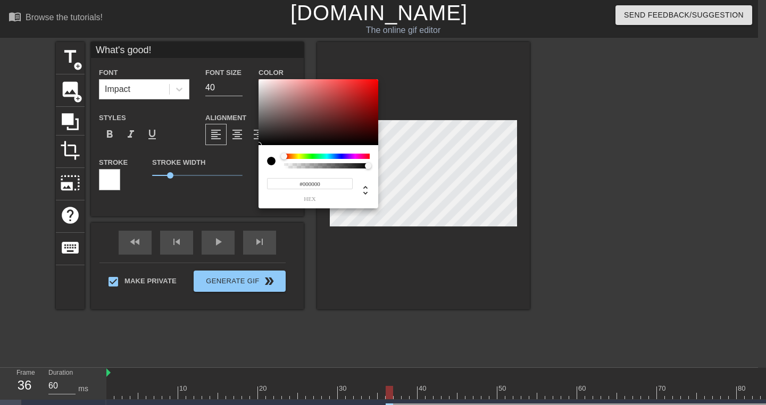
type input "0"
drag, startPoint x: 367, startPoint y: 165, endPoint x: 257, endPoint y: 160, distance: 109.7
click at [242, 165] on div "0 r 0 g 0 b 0 a" at bounding box center [383, 202] width 766 height 405
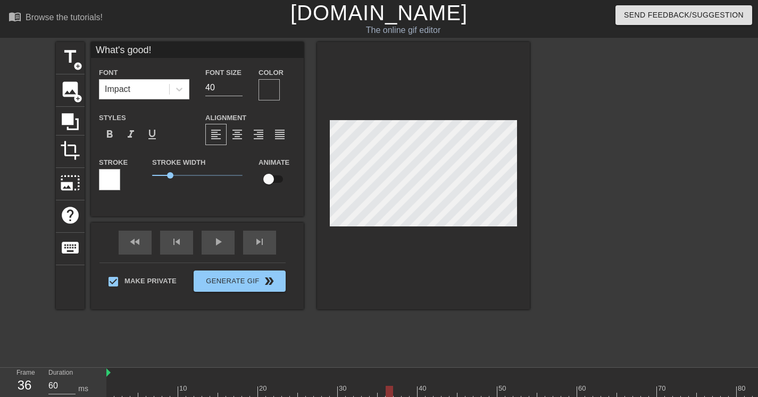
scroll to position [1, 3]
drag, startPoint x: 171, startPoint y: 176, endPoint x: 158, endPoint y: 180, distance: 13.8
click at [158, 180] on span "0.35" at bounding box center [197, 175] width 90 height 13
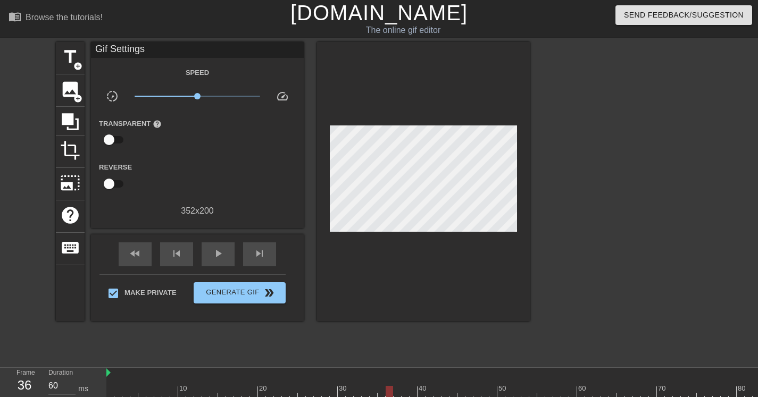
click at [427, 246] on div at bounding box center [423, 181] width 213 height 279
drag, startPoint x: 198, startPoint y: 94, endPoint x: 361, endPoint y: 122, distance: 165.7
click at [416, 99] on div "title add_circle image add_circle crop photo_size_select_large help keyboard Gi…" at bounding box center [293, 181] width 474 height 279
click at [212, 251] on span "play_arrow" at bounding box center [218, 253] width 13 height 13
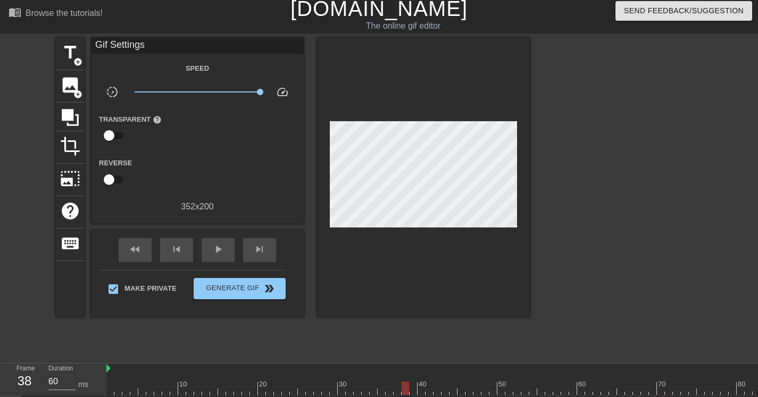
scroll to position [5, 0]
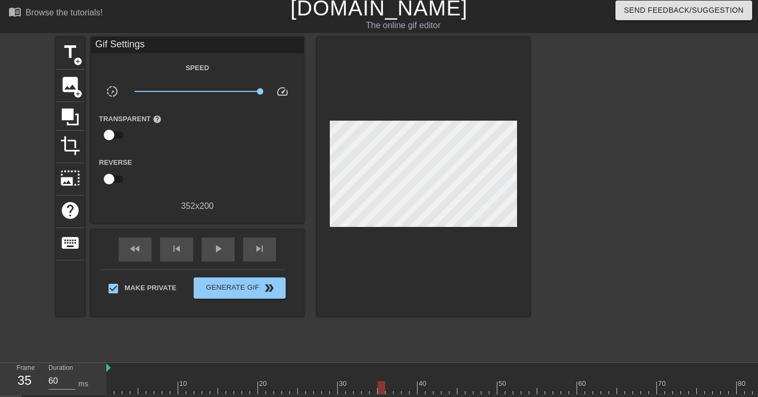
drag, startPoint x: 309, startPoint y: 393, endPoint x: 380, endPoint y: 391, distance: 70.8
click at [380, 391] on div at bounding box center [381, 387] width 7 height 13
type input "60"
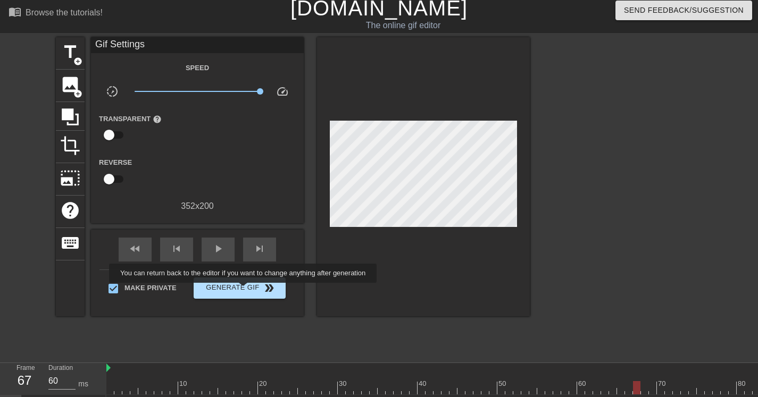
click at [249, 289] on span "Generate Gif double_arrow" at bounding box center [240, 288] width 84 height 13
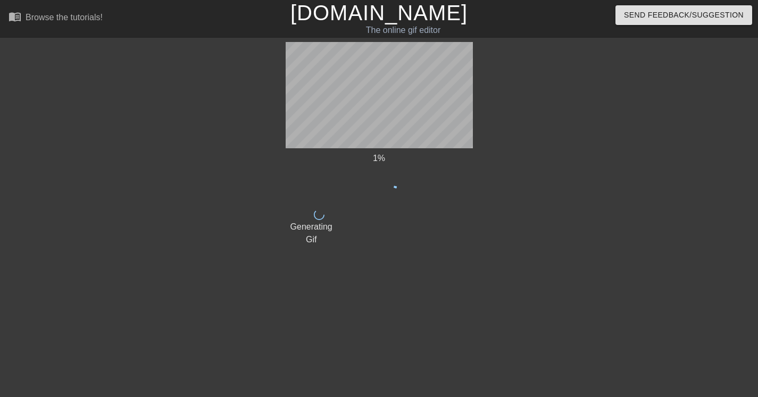
scroll to position [0, 0]
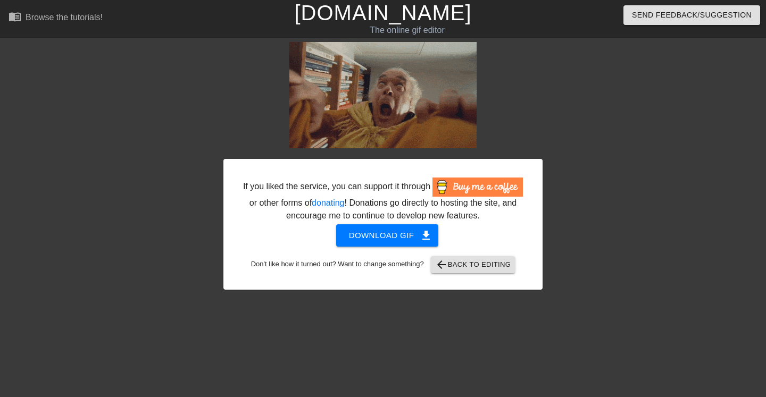
click at [376, 243] on span "Download gif get_app" at bounding box center [387, 236] width 77 height 14
click at [485, 271] on span "arrow_back Back to Editing" at bounding box center [473, 265] width 76 height 13
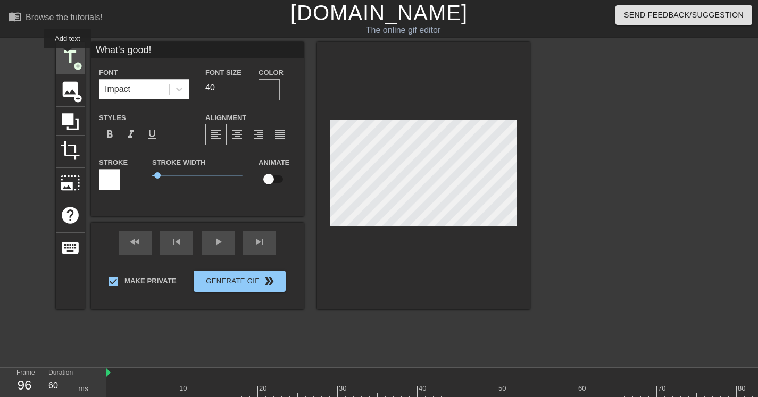
click at [68, 56] on span "title" at bounding box center [70, 57] width 20 height 20
type input "New text 3"
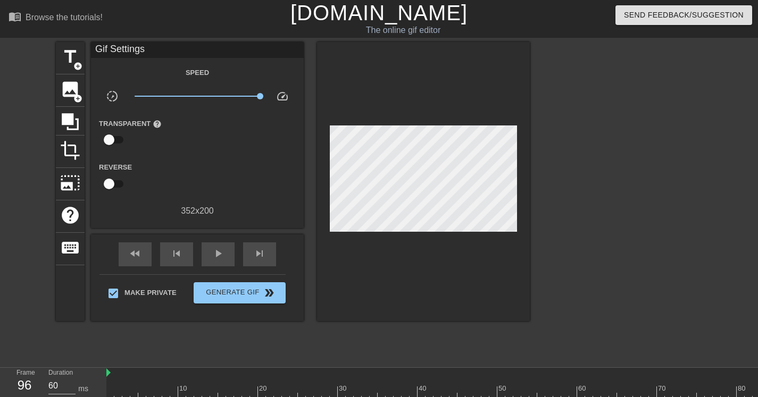
type input "120"
click at [110, 392] on div at bounding box center [489, 392] width 766 height 13
click at [70, 48] on span "title" at bounding box center [70, 57] width 20 height 20
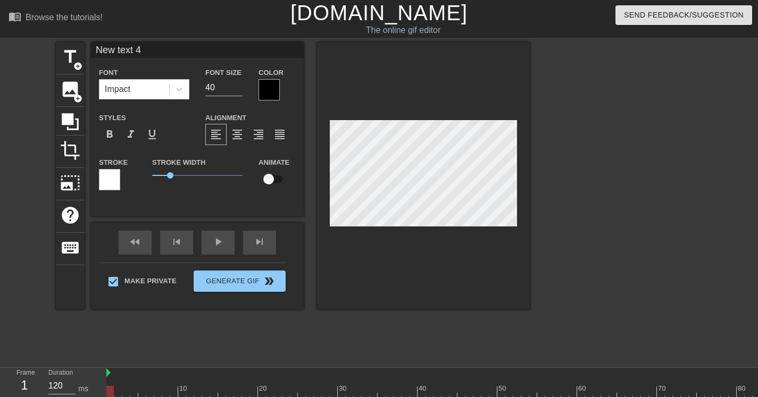
scroll to position [2, 3]
type input "Y"
type textarea "Y"
type input "Yo"
type textarea "Yo"
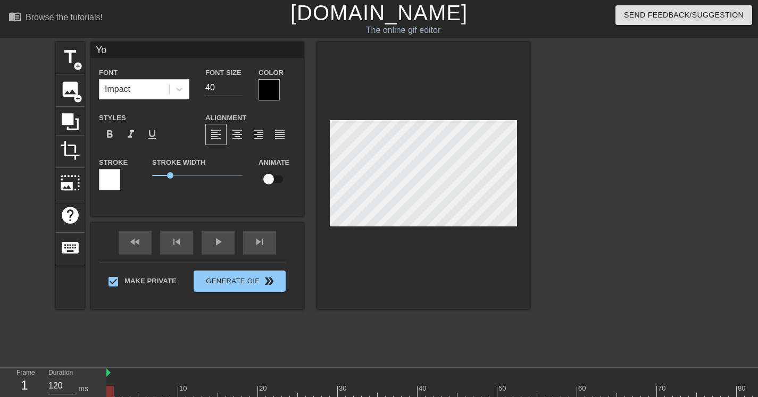
type input "[PERSON_NAME]"
type textarea "[PERSON_NAME]"
type input "Yooo"
type textarea "Yooo"
type input "Yoooo"
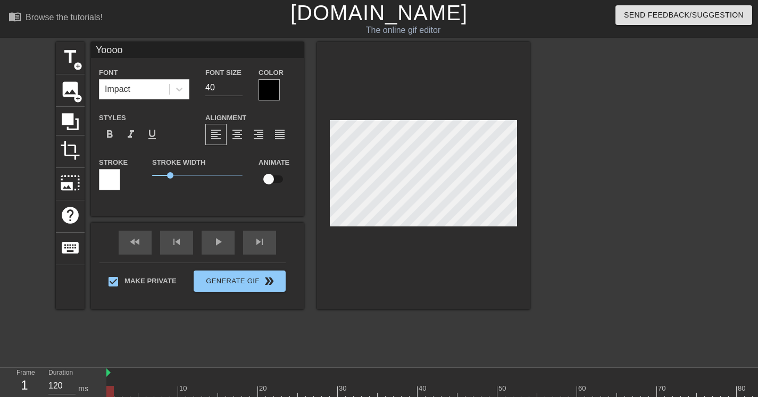
type textarea "Yoooo"
click at [268, 176] on input "checkbox" at bounding box center [268, 179] width 61 height 20
checkbox input "true"
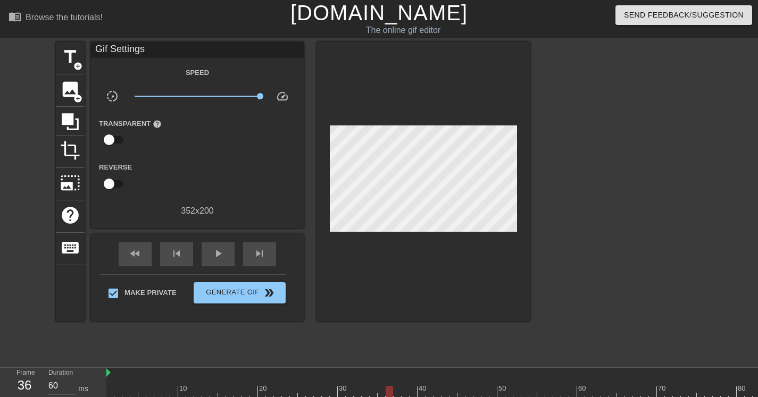
type input "120"
click at [111, 389] on div at bounding box center [489, 392] width 766 height 13
click at [67, 50] on span "title" at bounding box center [70, 57] width 20 height 20
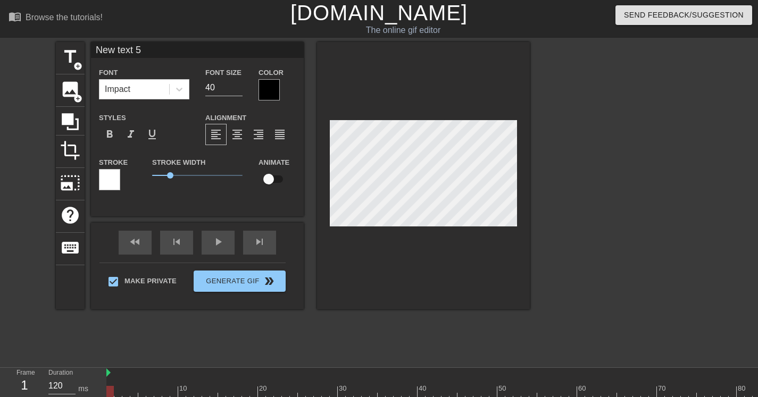
type input "Y"
type textarea "Y"
type input "Yo"
type textarea "Yo"
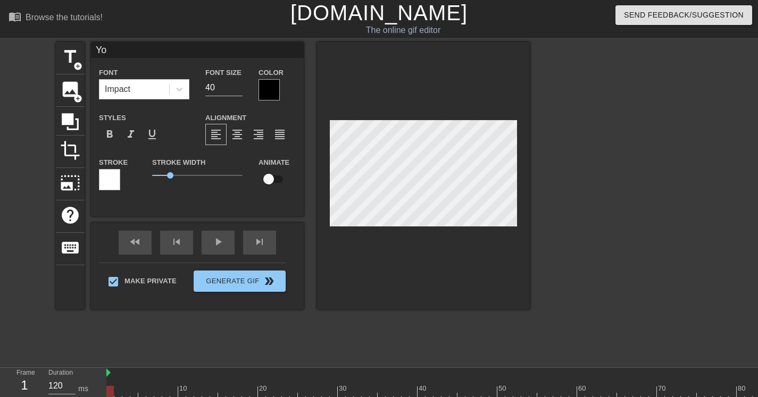
type input "[PERSON_NAME]"
type textarea "[PERSON_NAME]"
type input "Yooo"
type textarea "Yooo"
type input "Yoooo"
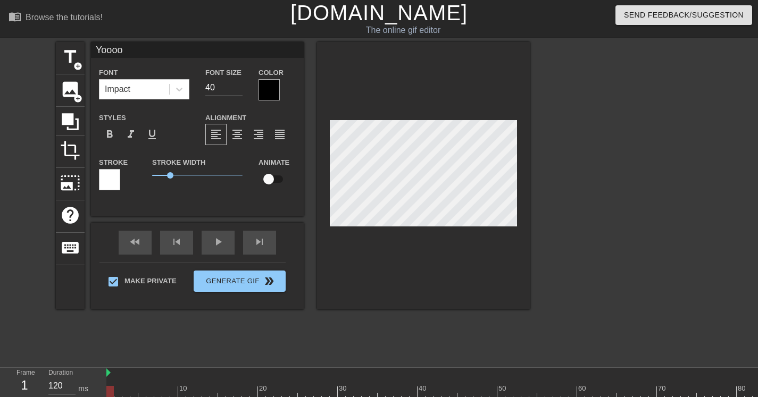
scroll to position [2, 3]
type textarea "Yoooo"
drag, startPoint x: 171, startPoint y: 176, endPoint x: 277, endPoint y: 173, distance: 105.4
click at [276, 173] on div "Stroke Stroke Width 5 Animate" at bounding box center [197, 178] width 213 height 44
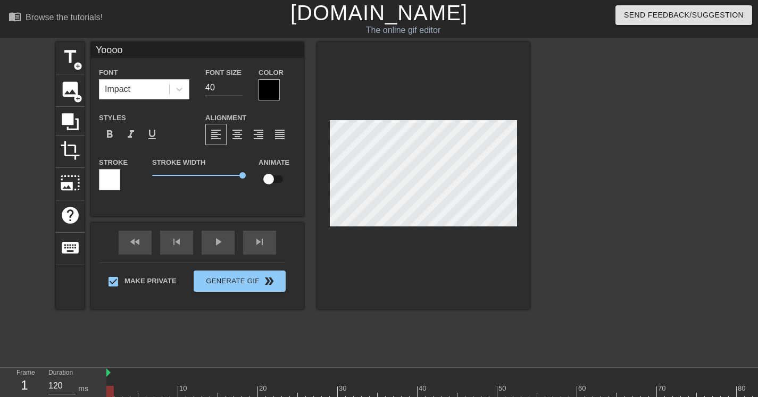
click at [268, 91] on div at bounding box center [269, 89] width 21 height 21
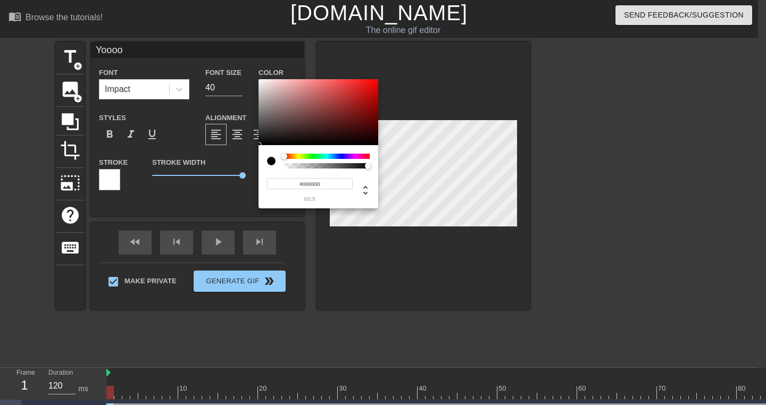
click at [310, 154] on div at bounding box center [327, 156] width 86 height 5
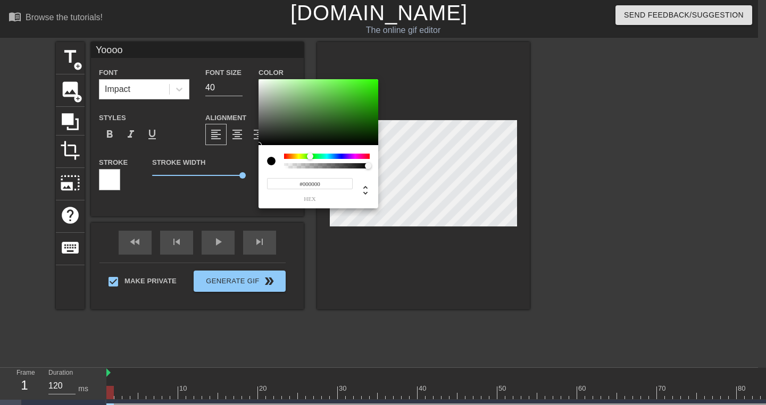
click at [349, 154] on div at bounding box center [327, 156] width 86 height 5
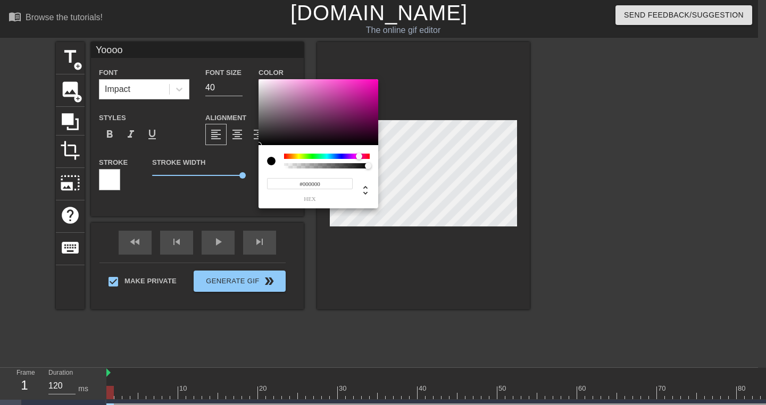
click at [359, 154] on div at bounding box center [327, 156] width 86 height 5
click at [365, 154] on div at bounding box center [362, 157] width 6 height 6
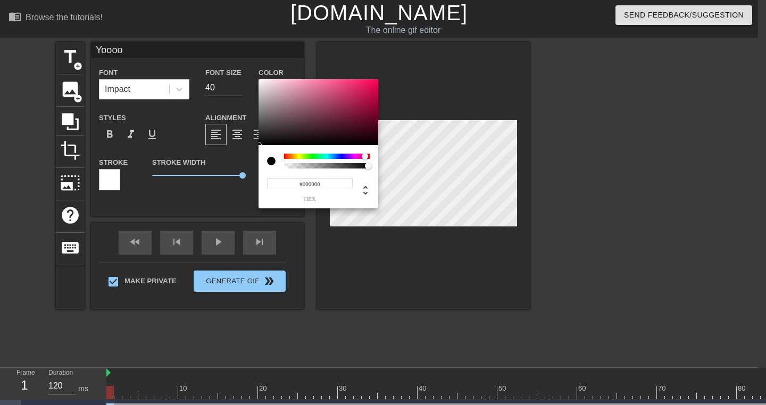
type input "#BF144D"
click at [366, 96] on div at bounding box center [319, 112] width 120 height 66
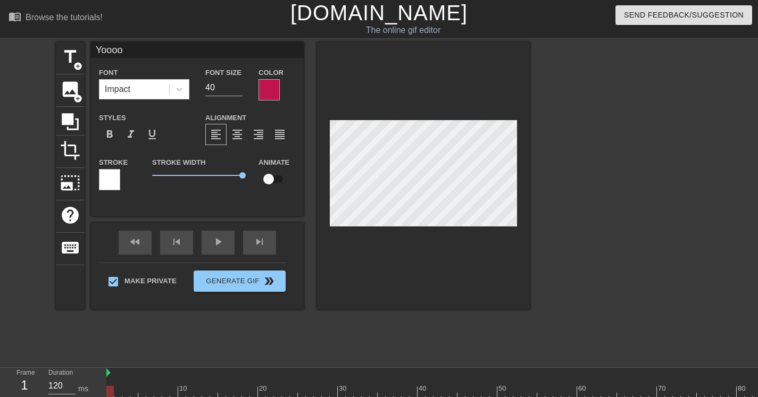
click at [271, 88] on div at bounding box center [269, 89] width 21 height 21
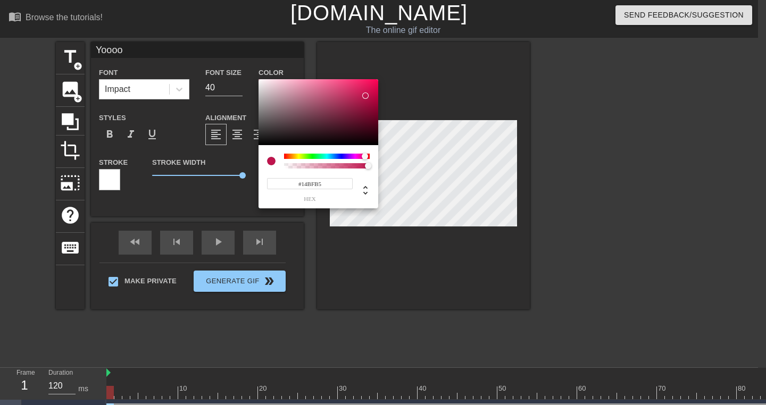
click at [326, 155] on div at bounding box center [327, 156] width 86 height 5
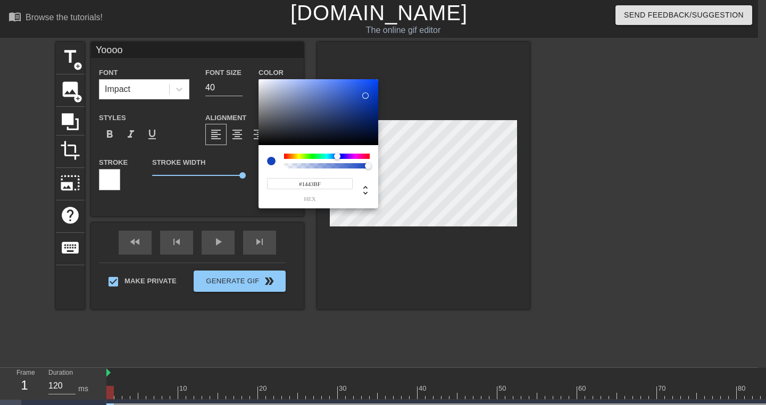
click at [337, 154] on div at bounding box center [327, 156] width 86 height 5
type input "#BFAD14"
click at [297, 155] on div at bounding box center [327, 156] width 86 height 5
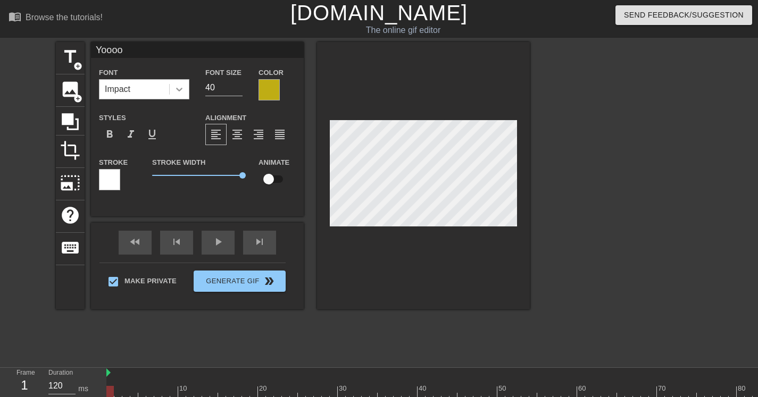
click at [183, 88] on icon at bounding box center [179, 89] width 11 height 11
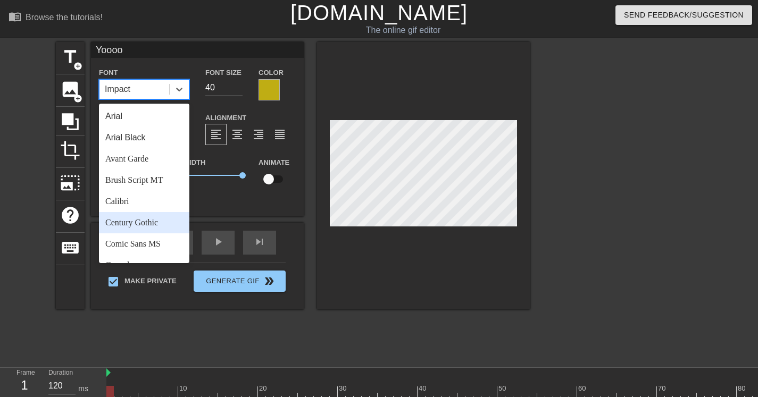
click at [152, 220] on div "Century Gothic" at bounding box center [144, 222] width 90 height 21
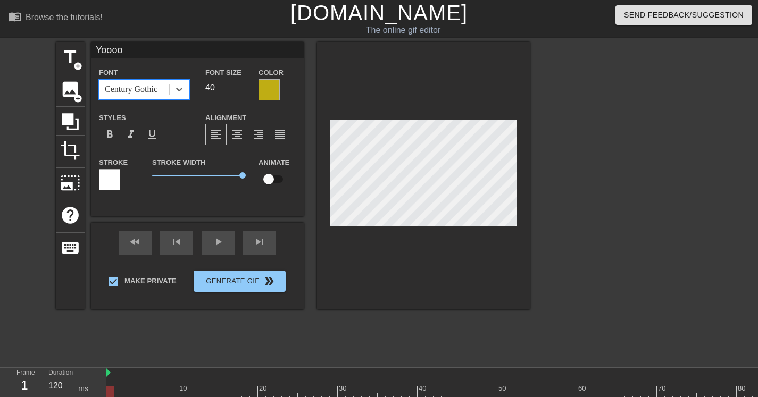
click at [152, 240] on div "fast_rewind skip_previous play_arrow skip_next" at bounding box center [197, 243] width 173 height 40
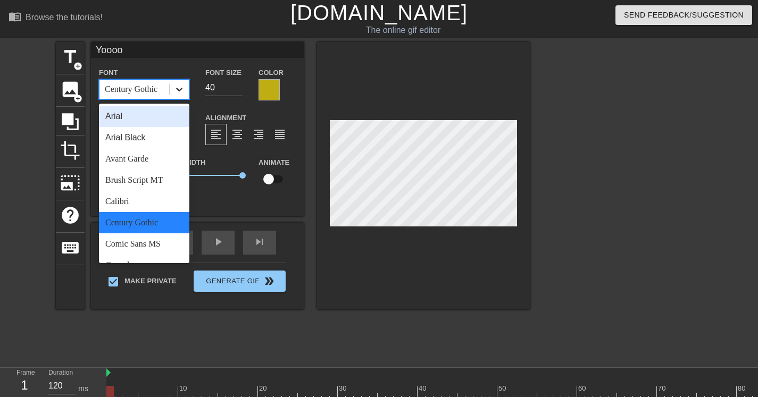
click at [180, 91] on icon at bounding box center [179, 90] width 6 height 4
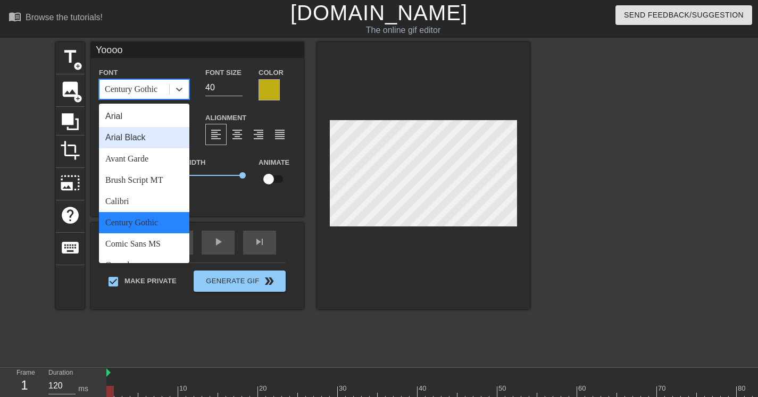
click at [159, 138] on div "Arial Black" at bounding box center [144, 137] width 90 height 21
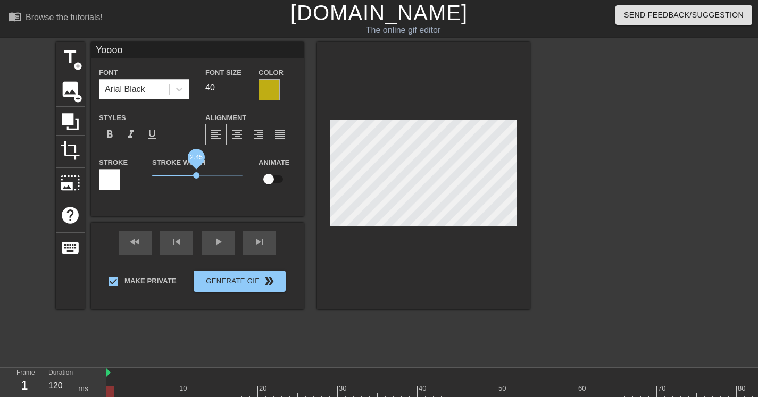
drag, startPoint x: 240, startPoint y: 173, endPoint x: 196, endPoint y: 174, distance: 44.2
click at [196, 174] on span "2.45" at bounding box center [196, 175] width 6 height 6
type input "Yooo"
type textarea "Yooo"
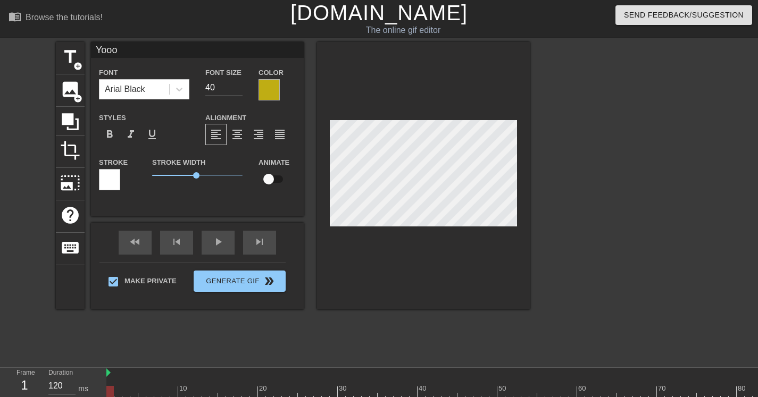
type input "[PERSON_NAME]"
type textarea "[PERSON_NAME]"
type input "Yo"
type textarea "Yo"
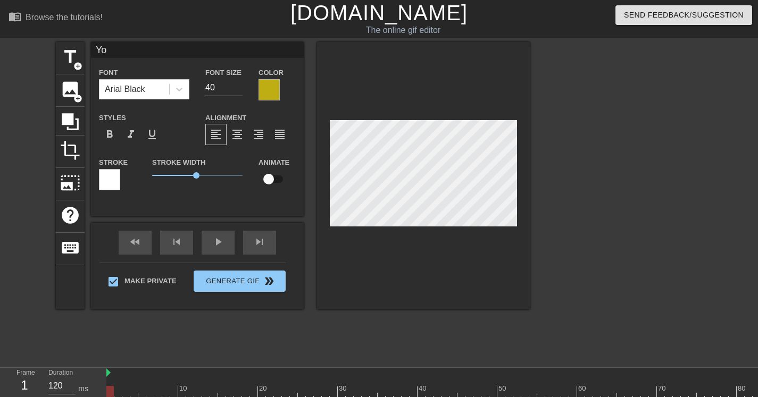
click at [271, 179] on input "checkbox" at bounding box center [268, 179] width 61 height 20
checkbox input "true"
type input "60"
click at [333, 394] on div at bounding box center [489, 392] width 766 height 13
click at [343, 394] on div at bounding box center [489, 392] width 766 height 13
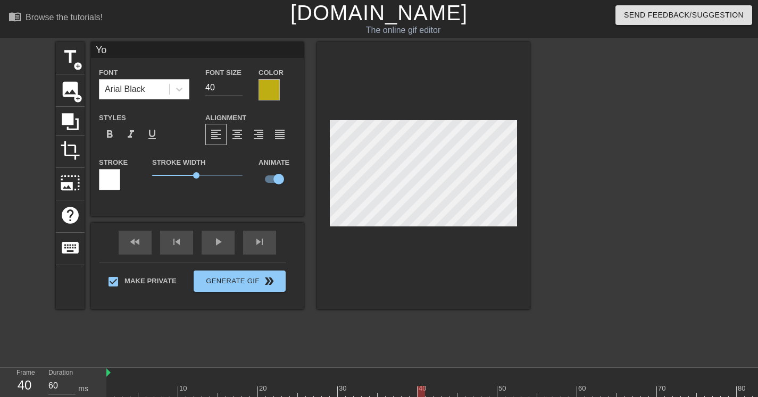
click at [421, 393] on div at bounding box center [489, 392] width 766 height 13
click at [418, 393] on div at bounding box center [421, 392] width 7 height 13
click at [412, 396] on div at bounding box center [489, 392] width 766 height 13
click at [403, 395] on div at bounding box center [489, 392] width 766 height 13
click at [391, 393] on div at bounding box center [489, 392] width 766 height 13
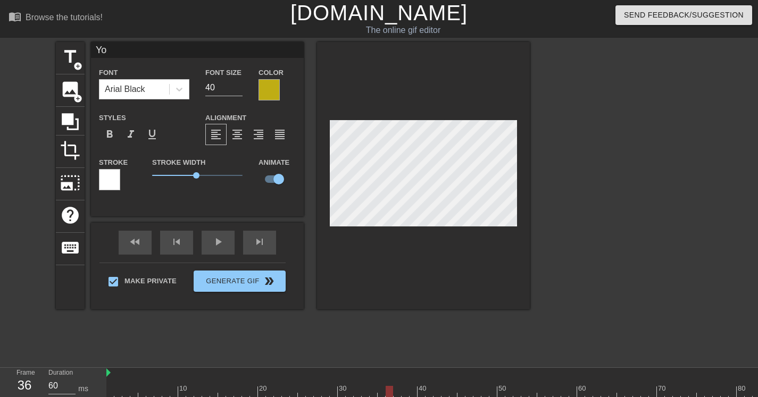
click at [331, 391] on div at bounding box center [489, 392] width 766 height 13
click at [344, 390] on div at bounding box center [489, 392] width 766 height 13
click at [355, 393] on div at bounding box center [489, 392] width 766 height 13
click at [350, 393] on div at bounding box center [489, 392] width 766 height 13
click at [373, 393] on div at bounding box center [489, 392] width 766 height 13
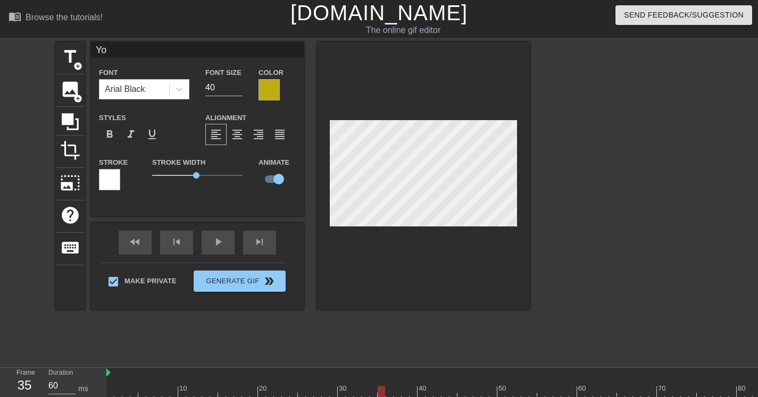
scroll to position [2, 1]
type input "Yo0"
type textarea "Yo0"
type input "Yo00"
type textarea "Yo00"
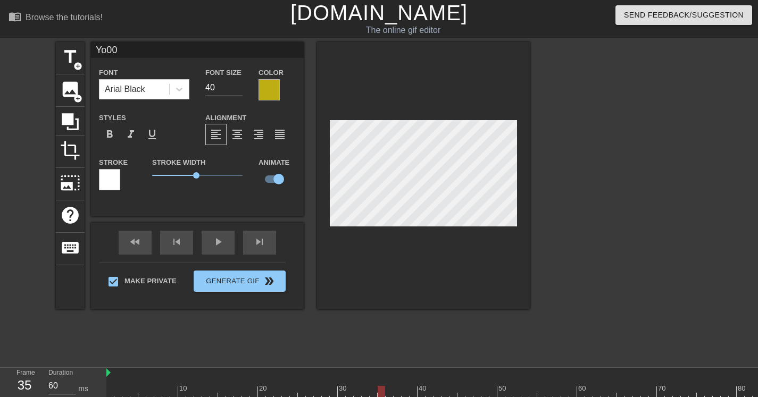
type input "Yo000"
type textarea "Yo000"
type input "Yo00"
type textarea "Yo00"
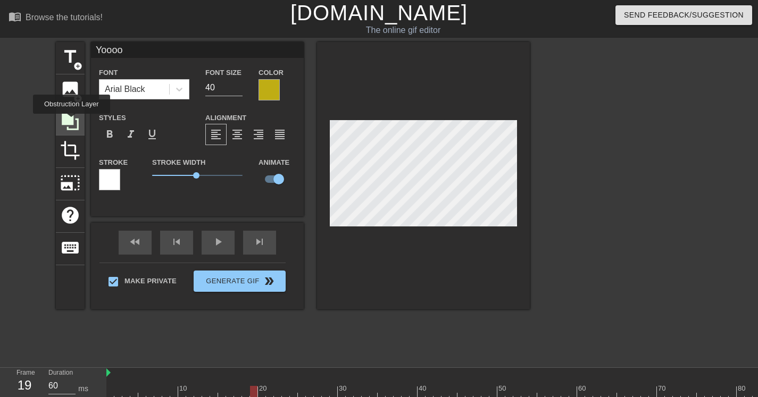
click at [73, 121] on icon at bounding box center [70, 121] width 17 height 17
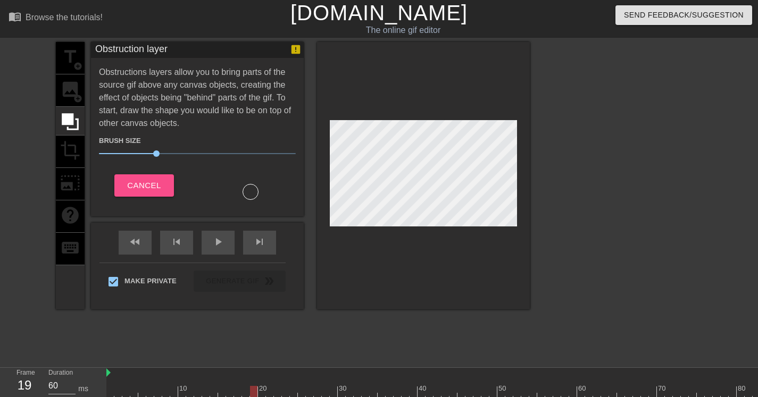
click at [168, 192] on button "Cancel" at bounding box center [143, 186] width 59 height 22
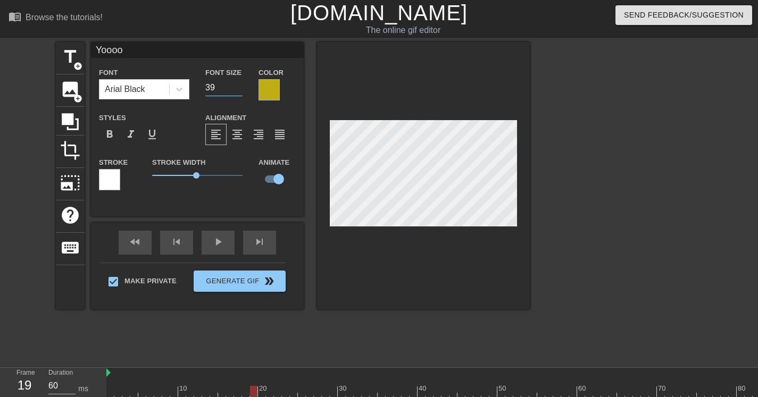
click at [237, 92] on input "39" at bounding box center [223, 87] width 37 height 17
click at [237, 92] on input "38" at bounding box center [223, 87] width 37 height 17
click at [238, 92] on input "26" at bounding box center [223, 87] width 37 height 17
click at [237, 92] on input "25" at bounding box center [223, 87] width 37 height 17
click at [279, 179] on input "checkbox" at bounding box center [278, 179] width 61 height 20
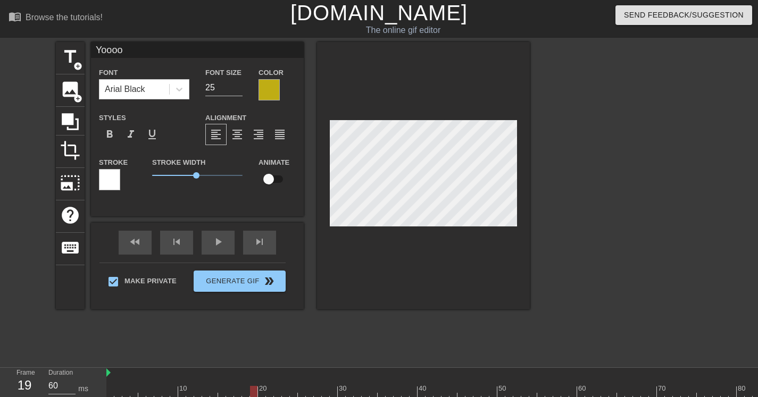
click at [344, 394] on div at bounding box center [489, 392] width 766 height 13
click at [356, 393] on div at bounding box center [489, 392] width 766 height 13
click at [361, 395] on div at bounding box center [489, 392] width 766 height 13
click at [375, 395] on div at bounding box center [489, 392] width 766 height 13
click at [418, 394] on div at bounding box center [489, 392] width 766 height 13
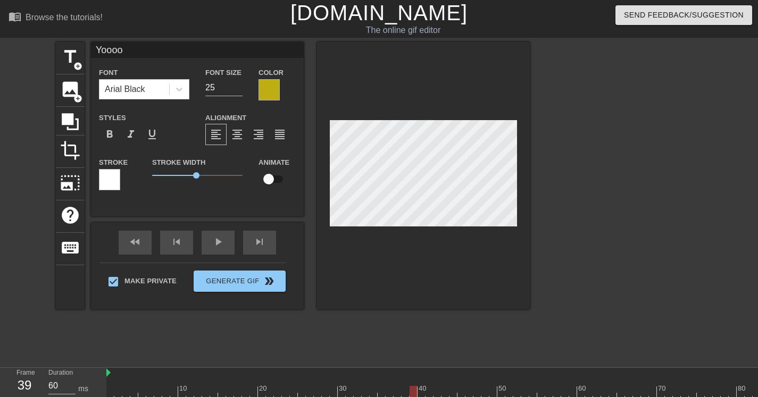
click at [413, 393] on div at bounding box center [489, 392] width 766 height 13
click at [269, 177] on input "checkbox" at bounding box center [268, 179] width 61 height 20
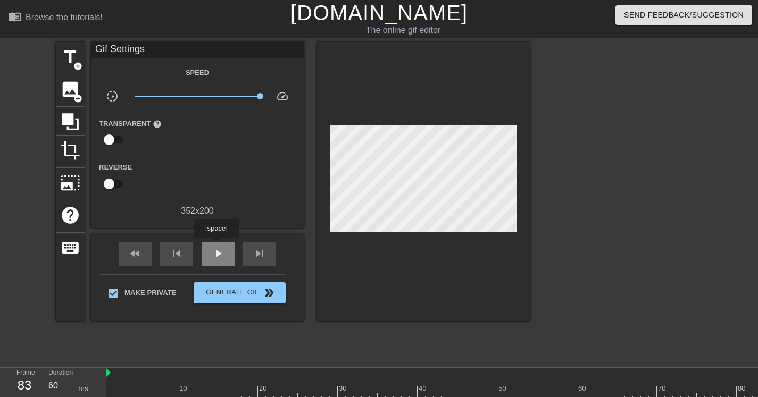
click at [218, 246] on div "play_arrow" at bounding box center [218, 255] width 33 height 24
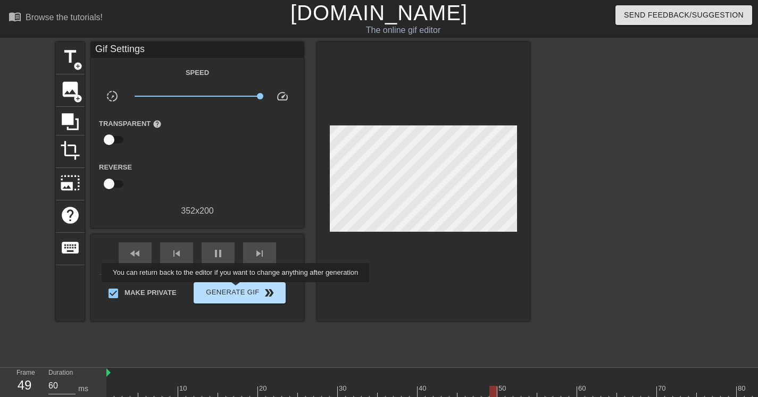
click at [243, 290] on span "Generate Gif double_arrow" at bounding box center [240, 293] width 84 height 13
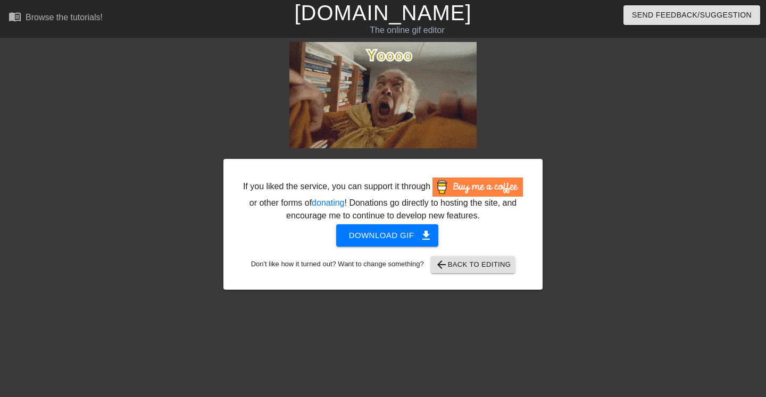
click at [394, 243] on span "Download gif get_app" at bounding box center [387, 236] width 77 height 14
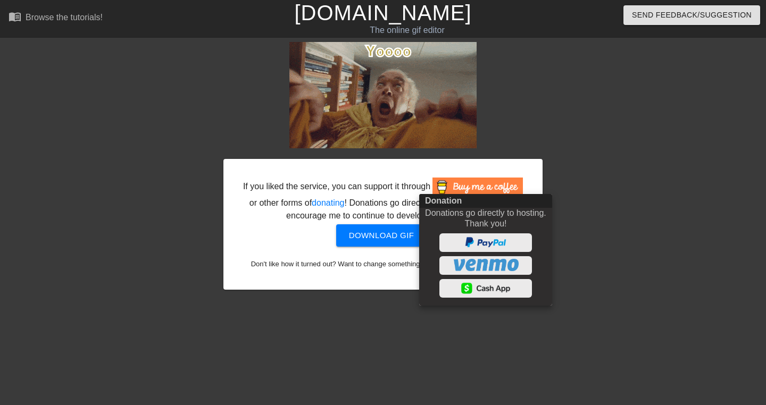
click at [583, 147] on div at bounding box center [383, 202] width 766 height 405
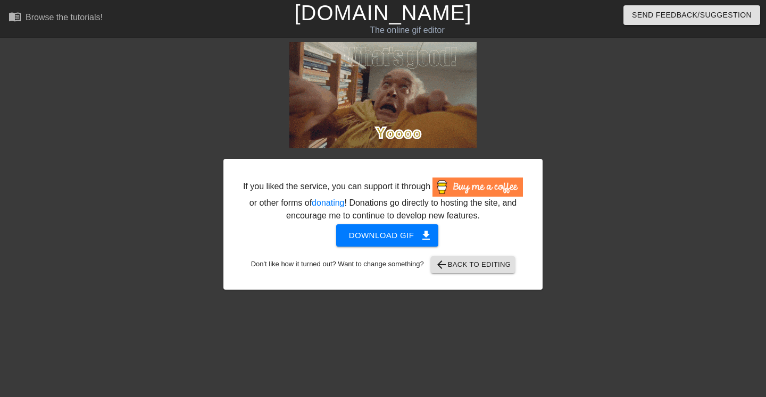
click at [489, 271] on span "arrow_back Back to Editing" at bounding box center [473, 265] width 76 height 13
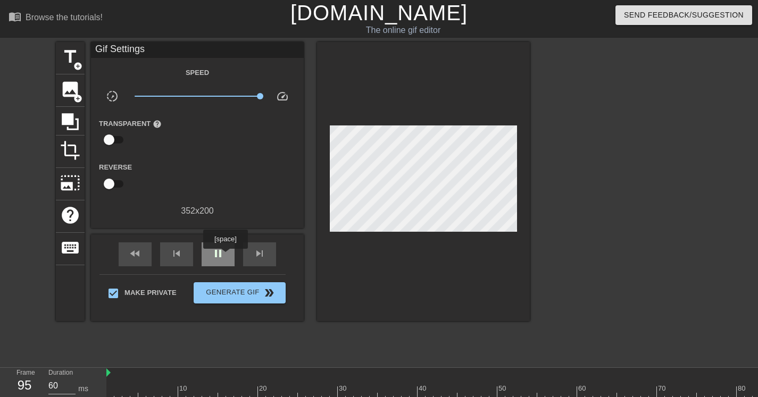
click at [227, 256] on div "pause" at bounding box center [218, 255] width 33 height 24
click at [73, 128] on icon at bounding box center [70, 121] width 17 height 17
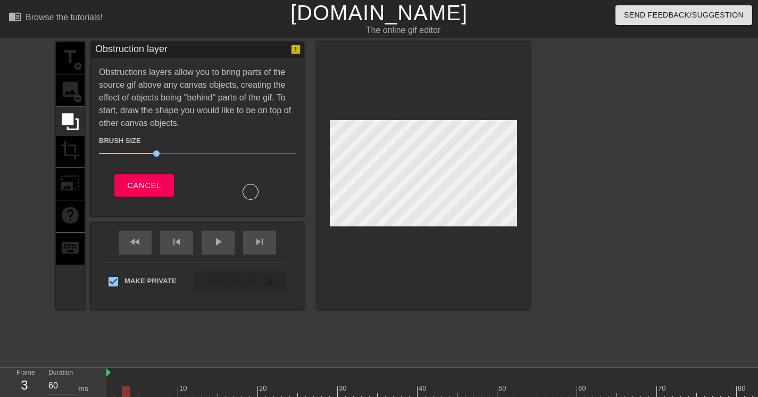
click at [145, 188] on span "Cancel" at bounding box center [144, 186] width 34 height 14
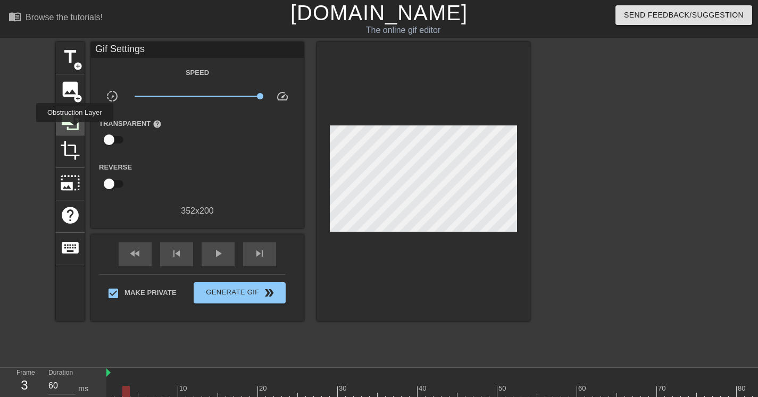
click at [76, 130] on icon at bounding box center [70, 122] width 20 height 20
click at [600, 279] on div at bounding box center [623, 201] width 160 height 319
click at [117, 139] on input "checkbox" at bounding box center [109, 140] width 61 height 20
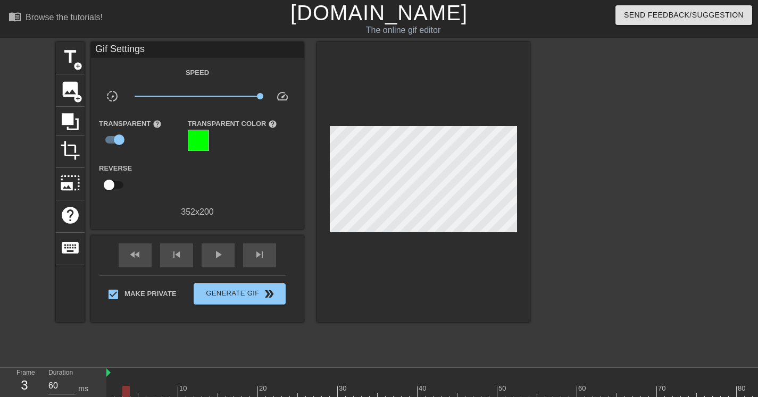
click at [204, 135] on div at bounding box center [198, 140] width 21 height 21
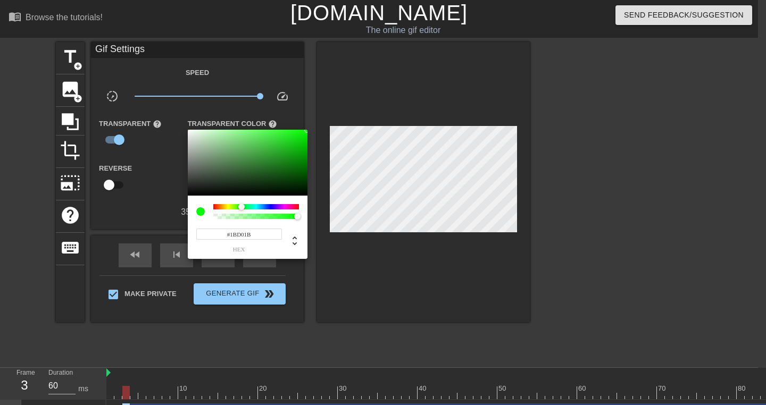
click at [292, 142] on div at bounding box center [248, 163] width 120 height 66
click at [300, 134] on div at bounding box center [248, 163] width 120 height 66
click at [359, 265] on div at bounding box center [383, 202] width 766 height 405
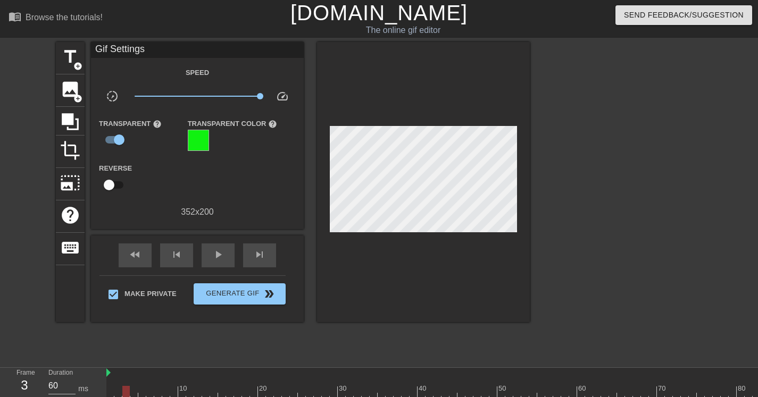
click at [170, 119] on div "Transparent help" at bounding box center [135, 134] width 89 height 35
click at [161, 126] on span "help" at bounding box center [157, 124] width 9 height 9
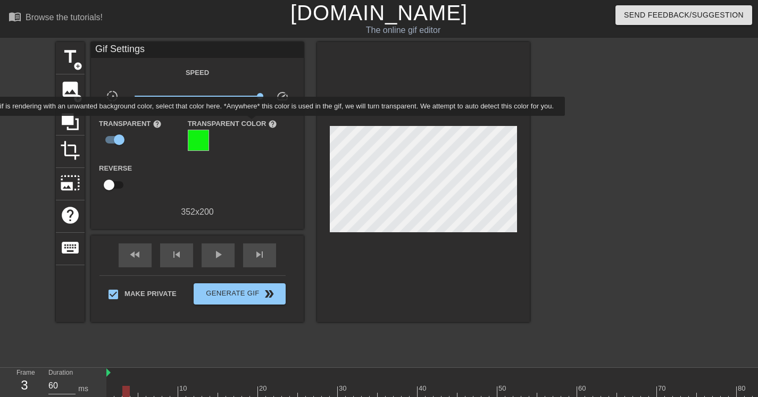
click at [269, 123] on span "help" at bounding box center [272, 124] width 9 height 9
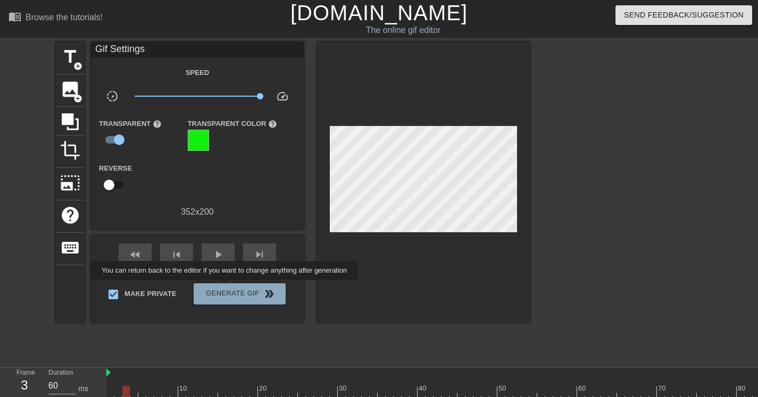
click at [231, 288] on span "Generate Gif double_arrow" at bounding box center [240, 294] width 84 height 13
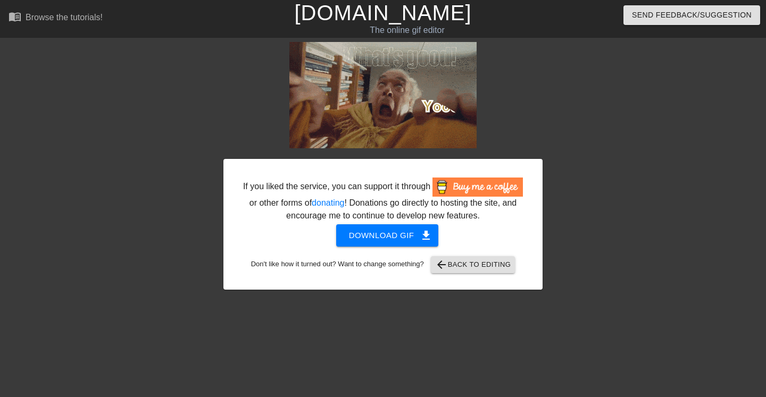
click at [459, 271] on span "arrow_back Back to Editing" at bounding box center [473, 265] width 76 height 13
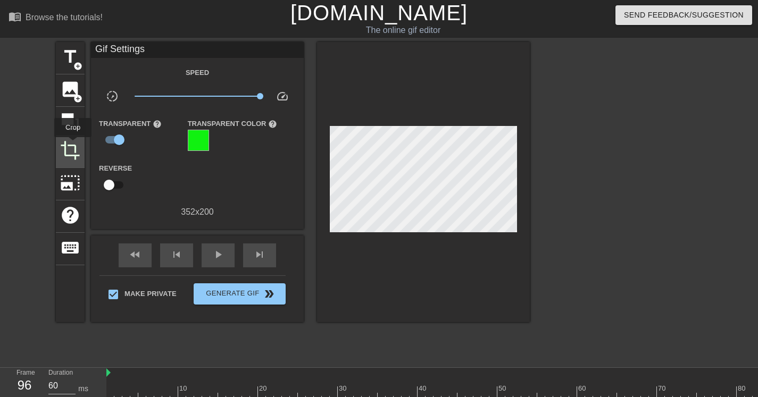
click at [73, 145] on span "crop" at bounding box center [70, 150] width 20 height 20
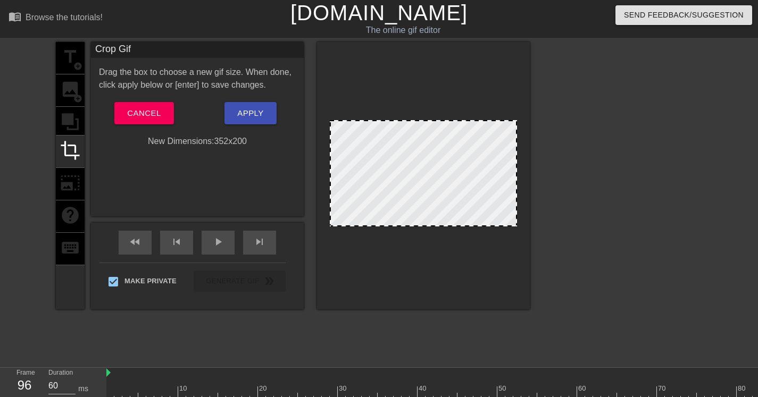
click at [74, 122] on div "title add_circle image add_circle crop photo_size_select_large help keyboard" at bounding box center [70, 176] width 29 height 268
click at [157, 111] on span "Cancel" at bounding box center [144, 113] width 34 height 14
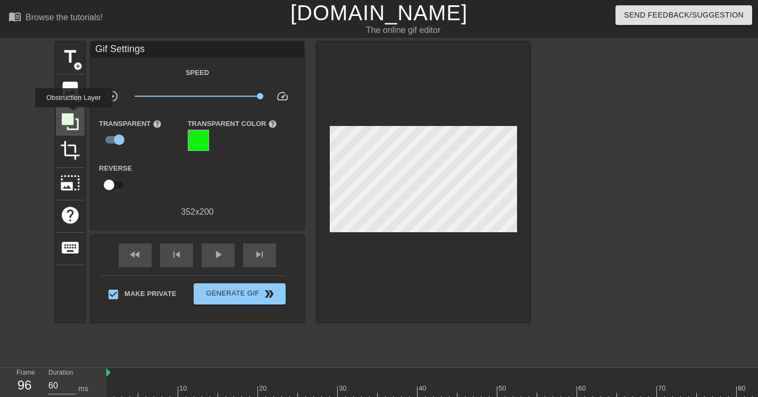
click at [74, 115] on icon at bounding box center [70, 122] width 20 height 20
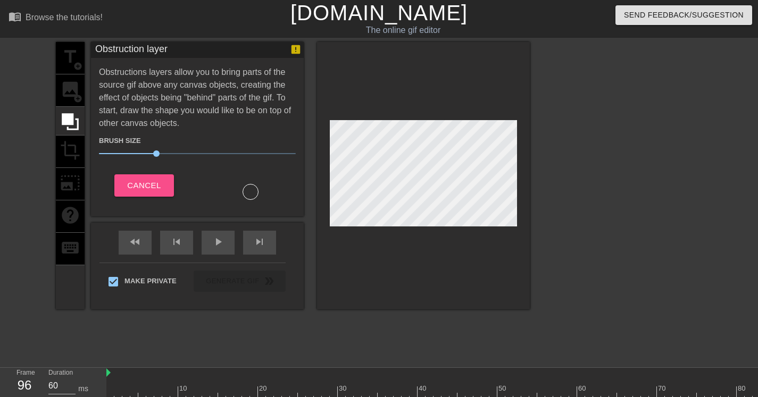
click at [156, 186] on span "Cancel" at bounding box center [144, 186] width 34 height 14
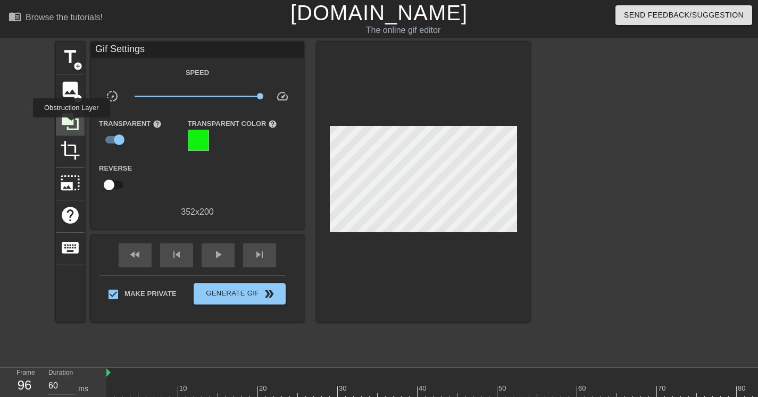
click at [73, 125] on icon at bounding box center [70, 122] width 20 height 20
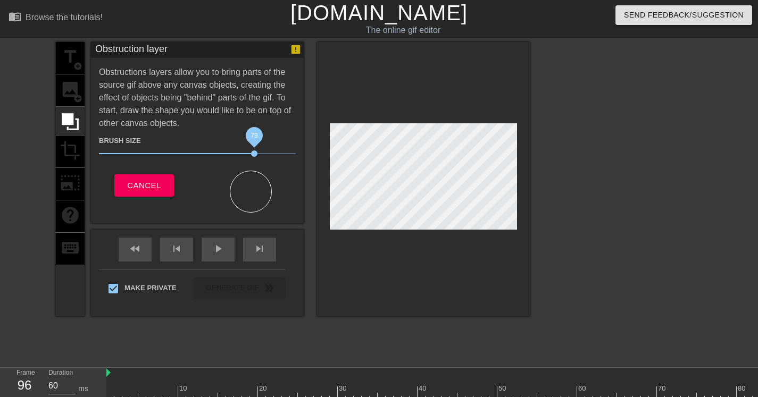
drag, startPoint x: 155, startPoint y: 151, endPoint x: 263, endPoint y: 132, distance: 109.1
click at [256, 151] on span "79" at bounding box center [254, 154] width 6 height 6
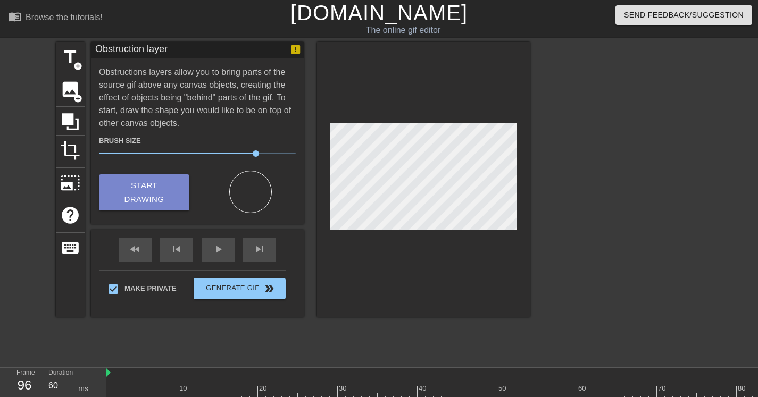
click at [130, 183] on span "Start Drawing" at bounding box center [144, 193] width 65 height 28
click at [160, 182] on span "Start Drawing" at bounding box center [144, 193] width 65 height 28
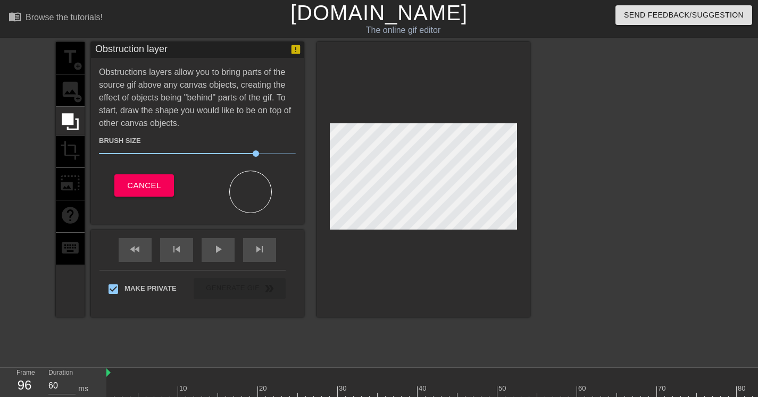
drag, startPoint x: 246, startPoint y: 186, endPoint x: 272, endPoint y: 186, distance: 26.6
click at [272, 188] on div at bounding box center [250, 196] width 106 height 35
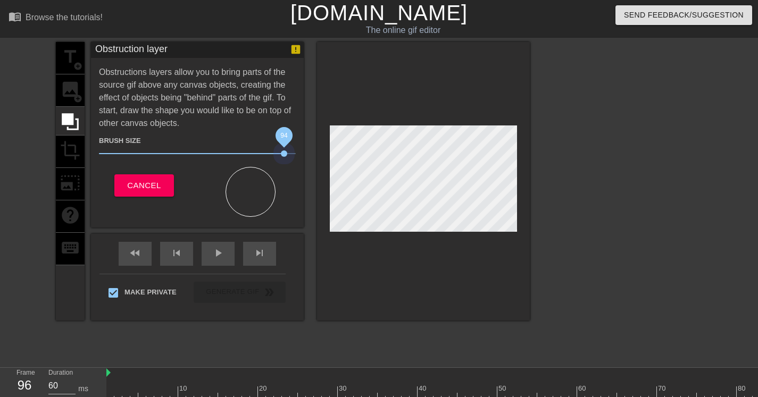
click at [333, 157] on div "title add_circle image add_circle crop photo_size_select_large help keyboard Ob…" at bounding box center [293, 181] width 474 height 279
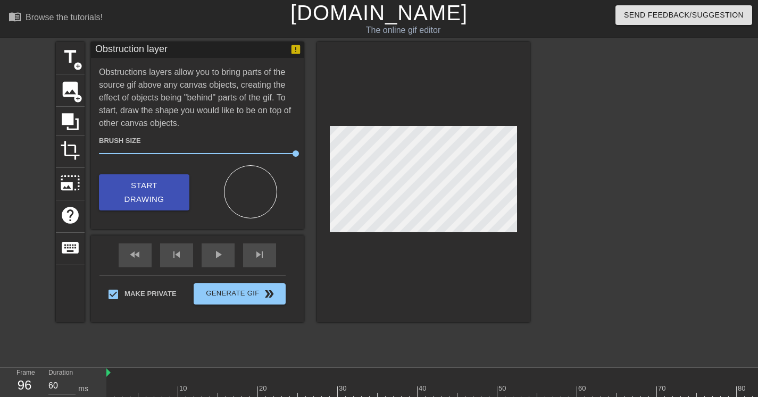
click at [175, 189] on span "Start Drawing" at bounding box center [144, 193] width 65 height 28
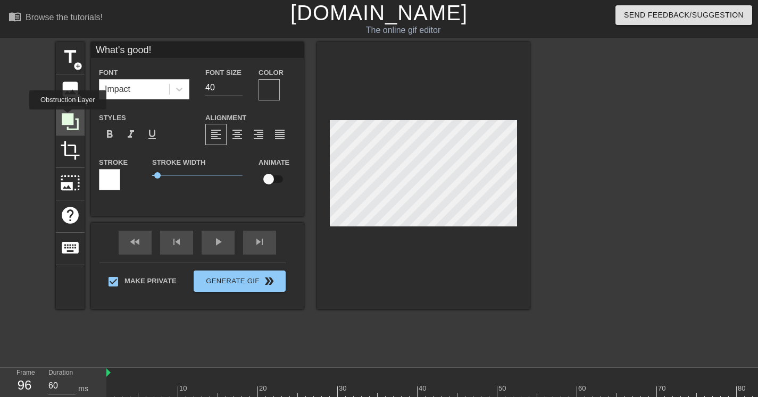
click at [70, 117] on icon at bounding box center [70, 121] width 17 height 17
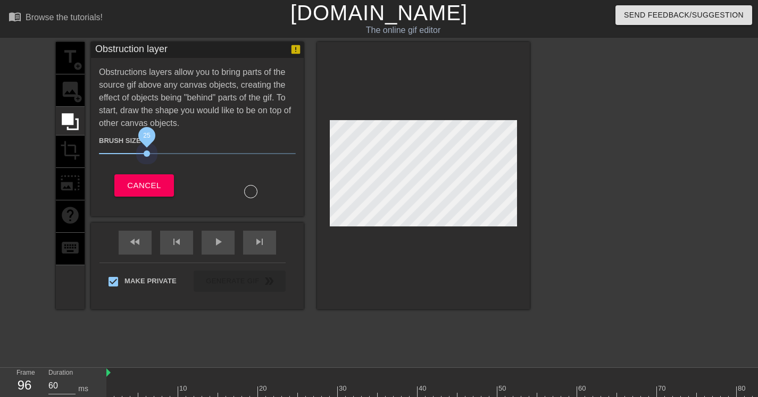
drag, startPoint x: 289, startPoint y: 154, endPoint x: 174, endPoint y: 159, distance: 115.5
click at [146, 163] on div "Brush Size 25 Cancel" at bounding box center [197, 164] width 197 height 69
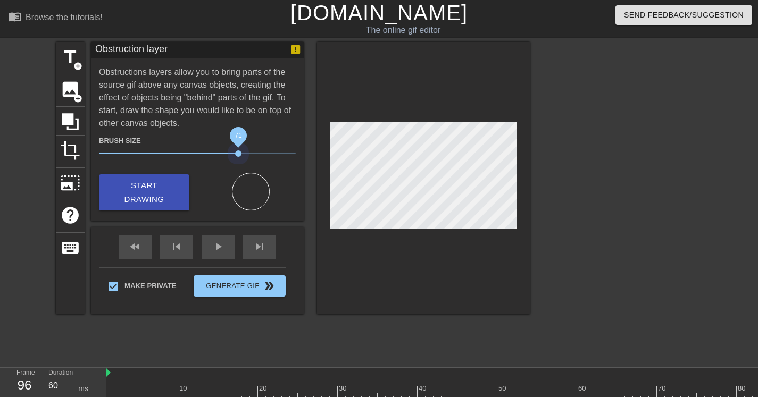
drag, startPoint x: 150, startPoint y: 153, endPoint x: 272, endPoint y: 161, distance: 122.6
click at [247, 154] on span "71" at bounding box center [197, 153] width 197 height 13
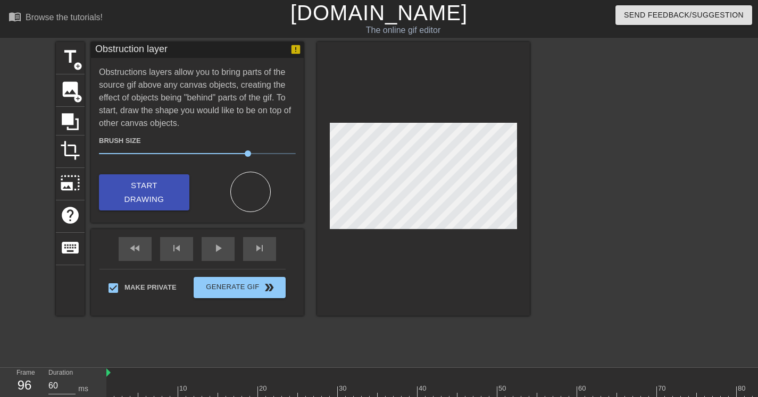
drag, startPoint x: 166, startPoint y: 195, endPoint x: 232, endPoint y: 197, distance: 66.5
click at [167, 195] on span "Start Drawing" at bounding box center [144, 193] width 65 height 28
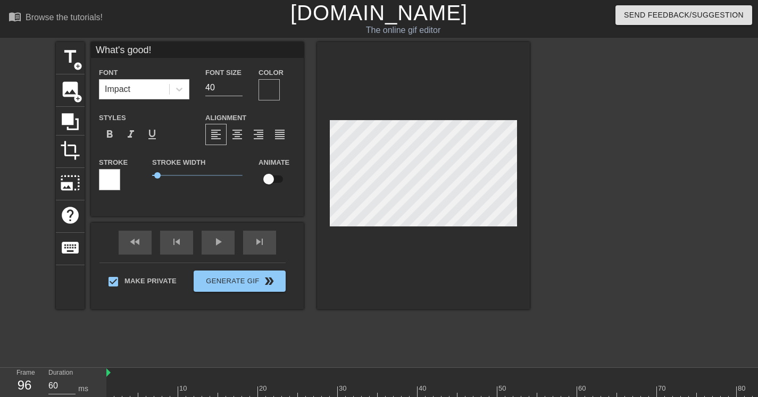
scroll to position [106, 0]
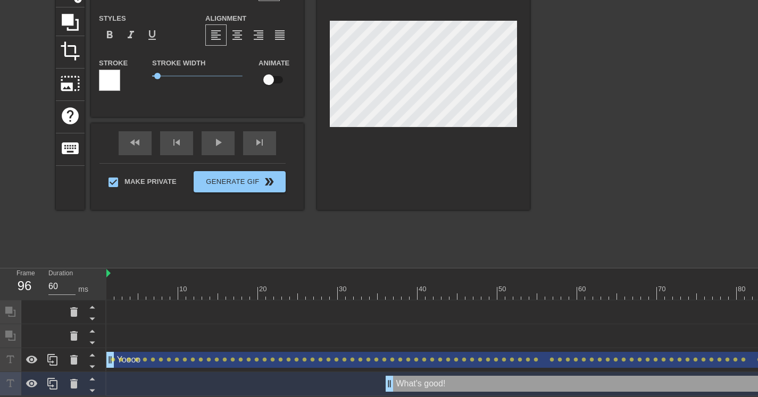
click at [172, 352] on div "Yoooo drag_handle drag_handle" at bounding box center [489, 360] width 766 height 16
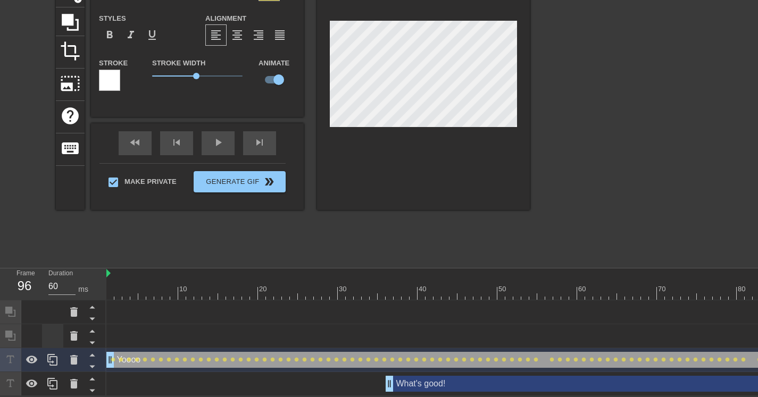
click at [55, 326] on div at bounding box center [52, 336] width 21 height 23
click at [114, 330] on div "Obstruction layer drag_handle drag_handle" at bounding box center [489, 336] width 766 height 16
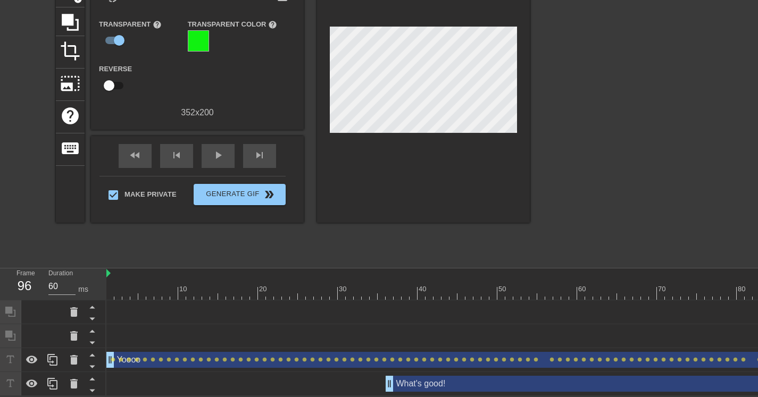
drag, startPoint x: 54, startPoint y: 326, endPoint x: 18, endPoint y: 333, distance: 36.7
click at [34, 330] on div at bounding box center [53, 337] width 106 height 24
click at [11, 331] on icon at bounding box center [10, 336] width 10 height 10
click at [10, 331] on icon at bounding box center [10, 336] width 10 height 10
drag, startPoint x: 34, startPoint y: 330, endPoint x: 38, endPoint y: 309, distance: 21.1
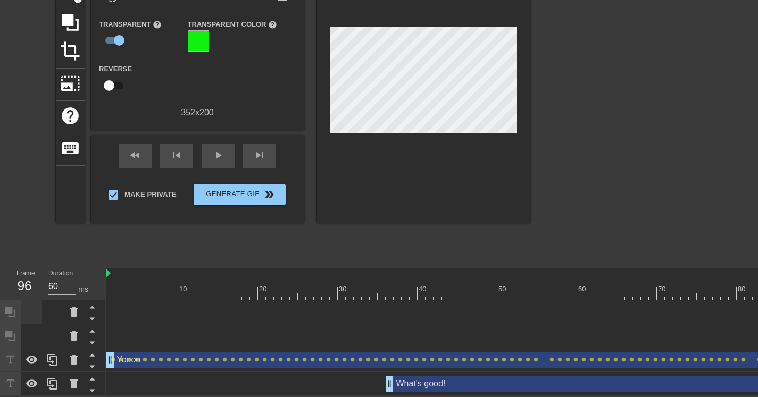
click at [37, 307] on div at bounding box center [53, 349] width 106 height 96
drag, startPoint x: 45, startPoint y: 325, endPoint x: 12, endPoint y: 363, distance: 50.5
click at [9, 377] on div at bounding box center [53, 349] width 106 height 96
drag, startPoint x: 9, startPoint y: 321, endPoint x: 13, endPoint y: 308, distance: 14.1
click at [10, 293] on div "Frame 96 Duration 60 ms" at bounding box center [53, 333] width 106 height 128
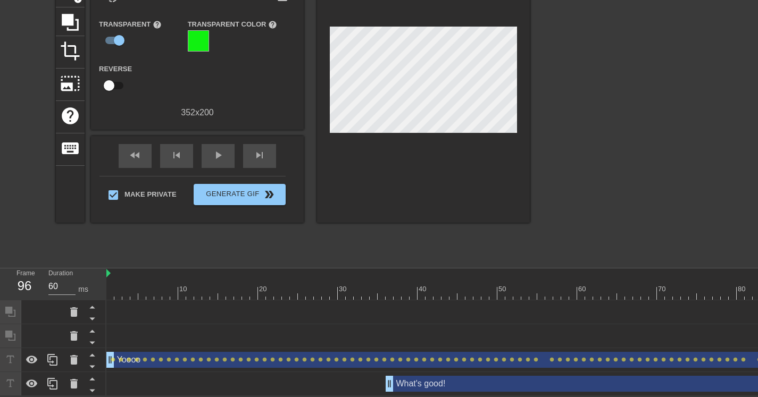
click at [14, 330] on icon at bounding box center [10, 336] width 12 height 12
click at [36, 329] on div at bounding box center [31, 336] width 21 height 23
click at [46, 328] on div at bounding box center [52, 336] width 21 height 23
drag, startPoint x: 46, startPoint y: 327, endPoint x: 53, endPoint y: 327, distance: 7.4
click at [46, 327] on div at bounding box center [52, 336] width 21 height 23
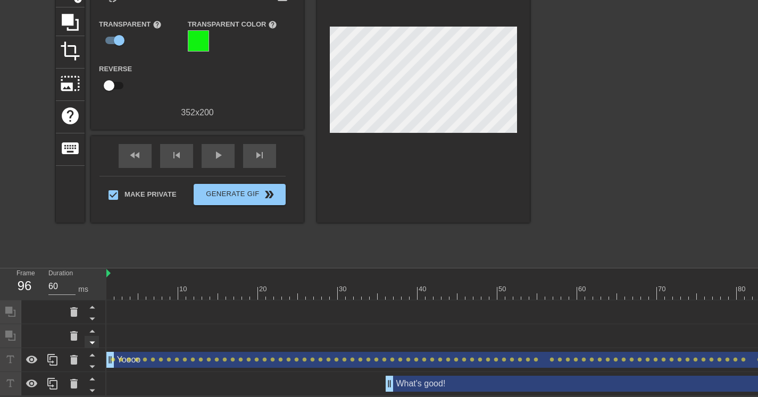
click at [94, 336] on icon at bounding box center [92, 342] width 13 height 13
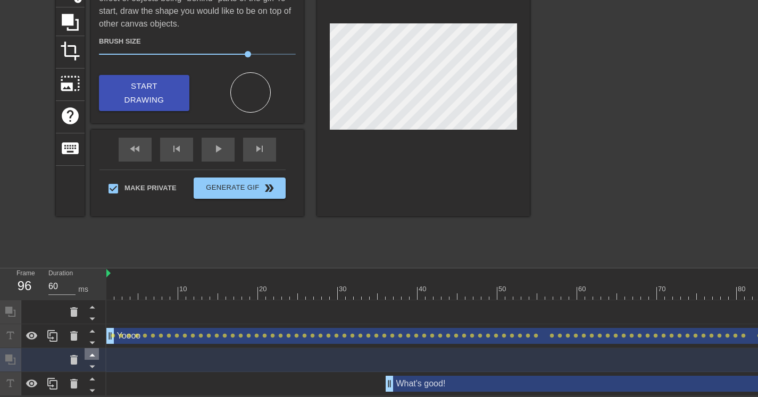
click at [93, 348] on icon at bounding box center [92, 354] width 13 height 13
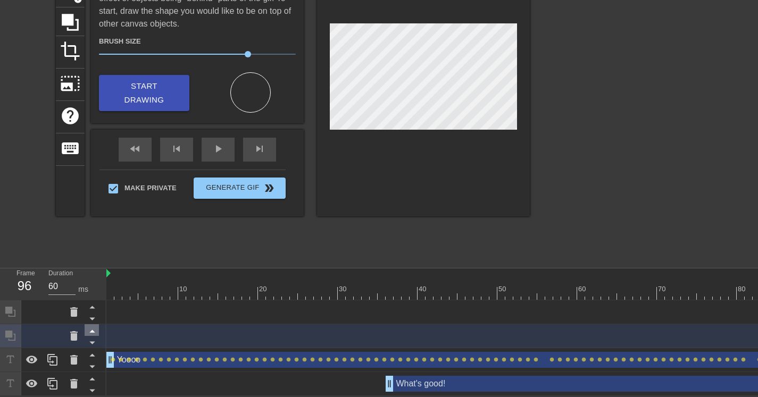
click at [92, 328] on icon at bounding box center [92, 331] width 13 height 13
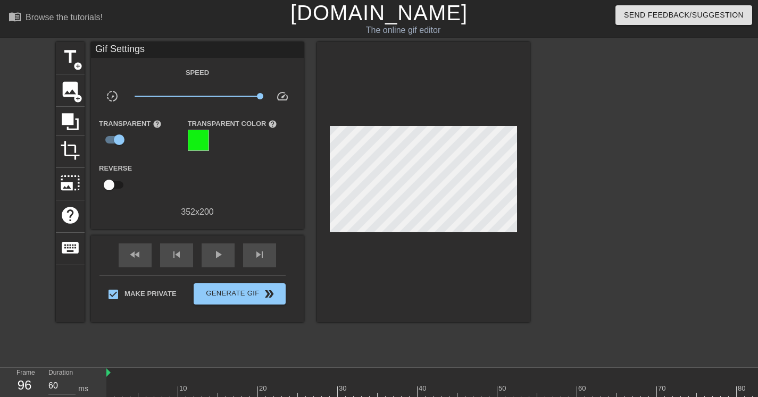
scroll to position [82, 0]
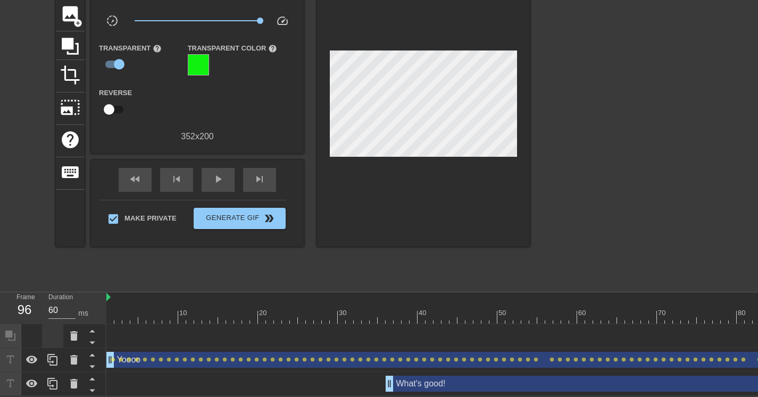
click at [49, 329] on div at bounding box center [52, 336] width 21 height 23
click at [101, 328] on div at bounding box center [95, 336] width 21 height 23
click at [93, 342] on icon at bounding box center [91, 343] width 5 height 3
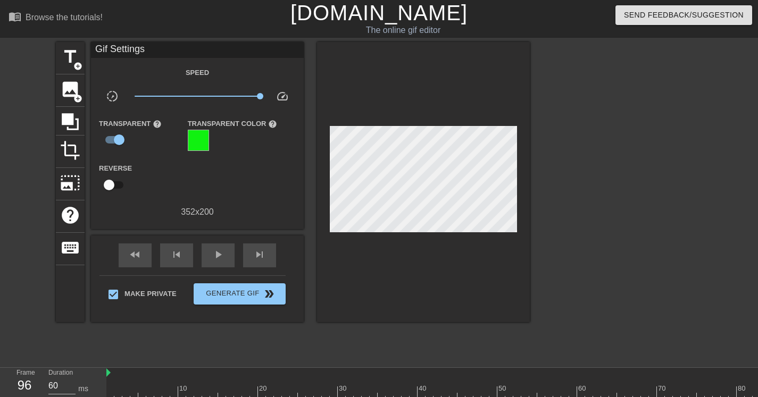
scroll to position [59, 0]
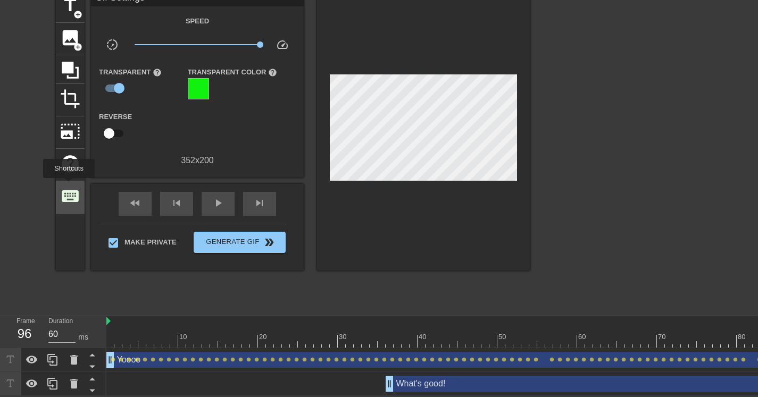
click at [70, 186] on span "keyboard" at bounding box center [70, 196] width 20 height 20
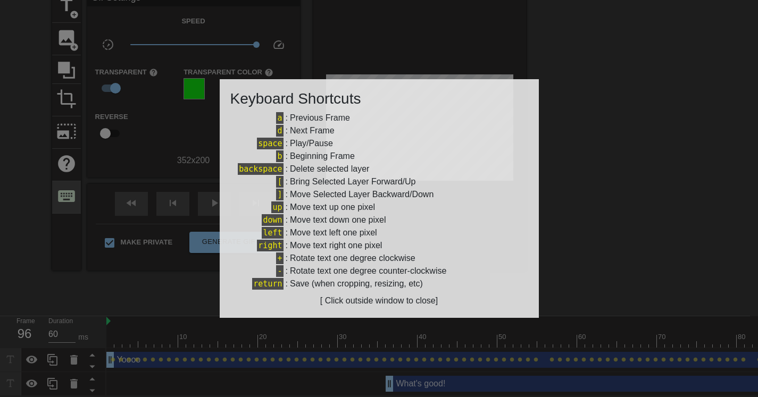
scroll to position [51, 0]
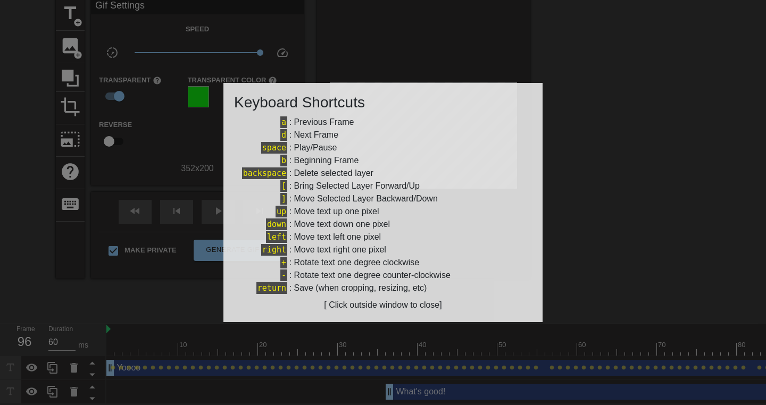
click at [584, 252] on div at bounding box center [383, 202] width 766 height 405
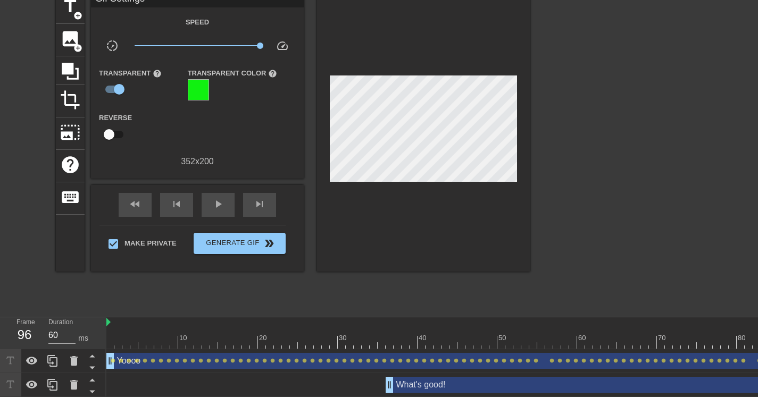
scroll to position [0, 0]
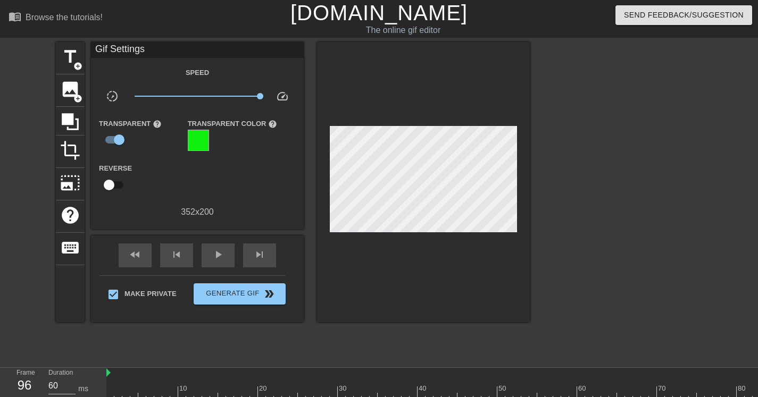
click at [114, 183] on input "checkbox" at bounding box center [109, 185] width 61 height 20
click at [226, 254] on div "play_arrow" at bounding box center [218, 256] width 33 height 24
click at [226, 252] on div "pause" at bounding box center [218, 256] width 33 height 24
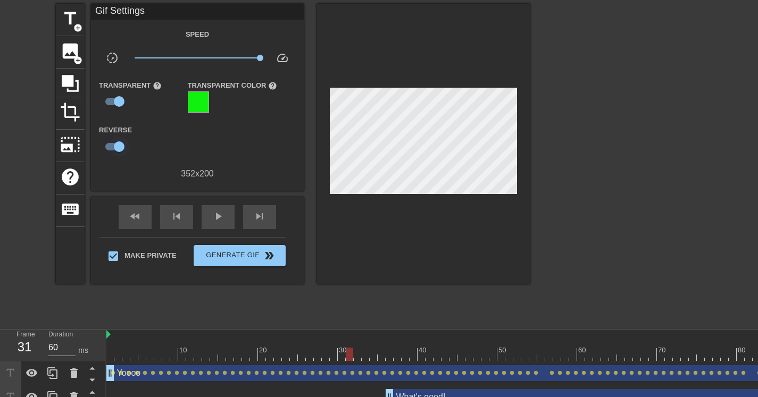
click at [116, 143] on input "checkbox" at bounding box center [119, 147] width 61 height 20
click at [115, 142] on input "checkbox" at bounding box center [109, 147] width 61 height 20
click at [114, 142] on input "checkbox" at bounding box center [119, 147] width 61 height 20
click at [114, 142] on input "checkbox" at bounding box center [109, 147] width 61 height 20
click at [114, 142] on input "checkbox" at bounding box center [119, 147] width 61 height 20
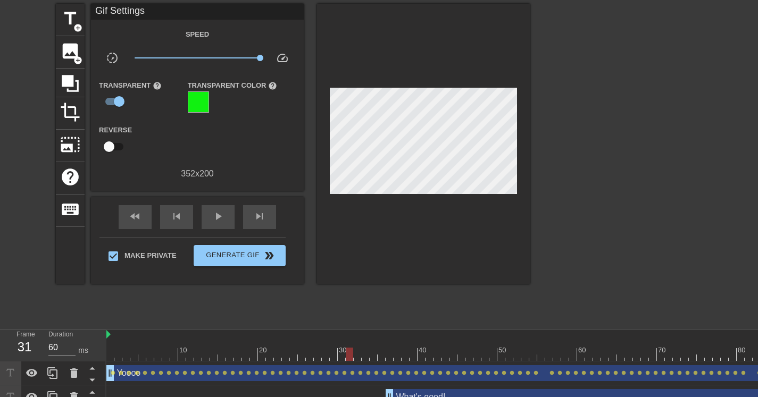
click at [115, 142] on input "checkbox" at bounding box center [109, 147] width 61 height 20
click at [115, 142] on input "checkbox" at bounding box center [119, 147] width 61 height 20
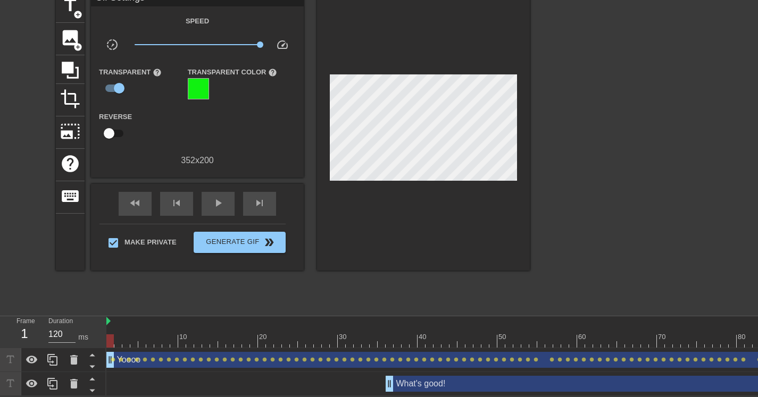
drag, startPoint x: 350, startPoint y: 335, endPoint x: 13, endPoint y: 309, distance: 338.4
click at [13, 309] on div "menu_book Browse the tutorials! [DOMAIN_NAME] The online gif editor Send Feedba…" at bounding box center [379, 172] width 758 height 448
click at [112, 123] on input "checkbox" at bounding box center [109, 133] width 61 height 20
click at [112, 123] on input "checkbox" at bounding box center [119, 133] width 61 height 20
click at [113, 123] on input "checkbox" at bounding box center [109, 133] width 61 height 20
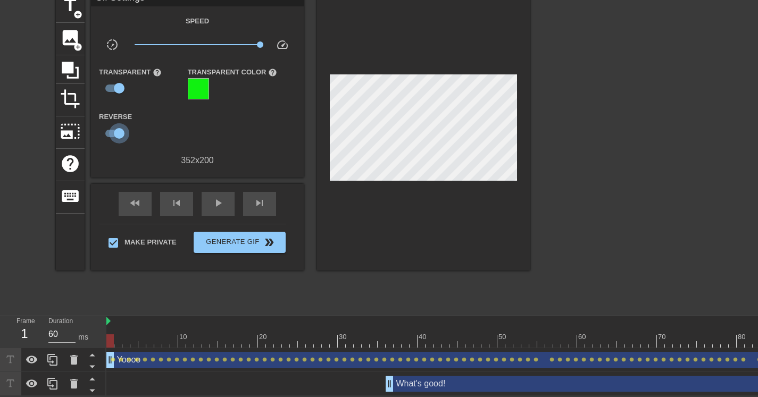
click at [114, 123] on input "checkbox" at bounding box center [119, 133] width 61 height 20
click at [115, 123] on input "checkbox" at bounding box center [109, 133] width 61 height 20
click at [115, 123] on input "checkbox" at bounding box center [119, 133] width 61 height 20
click at [116, 123] on input "checkbox" at bounding box center [109, 133] width 61 height 20
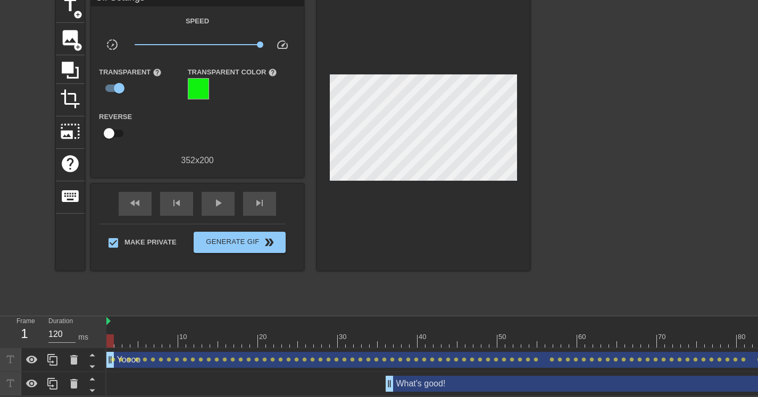
click at [116, 123] on input "checkbox" at bounding box center [109, 133] width 61 height 20
click at [116, 123] on input "checkbox" at bounding box center [119, 133] width 61 height 20
click at [116, 123] on input "checkbox" at bounding box center [109, 133] width 61 height 20
click at [116, 123] on input "checkbox" at bounding box center [119, 133] width 61 height 20
click at [116, 123] on input "checkbox" at bounding box center [109, 133] width 61 height 20
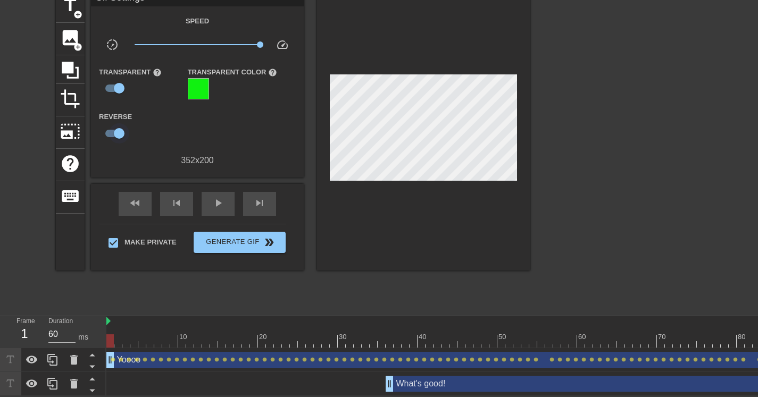
click at [121, 126] on input "checkbox" at bounding box center [119, 133] width 61 height 20
click at [122, 125] on input "checkbox" at bounding box center [109, 133] width 61 height 20
click at [574, 335] on div at bounding box center [489, 341] width 766 height 13
click at [120, 127] on input "checkbox" at bounding box center [119, 133] width 61 height 20
click at [121, 126] on input "checkbox" at bounding box center [109, 133] width 61 height 20
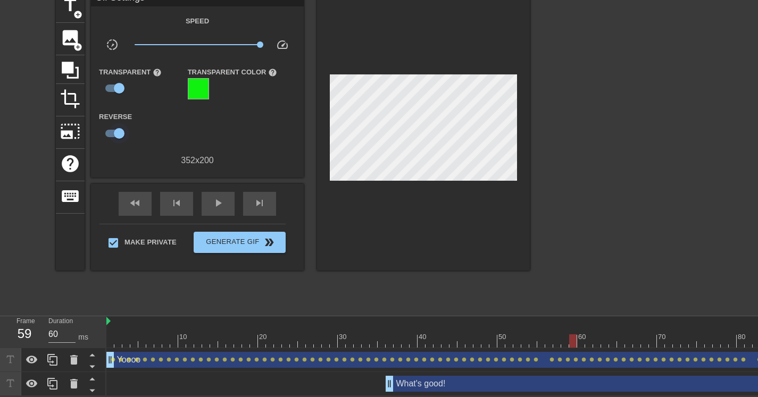
click at [123, 124] on input "checkbox" at bounding box center [119, 133] width 61 height 20
click at [123, 124] on input "checkbox" at bounding box center [109, 133] width 61 height 20
click at [124, 123] on input "checkbox" at bounding box center [119, 133] width 61 height 20
click at [124, 123] on input "checkbox" at bounding box center [109, 133] width 61 height 20
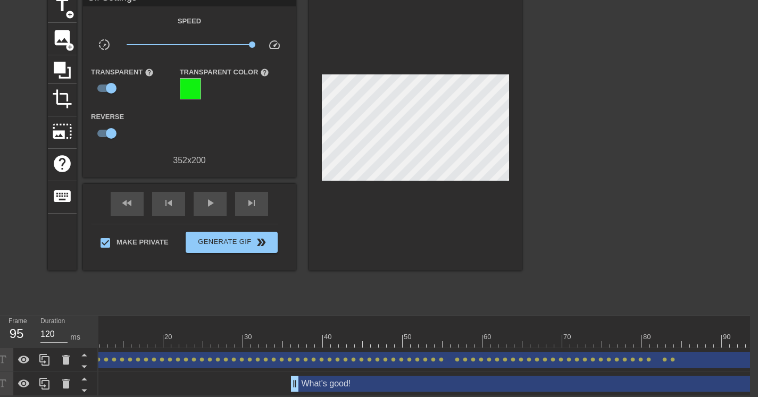
scroll to position [0, 109]
drag, startPoint x: 716, startPoint y: 338, endPoint x: 766, endPoint y: 333, distance: 49.8
click at [750, 333] on html "menu_book Browse the tutorials! [DOMAIN_NAME] The online gif editor Send Feedba…" at bounding box center [371, 172] width 758 height 448
drag, startPoint x: 750, startPoint y: 336, endPoint x: 766, endPoint y: 327, distance: 18.2
click at [750, 327] on html "menu_book Browse the tutorials! [DOMAIN_NAME] The online gif editor Send Feedba…" at bounding box center [371, 172] width 758 height 448
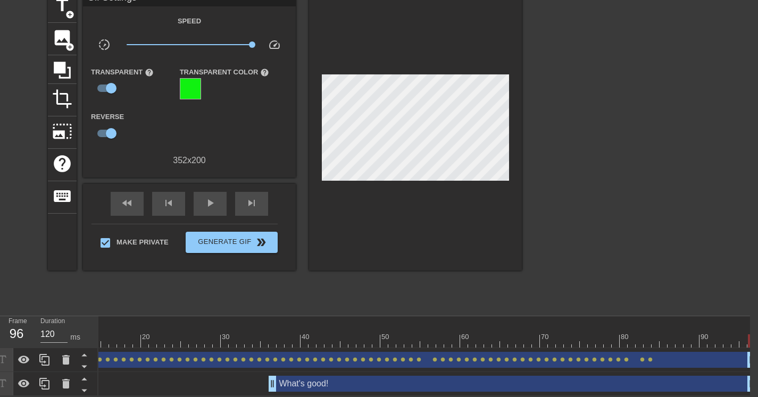
drag, startPoint x: 752, startPoint y: 338, endPoint x: 766, endPoint y: 311, distance: 30.0
click at [750, 311] on html "menu_book Browse the tutorials! [DOMAIN_NAME] The online gif editor Send Feedba…" at bounding box center [371, 172] width 758 height 448
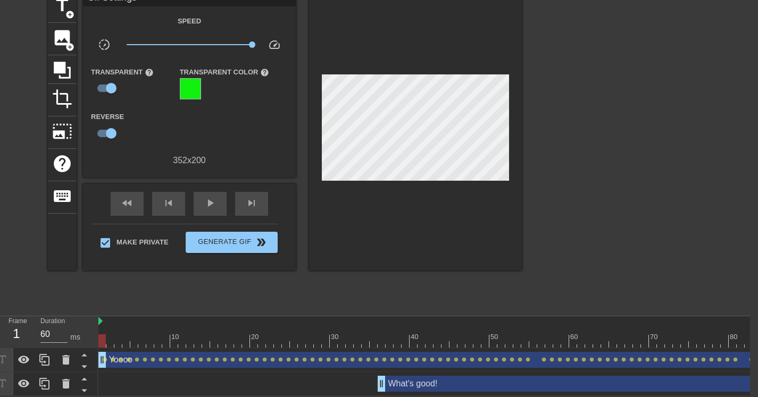
scroll to position [56, 0]
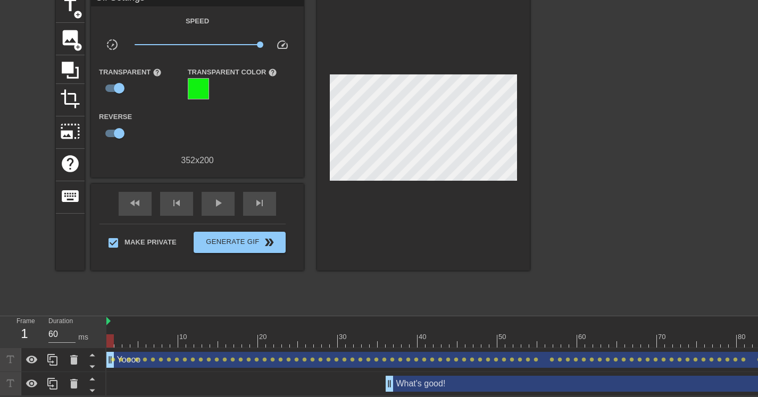
drag, startPoint x: 750, startPoint y: 337, endPoint x: 61, endPoint y: 251, distance: 694.4
click at [0, 316] on div "Frame 1 Duration 60 ms 10 20 30 40 50 60 70 80 90 Yoooo drag_handle drag_handle…" at bounding box center [379, 356] width 758 height 80
click at [120, 129] on input "checkbox" at bounding box center [119, 133] width 61 height 20
click at [119, 128] on input "checkbox" at bounding box center [109, 133] width 61 height 20
click at [118, 128] on input "checkbox" at bounding box center [119, 133] width 61 height 20
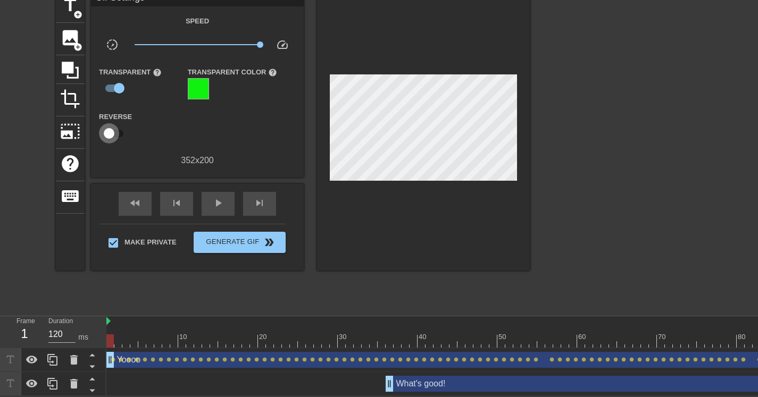
click at [118, 128] on input "checkbox" at bounding box center [109, 133] width 61 height 20
click at [118, 128] on input "checkbox" at bounding box center [119, 133] width 61 height 20
click at [117, 128] on input "checkbox" at bounding box center [109, 133] width 61 height 20
click at [493, 337] on div at bounding box center [489, 341] width 766 height 13
click at [118, 126] on input "checkbox" at bounding box center [119, 133] width 61 height 20
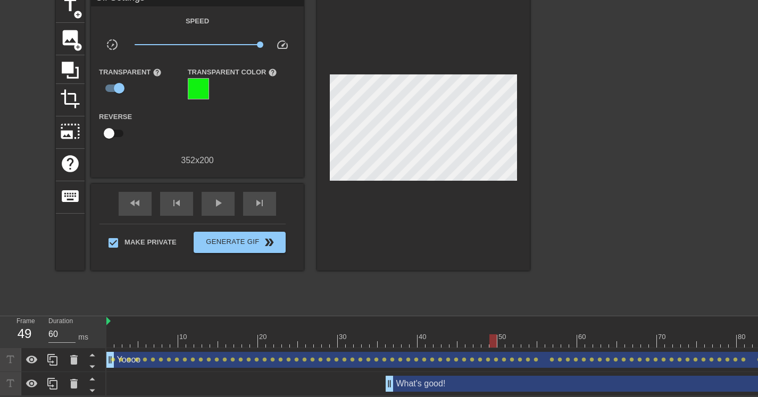
click at [119, 126] on input "checkbox" at bounding box center [109, 133] width 61 height 20
click at [119, 127] on input "checkbox" at bounding box center [119, 133] width 61 height 20
click at [119, 127] on input "checkbox" at bounding box center [109, 133] width 61 height 20
click at [118, 127] on input "checkbox" at bounding box center [119, 133] width 61 height 20
click at [118, 127] on input "checkbox" at bounding box center [109, 133] width 61 height 20
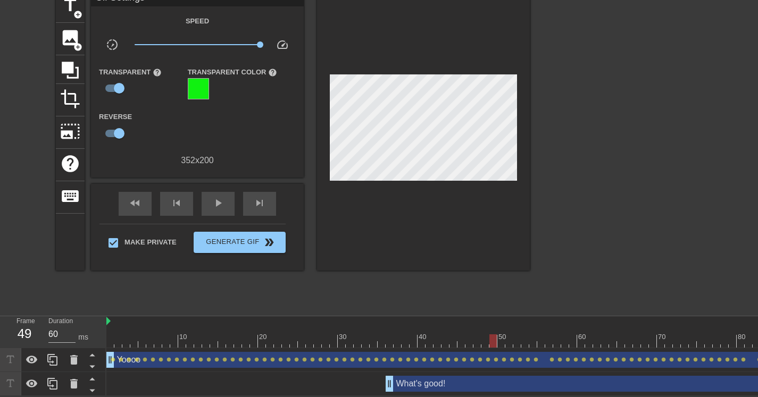
click at [733, 336] on div at bounding box center [489, 341] width 766 height 13
click at [119, 126] on input "checkbox" at bounding box center [119, 133] width 61 height 20
click at [119, 126] on input "checkbox" at bounding box center [109, 133] width 61 height 20
click at [119, 126] on input "checkbox" at bounding box center [119, 133] width 61 height 20
click at [120, 126] on input "checkbox" at bounding box center [109, 133] width 61 height 20
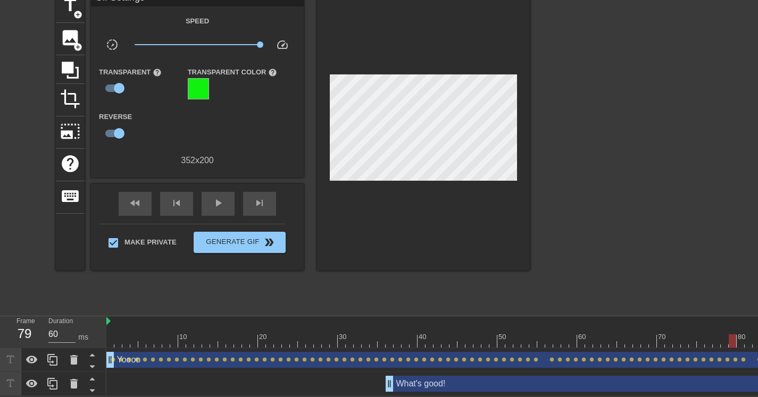
click at [492, 337] on div at bounding box center [489, 341] width 766 height 13
click at [736, 339] on div at bounding box center [489, 341] width 766 height 13
click at [119, 125] on input "checkbox" at bounding box center [119, 133] width 61 height 20
click at [119, 124] on input "checkbox" at bounding box center [109, 133] width 61 height 20
click at [119, 124] on input "checkbox" at bounding box center [119, 133] width 61 height 20
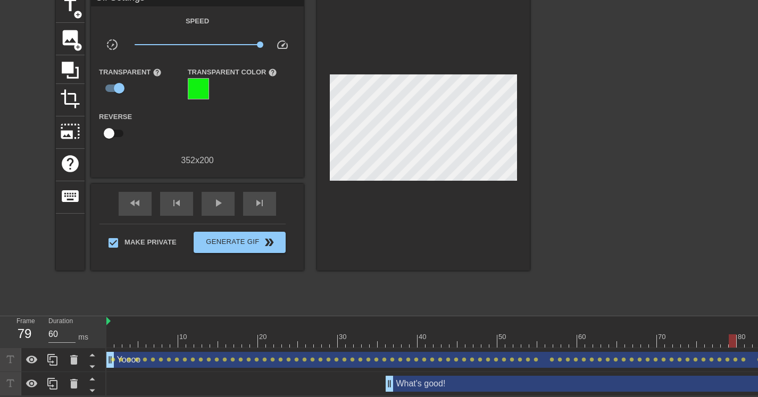
click at [119, 124] on input "checkbox" at bounding box center [109, 133] width 61 height 20
click at [119, 124] on input "checkbox" at bounding box center [119, 133] width 61 height 20
click at [119, 124] on input "checkbox" at bounding box center [109, 133] width 61 height 20
click at [120, 124] on input "checkbox" at bounding box center [119, 133] width 61 height 20
click at [120, 124] on input "checkbox" at bounding box center [109, 133] width 61 height 20
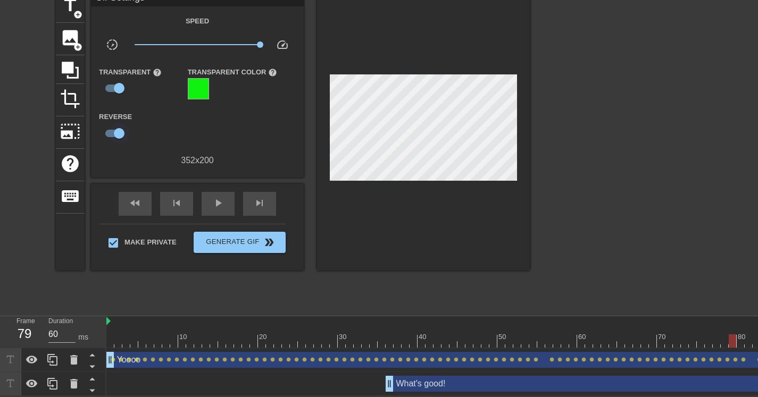
click at [120, 124] on input "checkbox" at bounding box center [119, 133] width 61 height 20
click at [120, 124] on input "checkbox" at bounding box center [109, 133] width 61 height 20
click at [120, 124] on input "checkbox" at bounding box center [119, 133] width 61 height 20
click at [120, 124] on input "checkbox" at bounding box center [109, 133] width 61 height 20
click at [120, 124] on input "checkbox" at bounding box center [119, 133] width 61 height 20
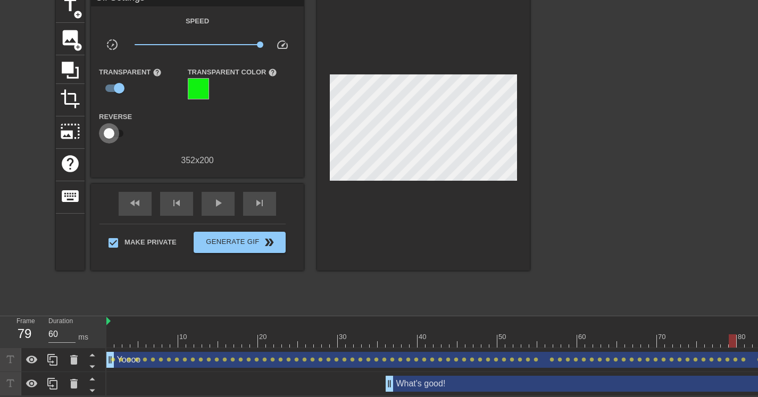
click at [120, 124] on input "checkbox" at bounding box center [109, 133] width 61 height 20
click at [120, 124] on input "checkbox" at bounding box center [119, 133] width 61 height 20
click at [120, 124] on input "checkbox" at bounding box center [109, 133] width 61 height 20
click at [120, 124] on input "checkbox" at bounding box center [119, 133] width 61 height 20
click at [120, 124] on input "checkbox" at bounding box center [109, 133] width 61 height 20
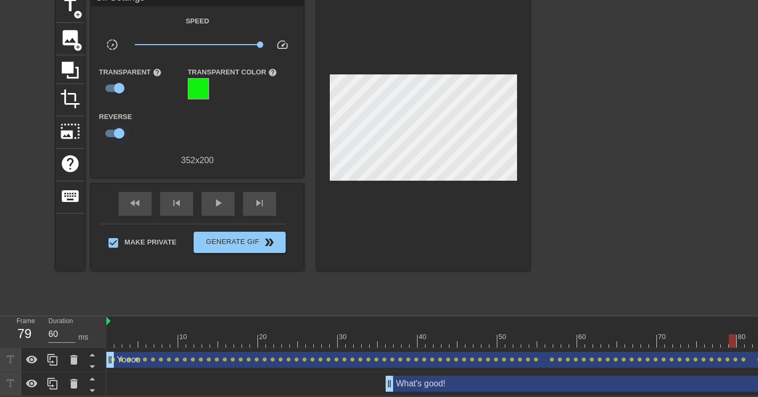
click at [120, 124] on input "checkbox" at bounding box center [119, 133] width 61 height 20
click at [120, 124] on input "checkbox" at bounding box center [109, 133] width 61 height 20
click at [120, 124] on input "checkbox" at bounding box center [119, 133] width 61 height 20
click at [120, 124] on input "checkbox" at bounding box center [109, 133] width 61 height 20
click at [120, 124] on input "checkbox" at bounding box center [119, 133] width 61 height 20
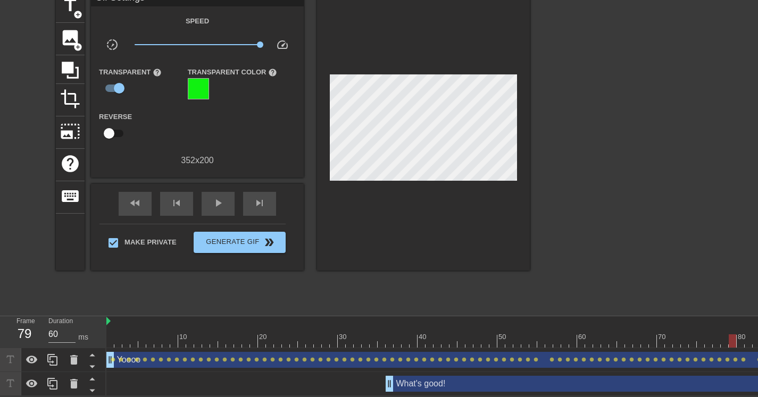
click at [120, 124] on input "checkbox" at bounding box center [109, 133] width 61 height 20
click at [120, 124] on input "checkbox" at bounding box center [119, 133] width 61 height 20
click at [120, 124] on input "checkbox" at bounding box center [109, 133] width 61 height 20
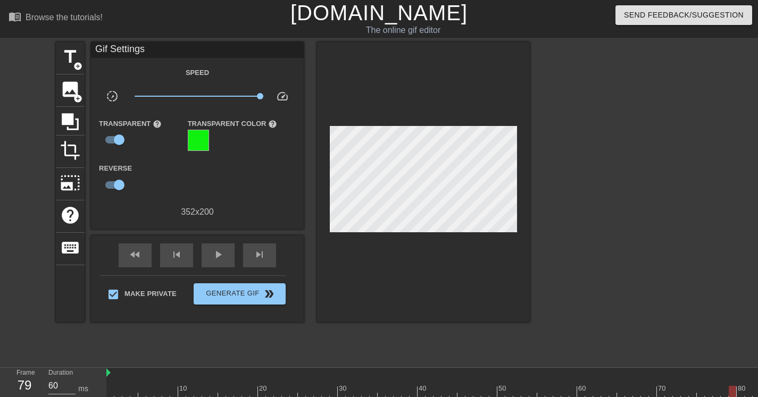
scroll to position [59, 0]
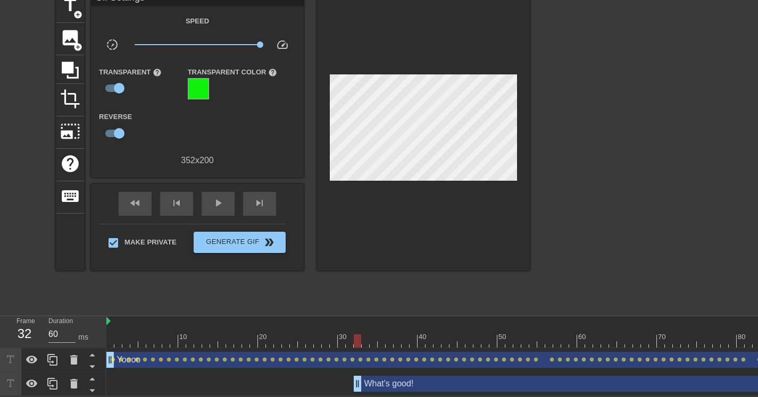
drag, startPoint x: 389, startPoint y: 379, endPoint x: 354, endPoint y: 388, distance: 36.3
click at [354, 388] on div "What's good! drag_handle drag_handle" at bounding box center [489, 384] width 766 height 24
click at [245, 355] on div "Yoooo drag_handle drag_handle" at bounding box center [489, 360] width 766 height 16
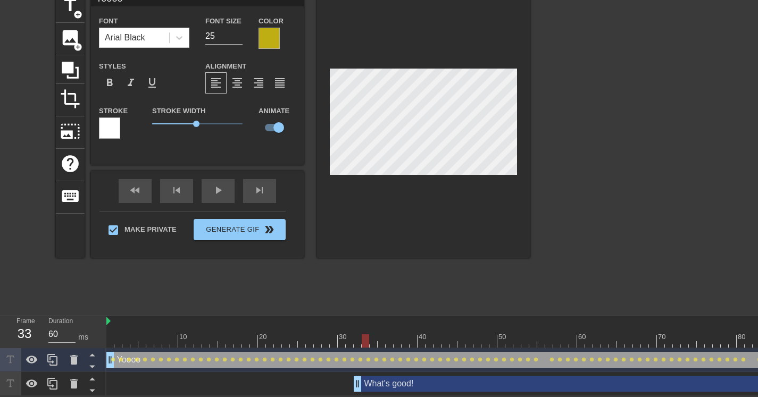
drag, startPoint x: 358, startPoint y: 333, endPoint x: 363, endPoint y: 334, distance: 5.4
click at [363, 335] on div at bounding box center [365, 341] width 7 height 13
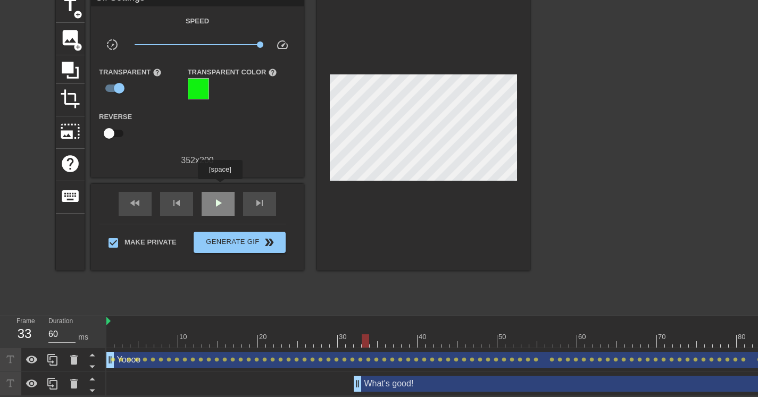
click at [221, 192] on div "play_arrow" at bounding box center [218, 204] width 33 height 24
click at [430, 377] on div "What's good! drag_handle drag_handle" at bounding box center [613, 384] width 519 height 16
drag, startPoint x: 607, startPoint y: 107, endPoint x: 588, endPoint y: 116, distance: 21.2
click at [607, 107] on div at bounding box center [623, 149] width 160 height 319
drag, startPoint x: 259, startPoint y: 37, endPoint x: 204, endPoint y: 40, distance: 55.4
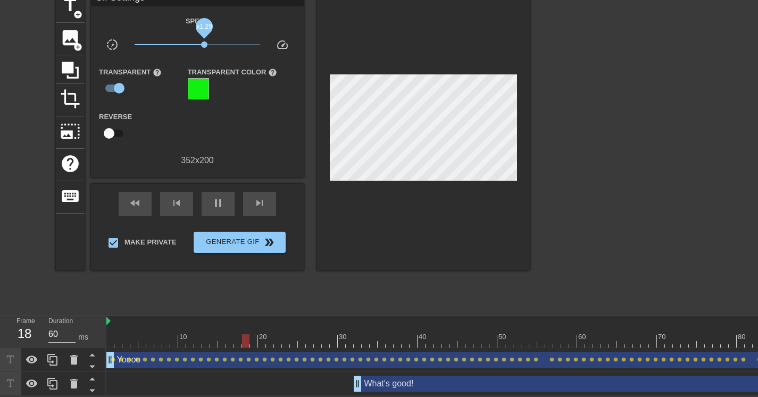
click at [204, 41] on span "x1.29" at bounding box center [204, 44] width 6 height 6
click at [504, 358] on span "lens" at bounding box center [504, 360] width 5 height 5
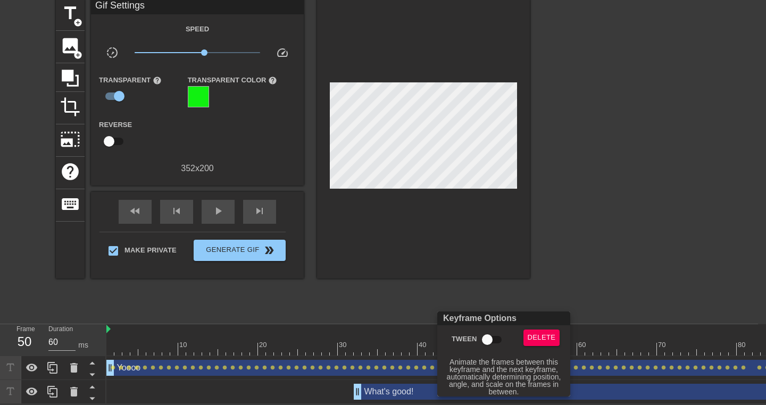
click at [489, 338] on input "Tween" at bounding box center [487, 340] width 61 height 20
click at [495, 336] on input "Tween" at bounding box center [497, 340] width 61 height 20
click at [477, 280] on div at bounding box center [383, 202] width 766 height 405
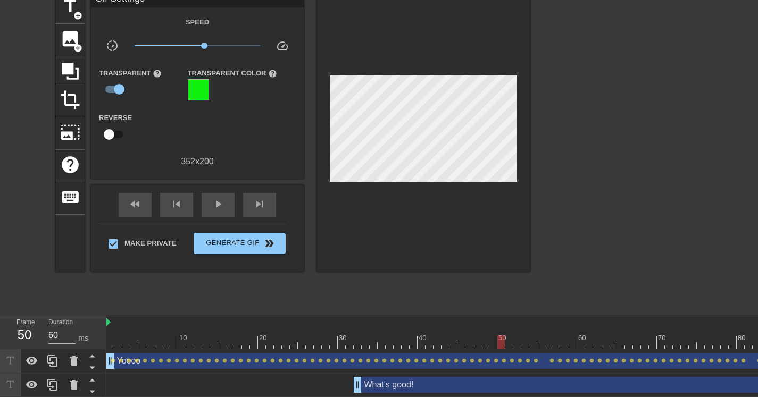
click at [544, 344] on div at bounding box center [489, 342] width 766 height 13
click at [532, 344] on div at bounding box center [489, 342] width 766 height 13
click at [526, 343] on div at bounding box center [489, 342] width 766 height 13
click at [510, 342] on div at bounding box center [489, 342] width 766 height 13
click at [427, 340] on div at bounding box center [489, 342] width 766 height 13
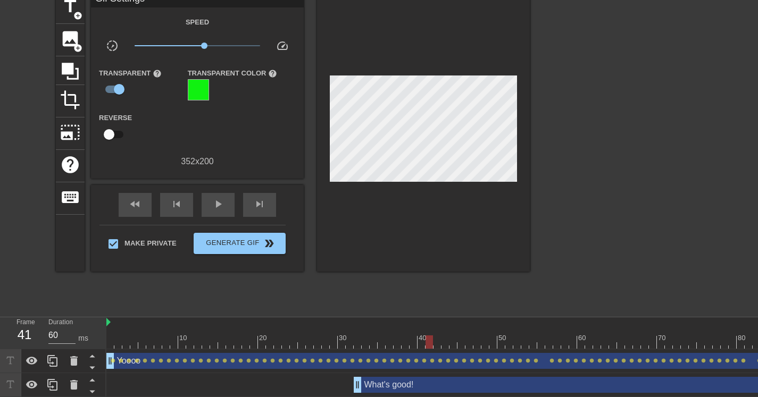
click at [396, 340] on div at bounding box center [489, 342] width 766 height 13
click at [363, 339] on div at bounding box center [489, 342] width 766 height 13
click at [325, 343] on div at bounding box center [489, 342] width 766 height 13
click at [333, 344] on div at bounding box center [489, 342] width 766 height 13
click at [344, 345] on div at bounding box center [489, 342] width 766 height 13
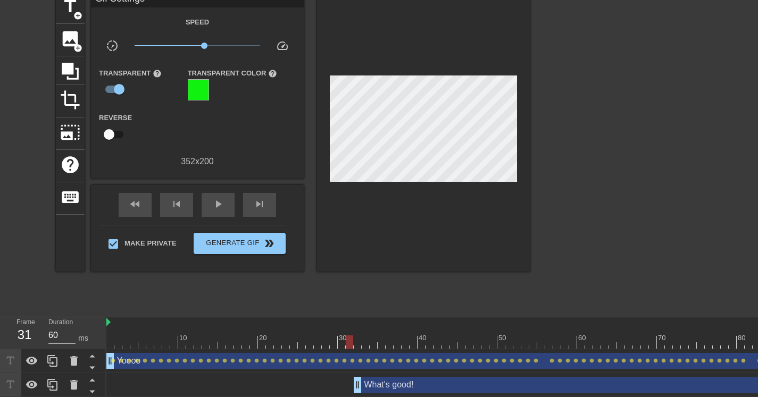
click at [352, 347] on div at bounding box center [489, 342] width 766 height 13
drag, startPoint x: 359, startPoint y: 346, endPoint x: 364, endPoint y: 346, distance: 5.9
click at [359, 346] on div at bounding box center [489, 342] width 766 height 13
click at [350, 345] on div at bounding box center [489, 342] width 766 height 13
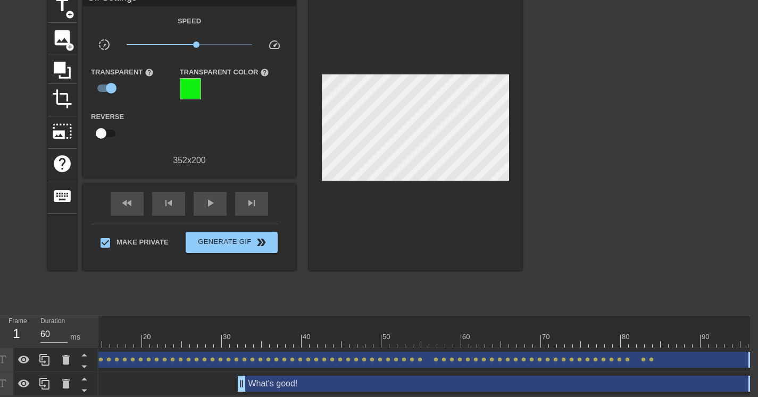
scroll to position [0, 109]
drag, startPoint x: 740, startPoint y: 351, endPoint x: 743, endPoint y: 344, distance: 7.9
click at [749, 348] on div "Yoooo drag_handle drag_handle lens lens lens lens lens lens lens lens lens lens…" at bounding box center [372, 360] width 766 height 24
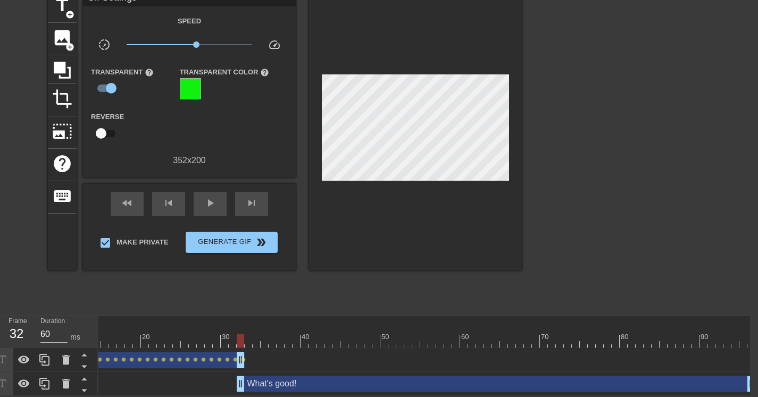
drag, startPoint x: 748, startPoint y: 350, endPoint x: 240, endPoint y: 294, distance: 510.6
click at [240, 294] on div "menu_book Browse the tutorials! [DOMAIN_NAME] The online gif editor Send Feedba…" at bounding box center [371, 172] width 758 height 448
click at [205, 197] on span "play_arrow" at bounding box center [210, 203] width 13 height 13
click at [213, 358] on span "lens" at bounding box center [211, 360] width 5 height 5
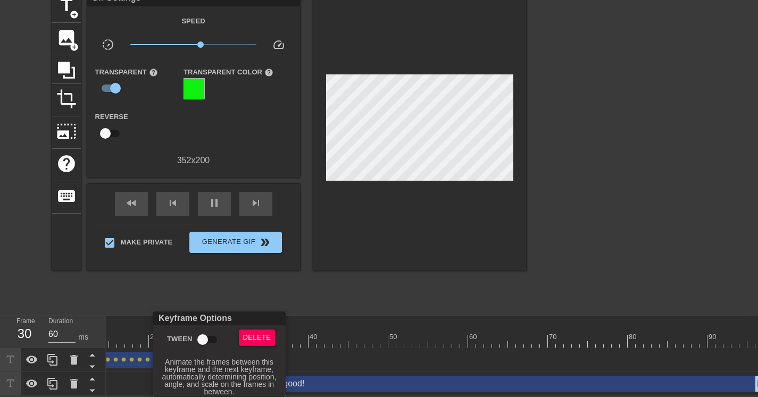
scroll to position [51, 0]
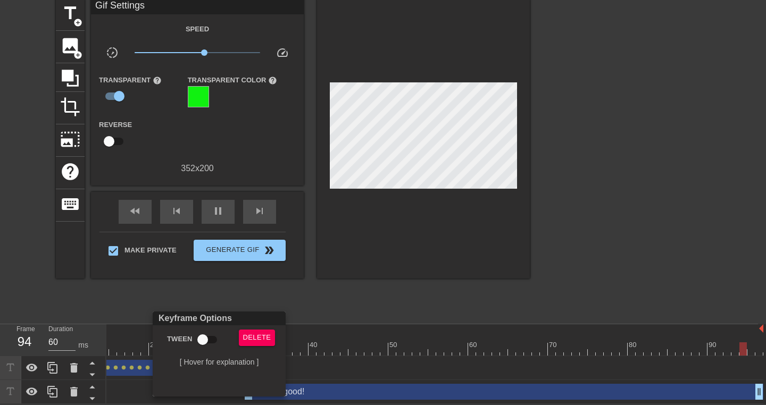
click at [132, 363] on div at bounding box center [383, 202] width 766 height 405
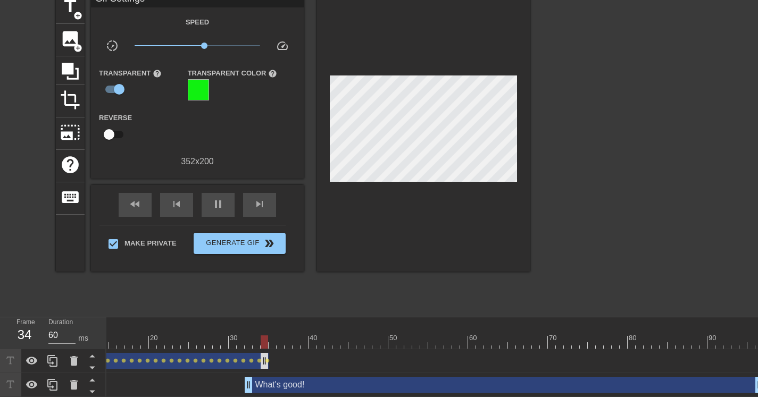
drag, startPoint x: 250, startPoint y: 363, endPoint x: 262, endPoint y: 364, distance: 11.7
drag, startPoint x: 264, startPoint y: 362, endPoint x: 245, endPoint y: 365, distance: 19.4
click at [248, 343] on div at bounding box center [380, 342] width 766 height 13
click at [249, 343] on div at bounding box center [248, 342] width 7 height 13
click at [246, 344] on div at bounding box center [248, 342] width 7 height 13
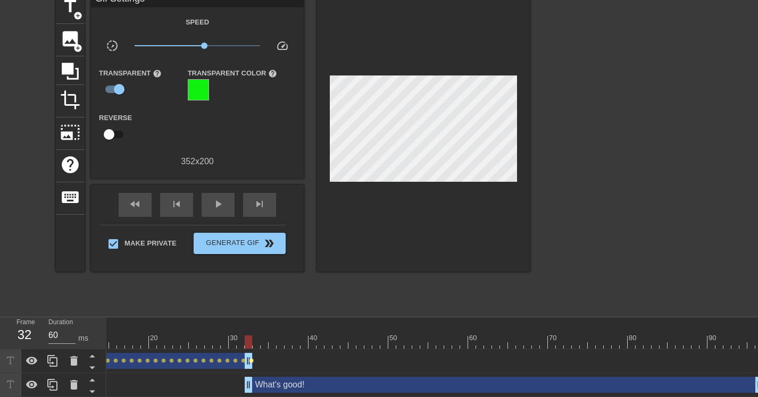
click at [250, 360] on div "Yoooo drag_handle drag_handle lens lens lens lens lens lens lens lens lens lens…" at bounding box center [380, 361] width 766 height 16
click at [249, 360] on span "lens" at bounding box center [251, 361] width 5 height 5
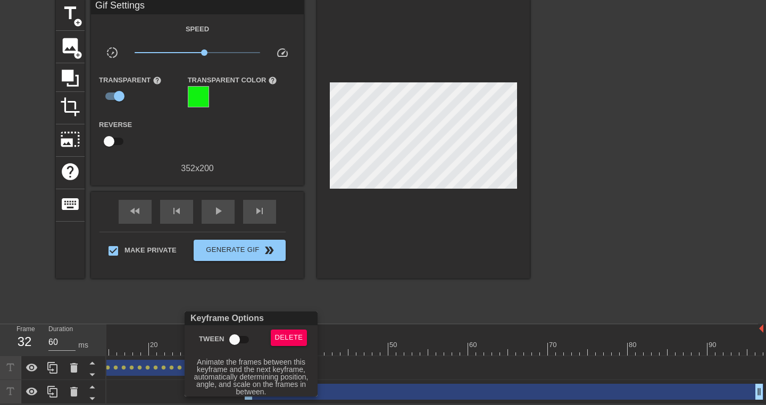
click at [240, 342] on input "Tween" at bounding box center [234, 340] width 61 height 20
click at [258, 361] on div "[ Hover for explanation ]" at bounding box center [250, 362] width 121 height 7
click at [255, 280] on div at bounding box center [383, 202] width 766 height 405
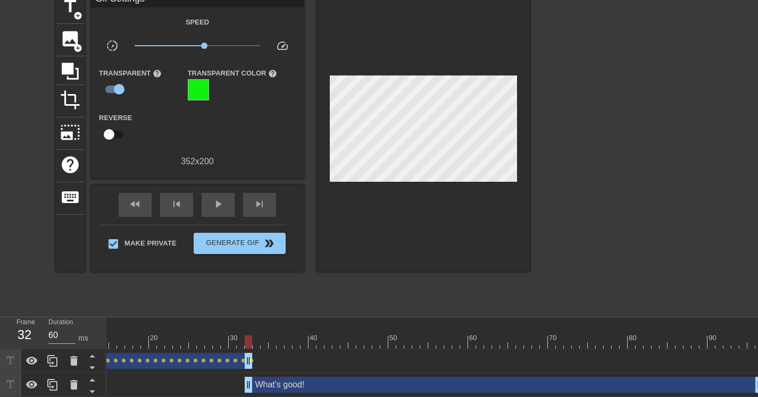
click at [249, 343] on div at bounding box center [248, 342] width 7 height 13
click at [248, 341] on div at bounding box center [248, 342] width 7 height 13
click at [247, 342] on div at bounding box center [248, 342] width 7 height 13
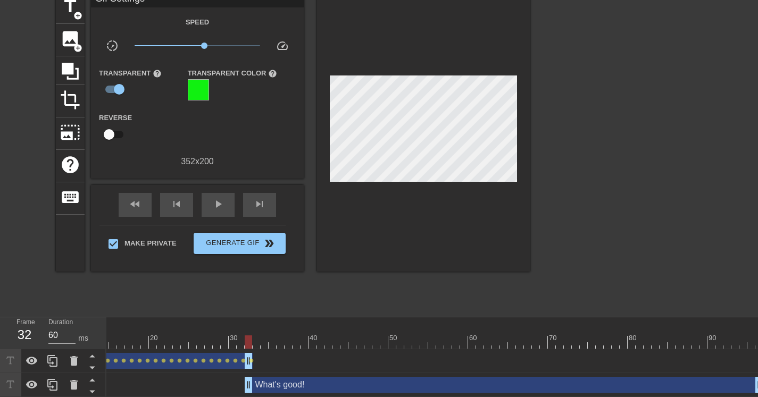
click at [247, 344] on div at bounding box center [248, 342] width 7 height 13
click at [249, 343] on div at bounding box center [248, 342] width 7 height 13
click at [249, 361] on span "lens" at bounding box center [251, 361] width 5 height 5
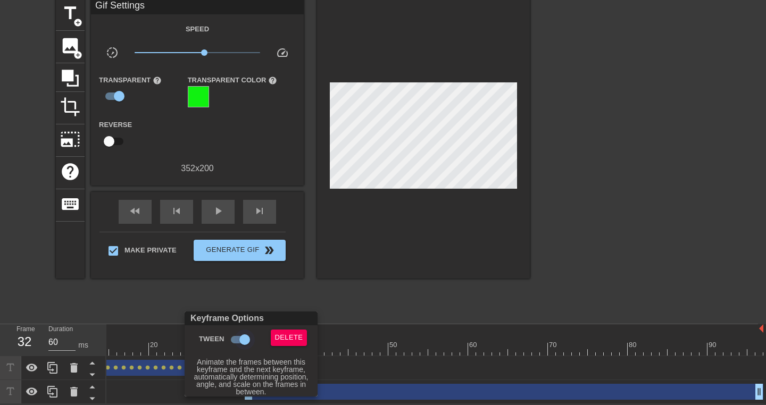
click at [243, 336] on input "Tween" at bounding box center [244, 340] width 61 height 20
click at [276, 280] on div at bounding box center [383, 202] width 766 height 405
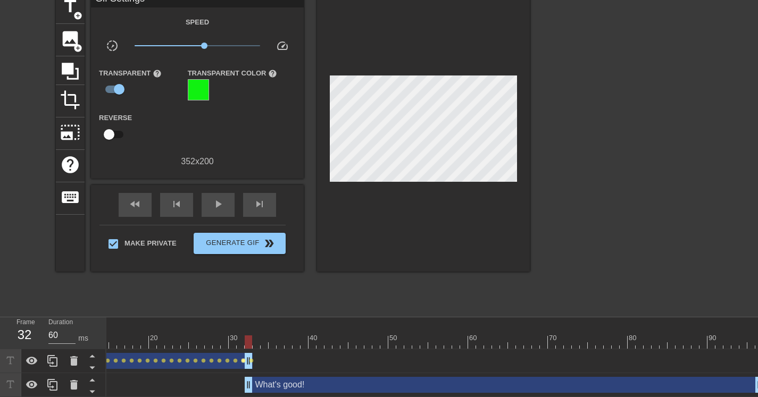
click at [244, 361] on span "lens" at bounding box center [243, 361] width 5 height 5
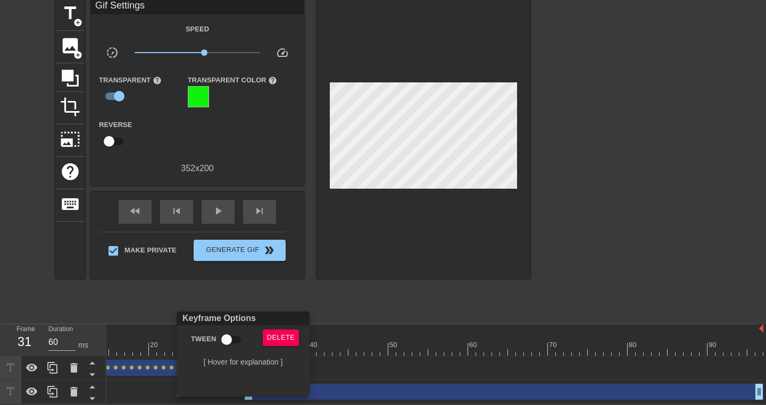
click at [273, 310] on div at bounding box center [383, 202] width 766 height 405
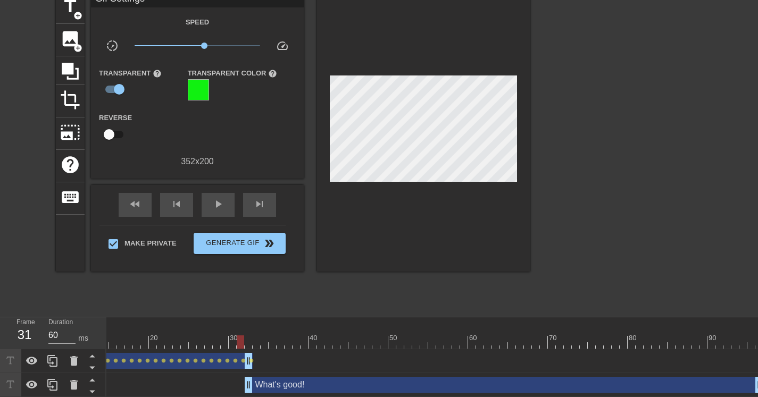
drag, startPoint x: 248, startPoint y: 362, endPoint x: 240, endPoint y: 362, distance: 8.5
click at [238, 365] on div "Yoooo drag_handle drag_handle lens lens lens lens lens lens lens lens lens lens…" at bounding box center [380, 361] width 766 height 16
drag, startPoint x: 248, startPoint y: 360, endPoint x: 239, endPoint y: 362, distance: 8.9
click at [220, 209] on span "play_arrow" at bounding box center [218, 204] width 13 height 13
drag, startPoint x: 240, startPoint y: 363, endPoint x: 225, endPoint y: 367, distance: 15.4
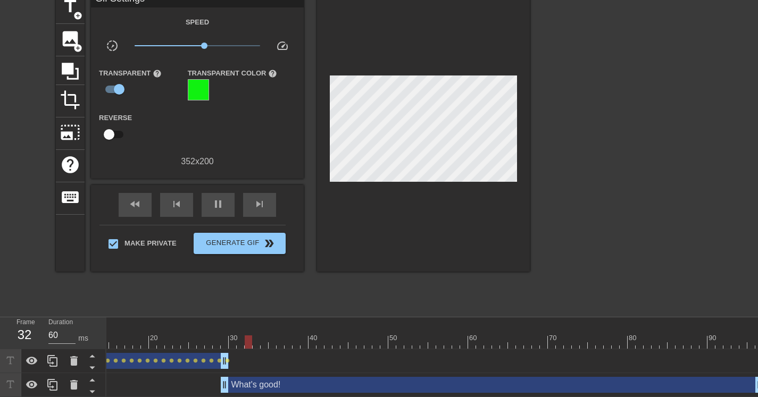
drag, startPoint x: 252, startPoint y: 384, endPoint x: 231, endPoint y: 386, distance: 20.9
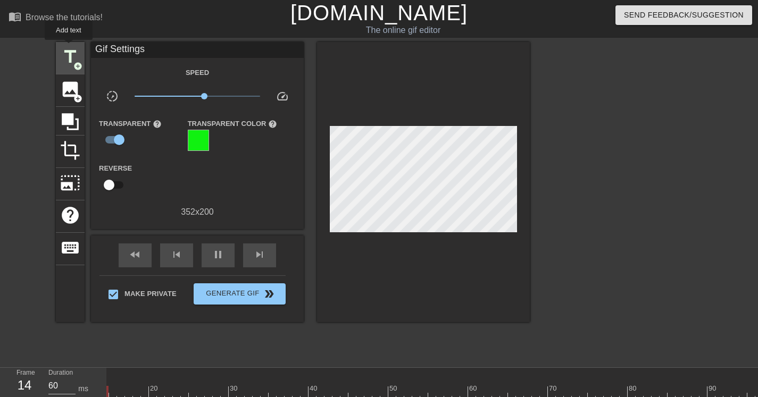
click at [70, 46] on div "title add_circle" at bounding box center [70, 58] width 29 height 32
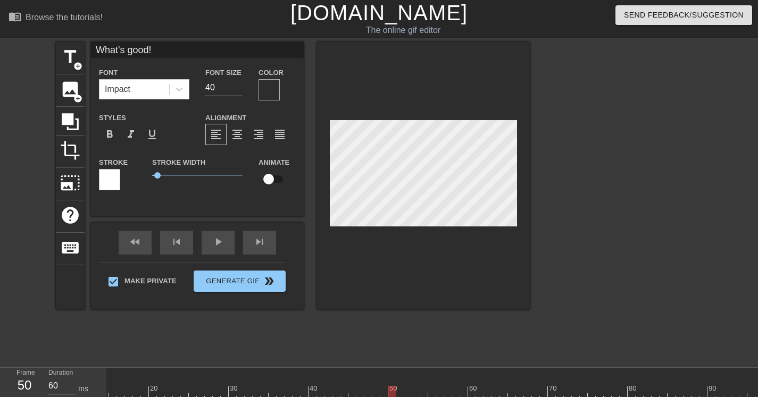
scroll to position [59, 0]
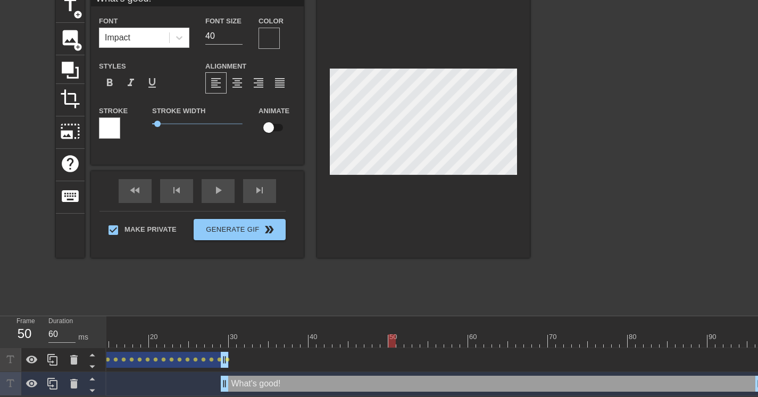
click at [252, 377] on div "What's good! drag_handle drag_handle" at bounding box center [492, 384] width 543 height 16
click at [297, 376] on div "What's good! drag_handle drag_handle" at bounding box center [492, 384] width 543 height 16
click at [200, 352] on div "Yoooo drag_handle drag_handle" at bounding box center [112, 360] width 231 height 16
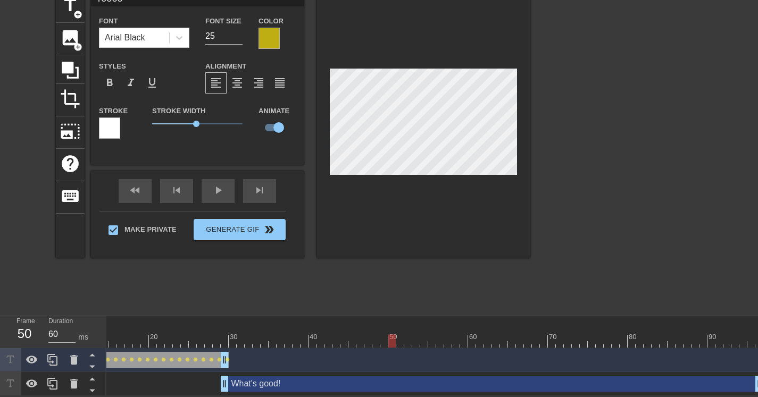
click at [254, 377] on div "What's good! drag_handle drag_handle" at bounding box center [492, 384] width 543 height 16
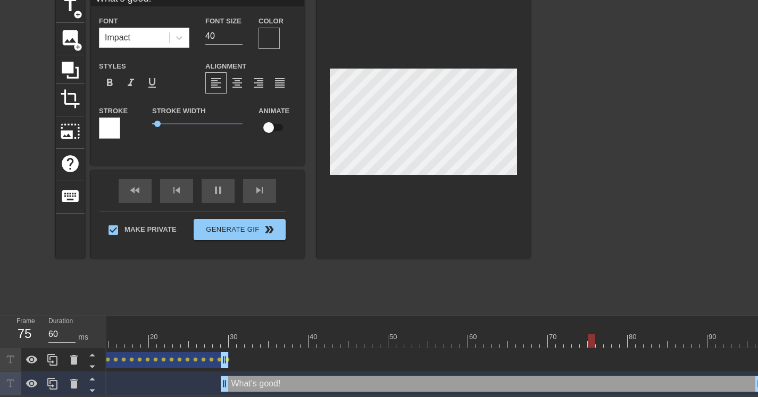
click at [572, 176] on div at bounding box center [623, 149] width 160 height 319
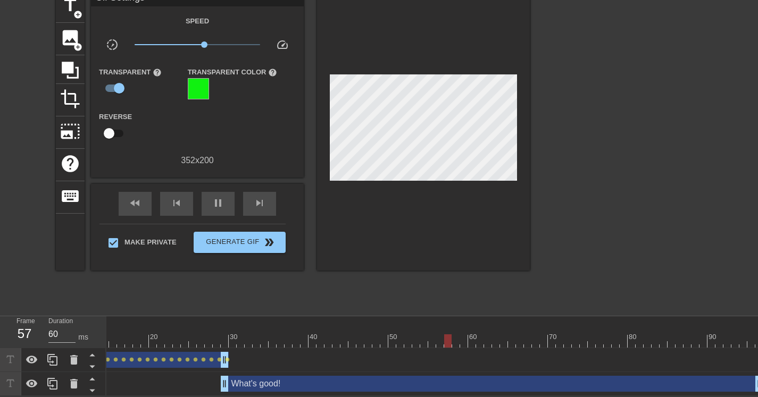
scroll to position [0, 0]
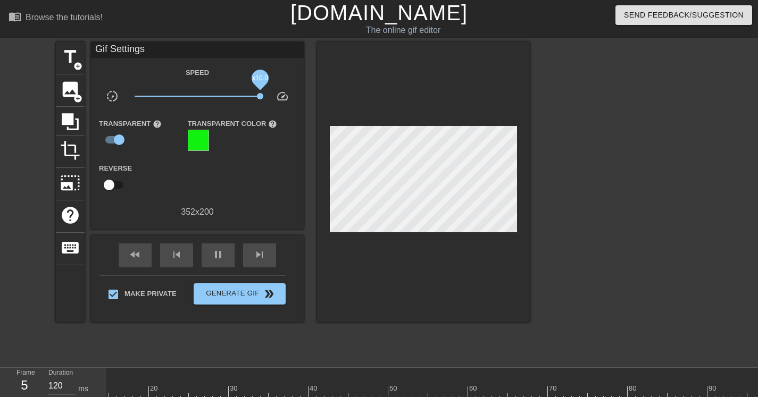
drag, startPoint x: 205, startPoint y: 94, endPoint x: 310, endPoint y: 95, distance: 105.3
click at [308, 95] on div "title add_circle image add_circle crop photo_size_select_large help keyboard Gi…" at bounding box center [293, 182] width 474 height 280
drag, startPoint x: 262, startPoint y: 97, endPoint x: 224, endPoint y: 101, distance: 37.9
click at [226, 103] on div "x3.02" at bounding box center [198, 98] width 142 height 16
drag, startPoint x: 228, startPoint y: 95, endPoint x: 207, endPoint y: 98, distance: 20.9
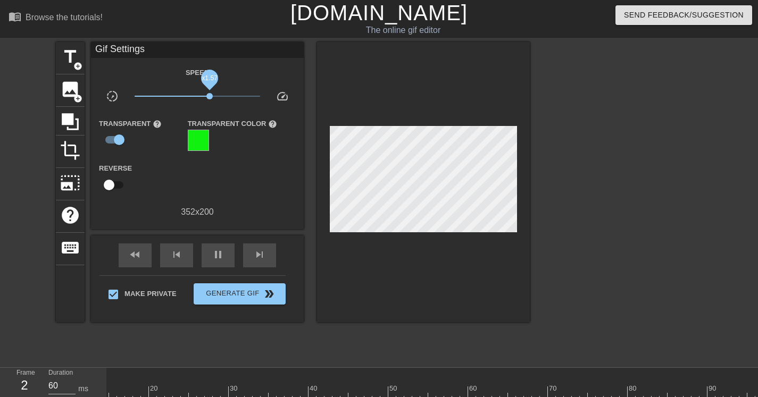
click at [208, 99] on span "x1.57" at bounding box center [209, 96] width 6 height 6
drag, startPoint x: 210, startPoint y: 98, endPoint x: 216, endPoint y: 98, distance: 5.9
click at [216, 98] on span "x1.93" at bounding box center [215, 96] width 6 height 6
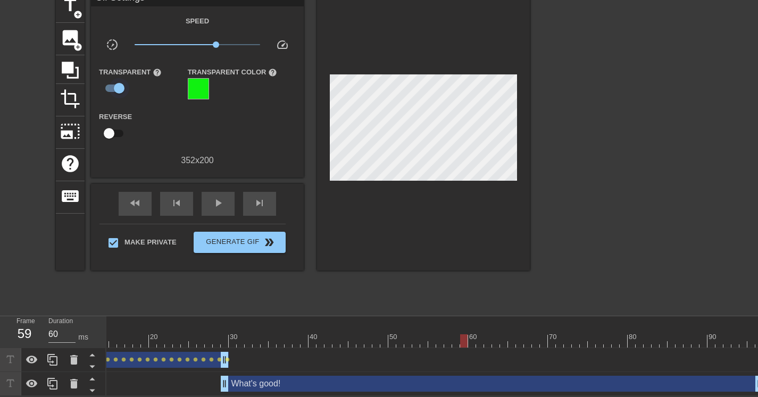
click at [123, 79] on input "checkbox" at bounding box center [119, 88] width 61 height 20
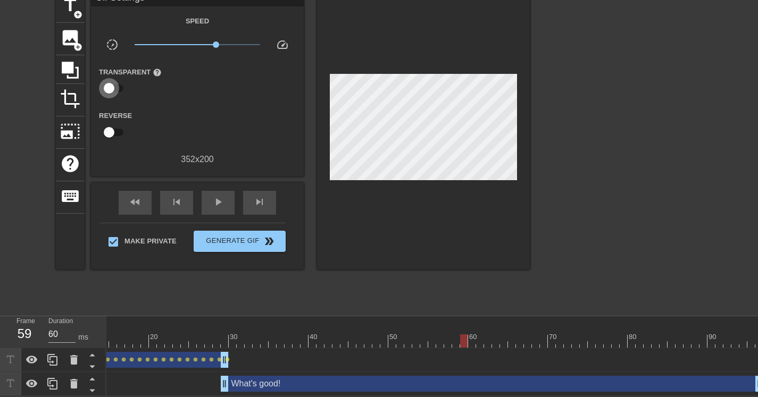
click at [114, 79] on input "checkbox" at bounding box center [109, 88] width 61 height 20
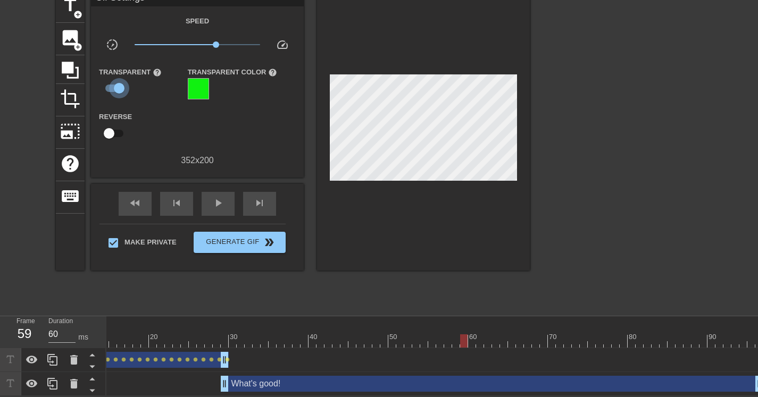
click at [121, 81] on input "checkbox" at bounding box center [119, 88] width 61 height 20
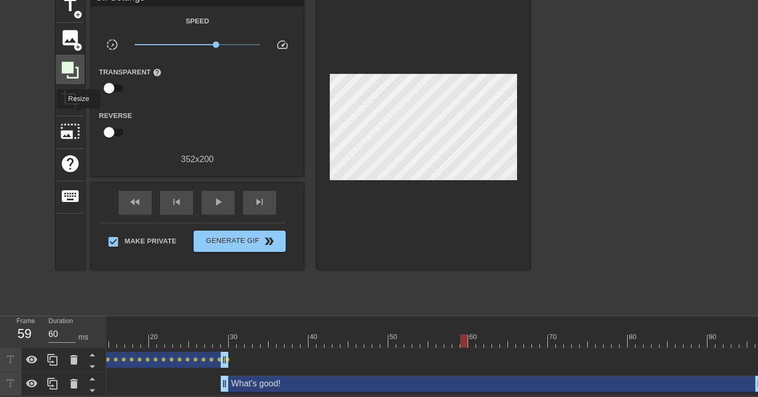
scroll to position [0, 0]
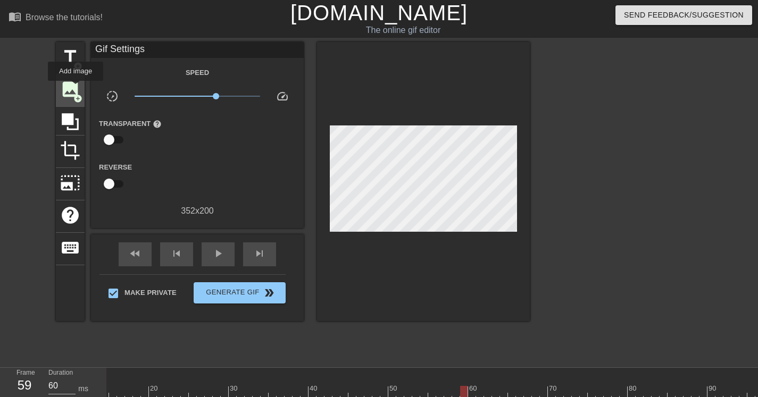
click at [76, 88] on span "image" at bounding box center [70, 89] width 20 height 20
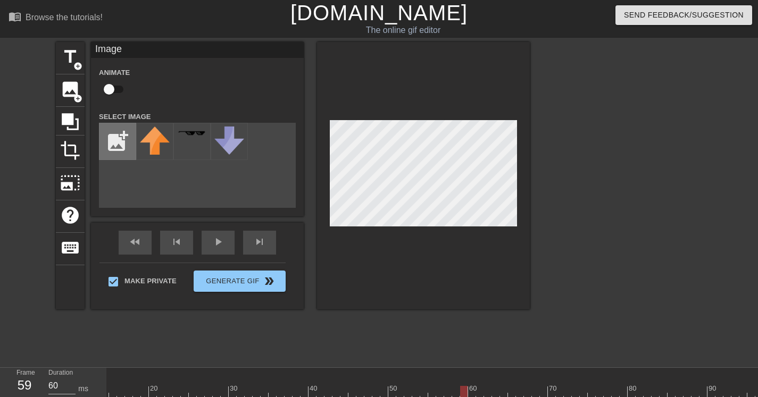
click at [123, 132] on input "file" at bounding box center [117, 141] width 36 height 36
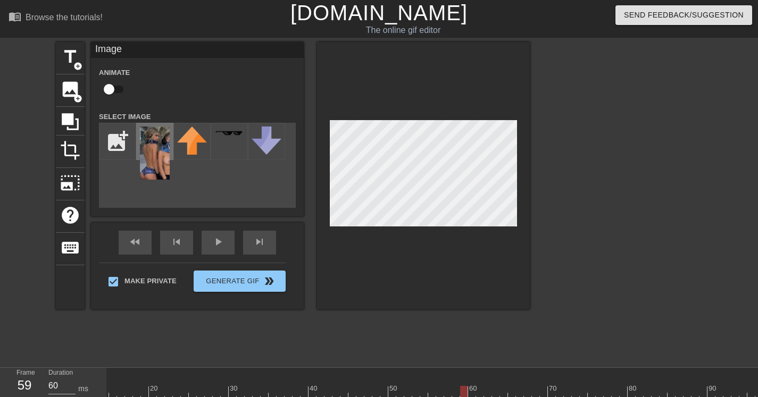
click at [155, 154] on img at bounding box center [155, 153] width 30 height 53
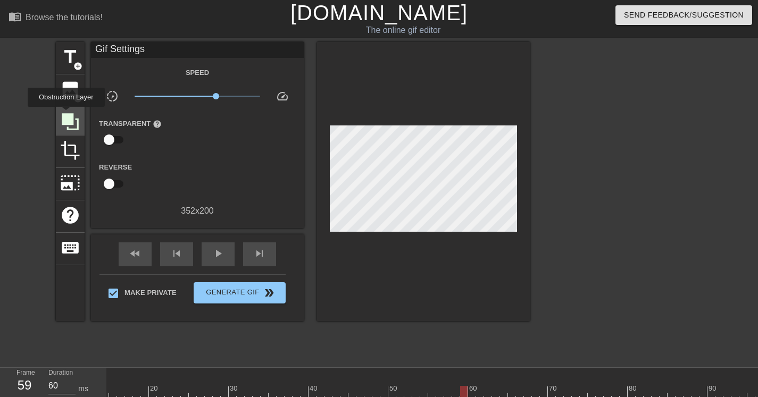
click at [67, 114] on icon at bounding box center [70, 121] width 17 height 17
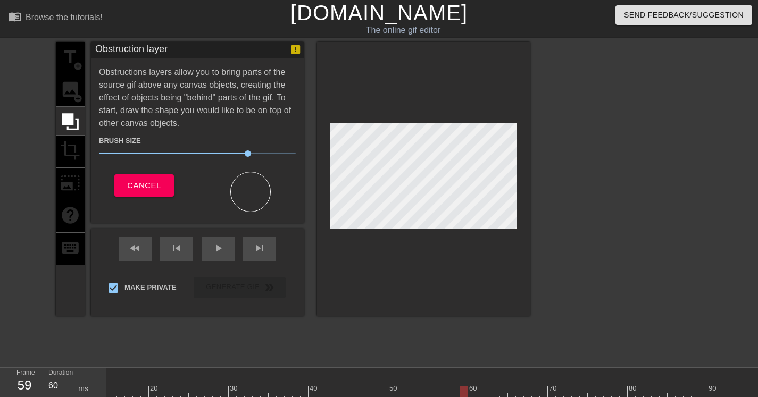
click at [72, 86] on div "title add_circle image add_circle crop photo_size_select_large help keyboard" at bounding box center [70, 179] width 29 height 274
click at [142, 181] on span "Cancel" at bounding box center [144, 186] width 34 height 14
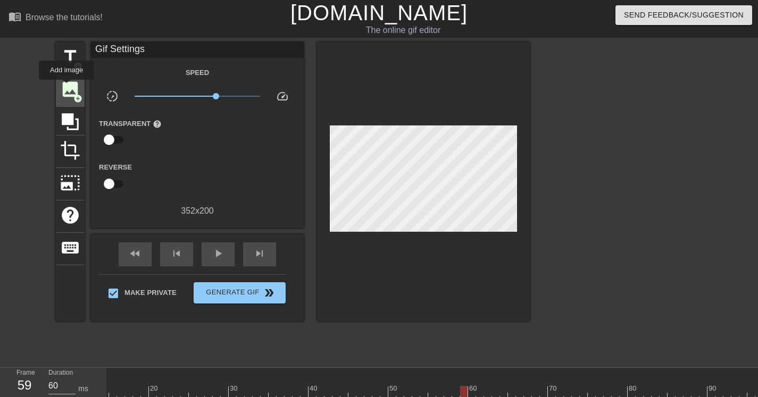
click at [68, 87] on span "image" at bounding box center [70, 89] width 20 height 20
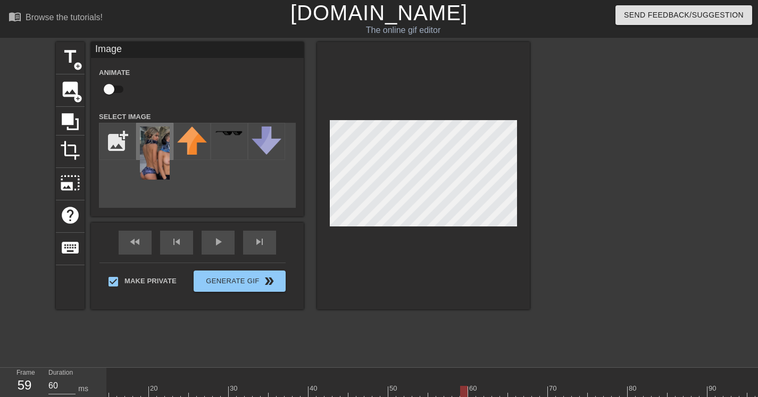
click at [165, 165] on img at bounding box center [155, 153] width 30 height 53
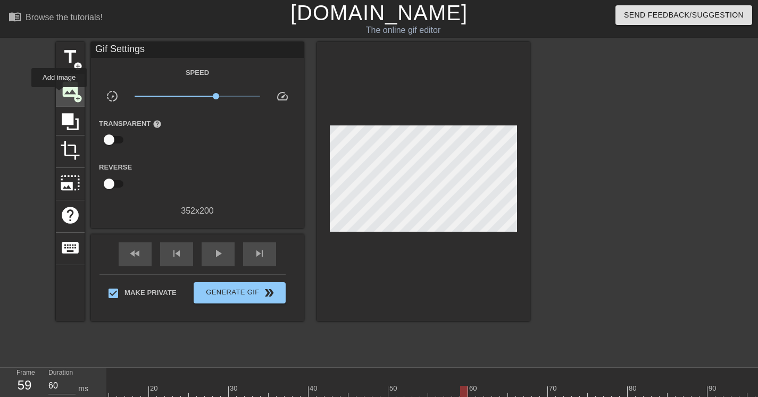
click at [60, 95] on div "image add_circle" at bounding box center [70, 90] width 29 height 32
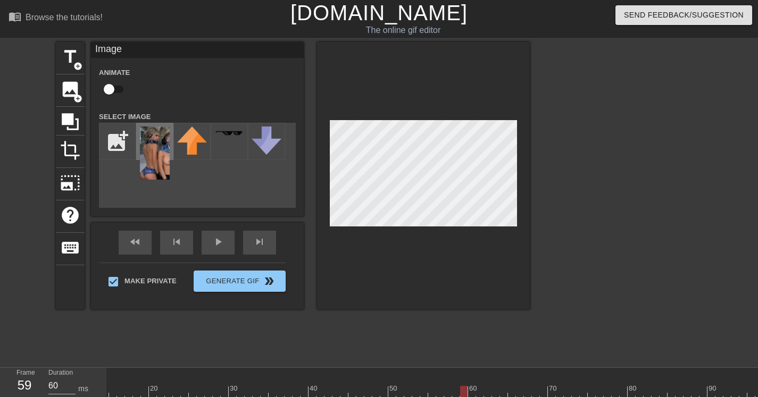
click at [159, 156] on img at bounding box center [155, 153] width 30 height 53
click at [162, 150] on img at bounding box center [155, 153] width 30 height 53
drag, startPoint x: 161, startPoint y: 148, endPoint x: 145, endPoint y: 211, distance: 65.3
click at [76, 197] on div "title add_circle image add_circle crop photo_size_select_large help keyboard Im…" at bounding box center [293, 176] width 474 height 268
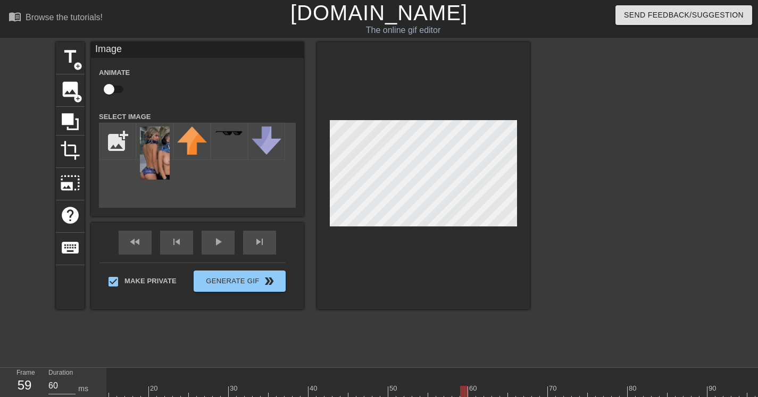
click at [539, 199] on div "title add_circle image add_circle crop photo_size_select_large help keyboard Im…" at bounding box center [379, 201] width 758 height 319
click at [77, 123] on icon at bounding box center [70, 122] width 20 height 20
click at [72, 161] on div "crop" at bounding box center [70, 152] width 29 height 32
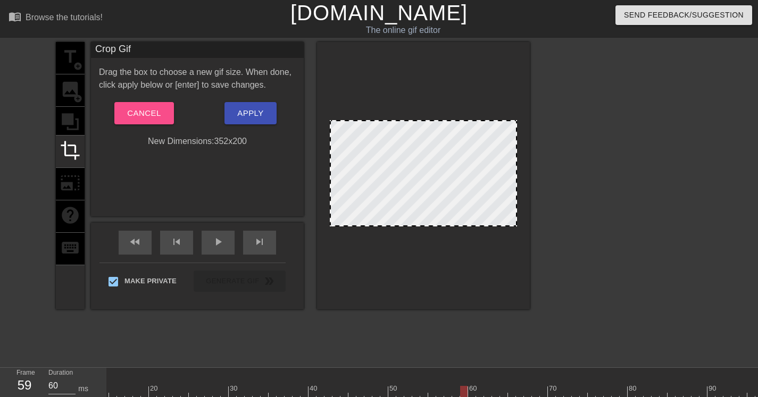
click at [157, 103] on button "Cancel" at bounding box center [143, 113] width 59 height 22
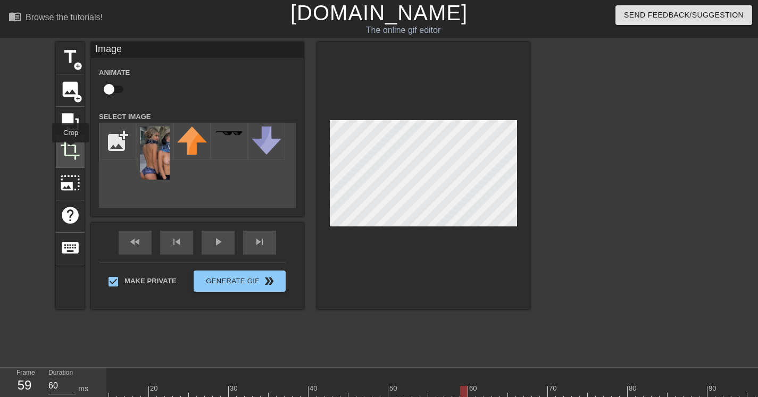
click at [71, 150] on span "crop" at bounding box center [70, 150] width 20 height 20
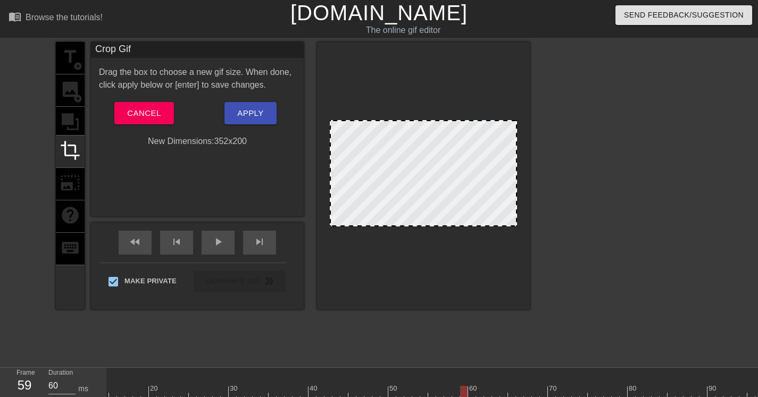
drag, startPoint x: 431, startPoint y: 125, endPoint x: 407, endPoint y: 132, distance: 24.9
click at [407, 132] on div at bounding box center [423, 173] width 187 height 106
click at [161, 118] on button "Cancel" at bounding box center [143, 113] width 59 height 22
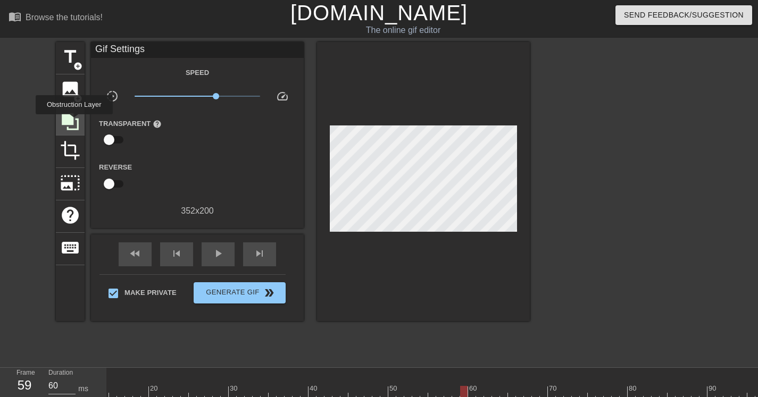
click at [76, 122] on icon at bounding box center [70, 122] width 20 height 20
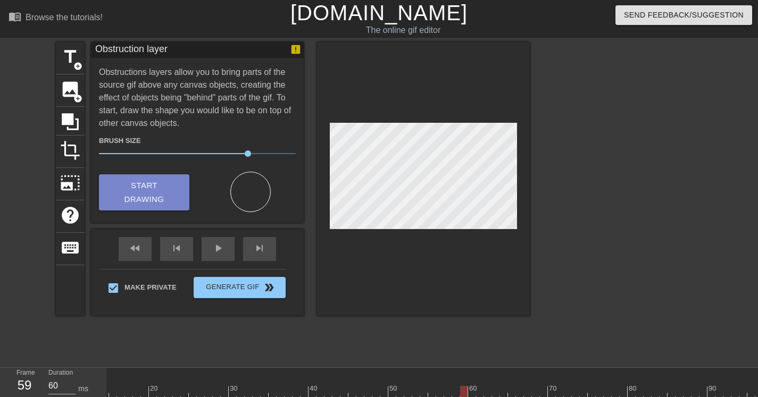
drag, startPoint x: 169, startPoint y: 192, endPoint x: 316, endPoint y: 173, distance: 148.5
click at [175, 192] on span "Start Drawing" at bounding box center [144, 193] width 65 height 28
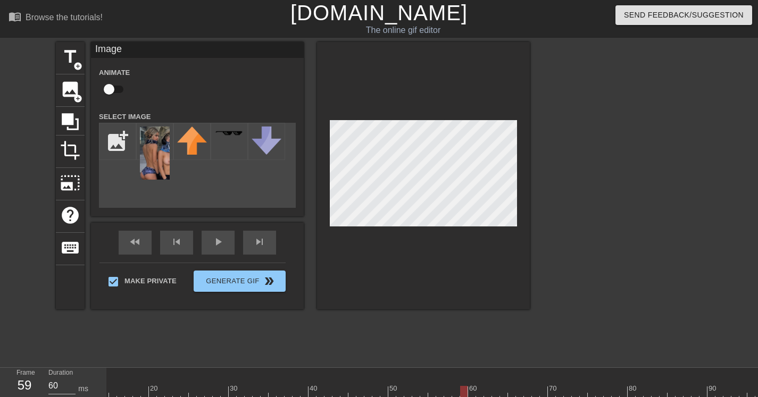
click at [409, 231] on div at bounding box center [423, 176] width 213 height 268
click at [452, 94] on div at bounding box center [423, 176] width 213 height 268
click at [70, 149] on span "crop" at bounding box center [70, 150] width 20 height 20
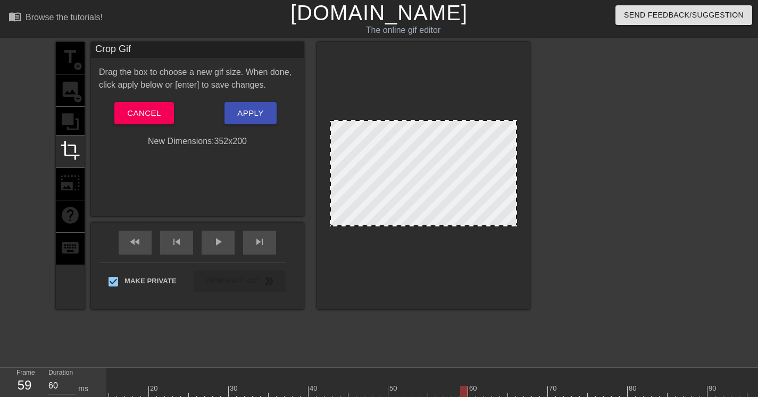
click at [468, 149] on div at bounding box center [423, 173] width 187 height 106
click at [464, 149] on div at bounding box center [423, 173] width 187 height 106
click at [453, 160] on div at bounding box center [423, 173] width 187 height 106
click at [429, 198] on div at bounding box center [423, 173] width 187 height 106
click at [177, 103] on div "Cancel" at bounding box center [144, 113] width 106 height 22
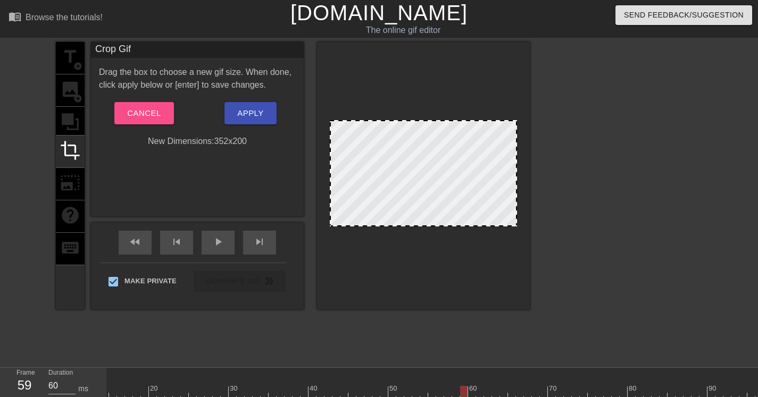
click at [147, 111] on span "Cancel" at bounding box center [144, 113] width 34 height 14
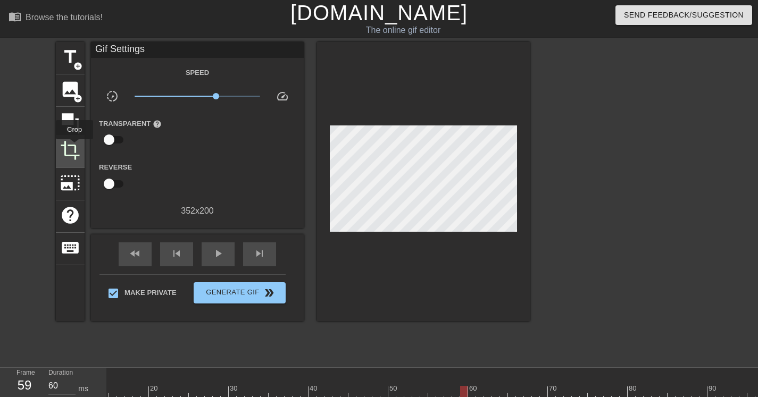
drag, startPoint x: 75, startPoint y: 147, endPoint x: 84, endPoint y: 147, distance: 9.0
click at [75, 147] on span "crop" at bounding box center [70, 150] width 20 height 20
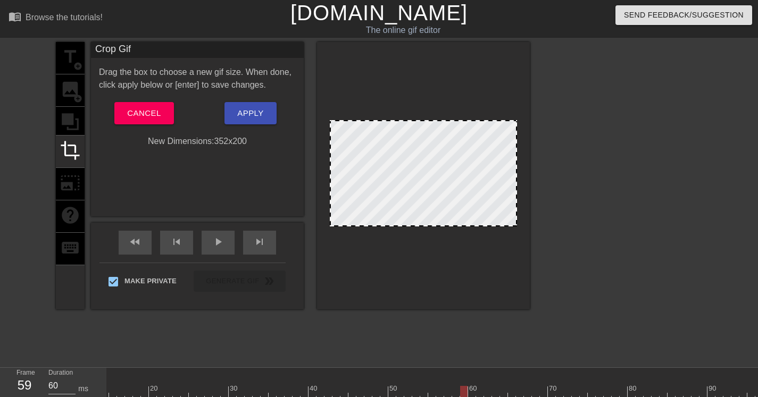
click at [467, 154] on div at bounding box center [423, 173] width 187 height 106
click at [469, 158] on div at bounding box center [423, 173] width 187 height 106
click at [137, 113] on span "Cancel" at bounding box center [144, 113] width 34 height 14
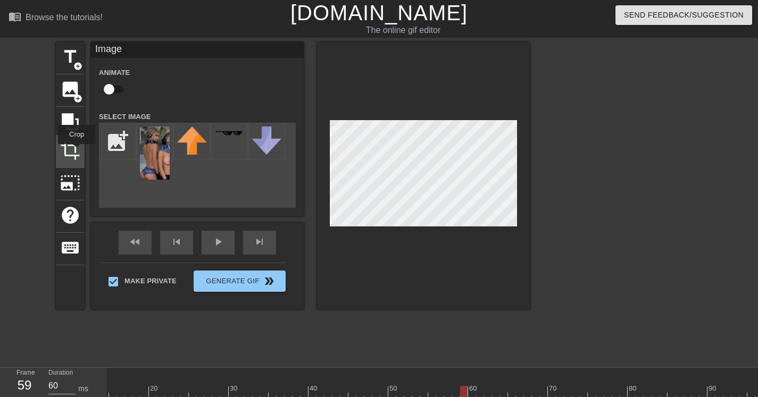
click at [77, 151] on span "crop" at bounding box center [70, 150] width 20 height 20
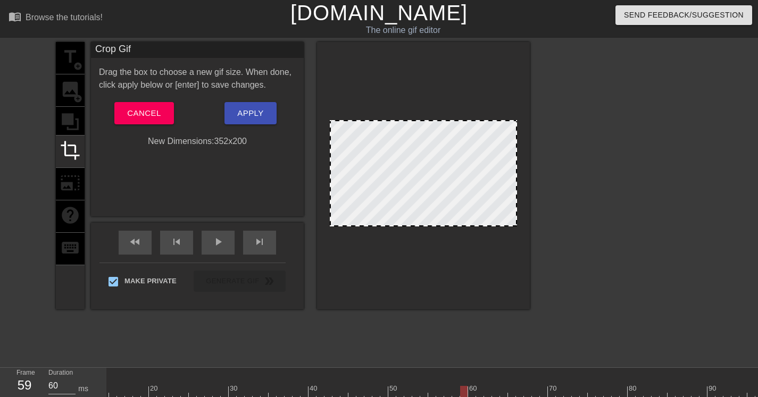
drag, startPoint x: 420, startPoint y: 224, endPoint x: 428, endPoint y: 269, distance: 46.0
click at [428, 269] on div at bounding box center [423, 176] width 213 height 268
drag, startPoint x: 496, startPoint y: 197, endPoint x: 510, endPoint y: 196, distance: 13.3
click at [510, 196] on div at bounding box center [423, 173] width 187 height 106
click at [149, 119] on span "Cancel" at bounding box center [144, 113] width 34 height 14
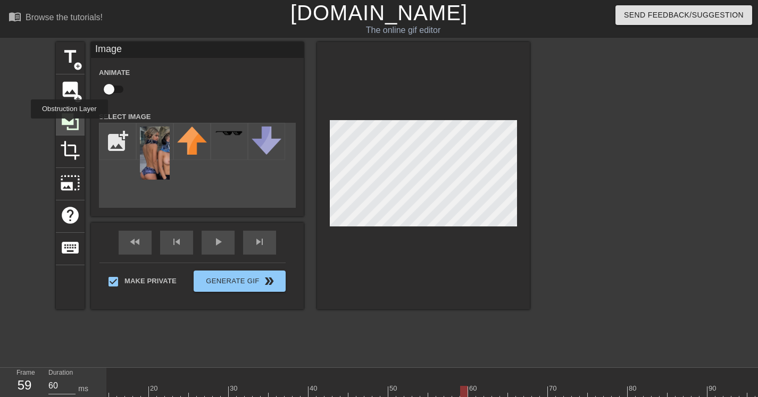
click at [71, 126] on icon at bounding box center [70, 122] width 20 height 20
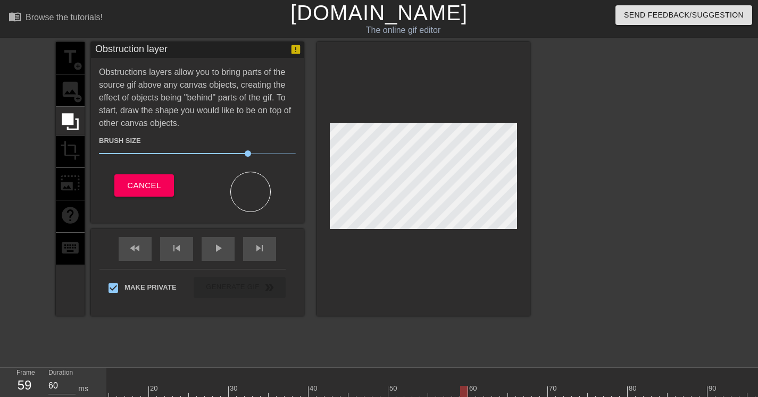
click at [519, 178] on div at bounding box center [423, 179] width 213 height 274
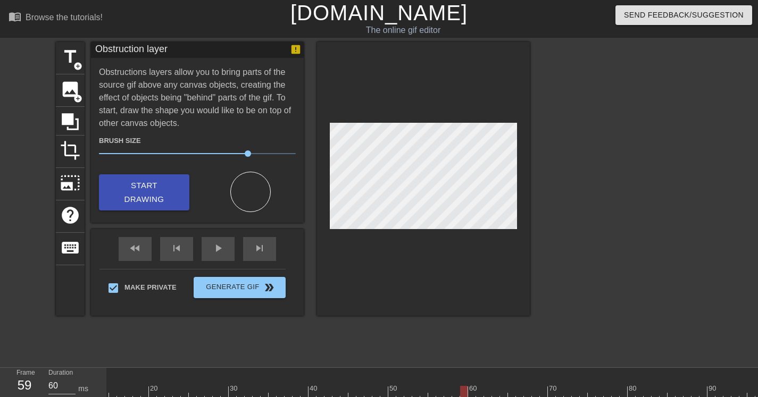
click at [132, 201] on span "Start Drawing" at bounding box center [144, 193] width 65 height 28
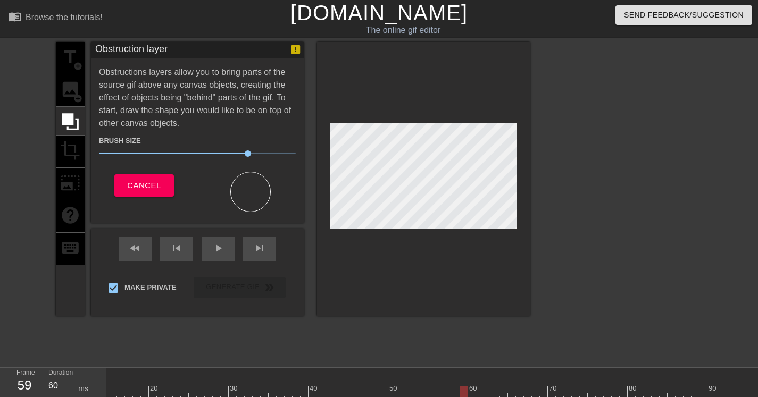
click at [544, 169] on div "title add_circle image add_circle crop photo_size_select_large help keyboard Ob…" at bounding box center [379, 201] width 758 height 319
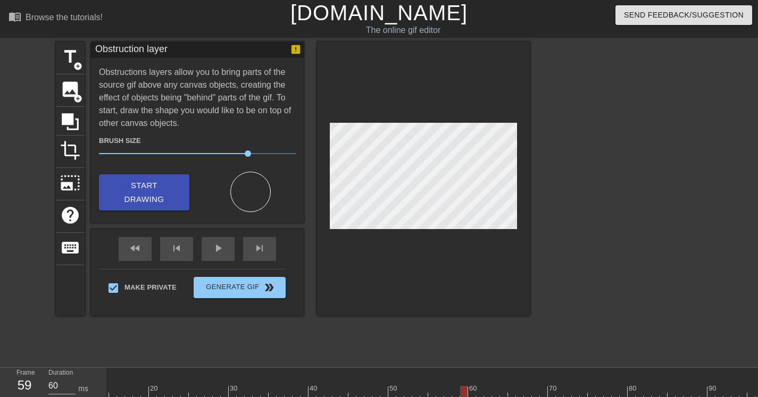
click at [371, 249] on div at bounding box center [423, 179] width 213 height 274
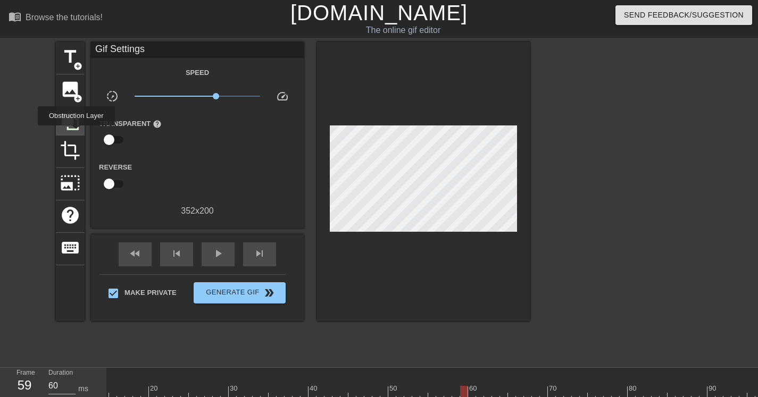
click at [78, 132] on div at bounding box center [70, 121] width 29 height 29
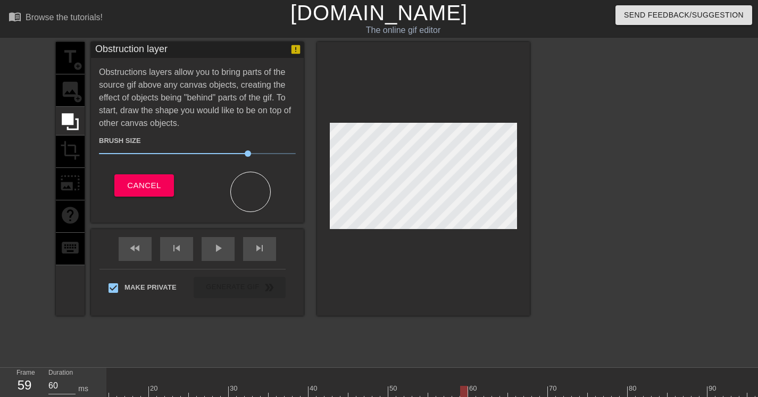
click at [562, 248] on div "title add_circle image add_circle crop photo_size_select_large help keyboard Ob…" at bounding box center [379, 201] width 758 height 319
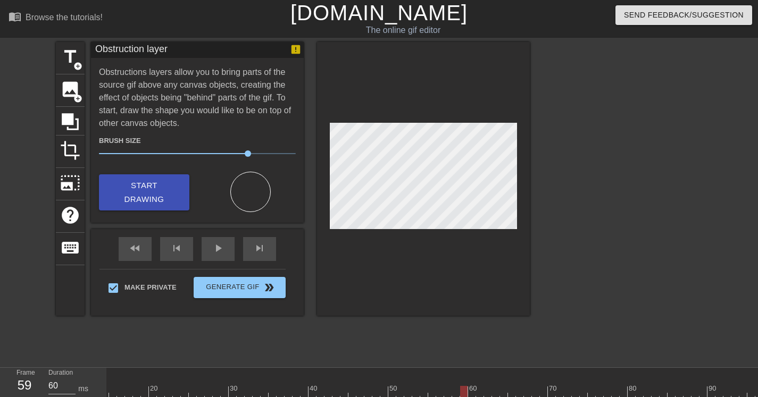
click at [405, 279] on div at bounding box center [423, 179] width 213 height 274
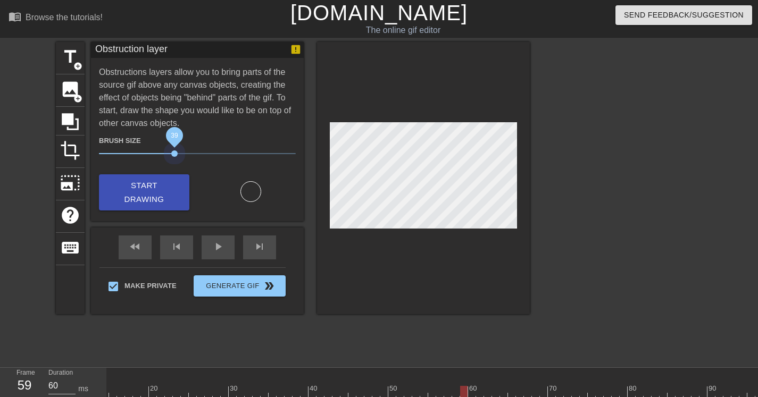
drag, startPoint x: 244, startPoint y: 151, endPoint x: 188, endPoint y: 154, distance: 56.0
click at [178, 154] on span "39" at bounding box center [174, 154] width 6 height 6
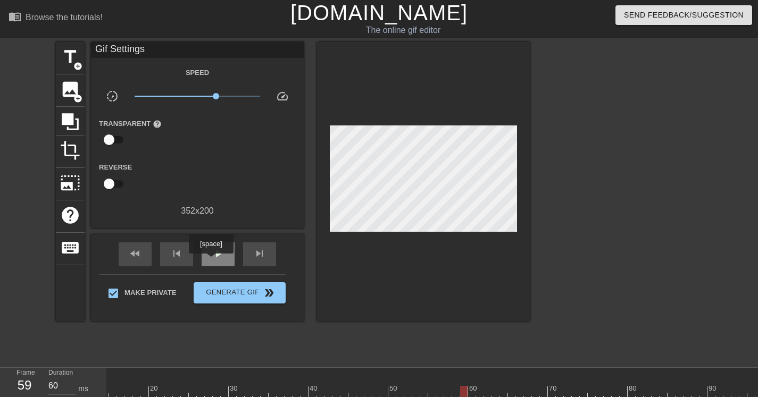
click at [212, 261] on div "play_arrow" at bounding box center [218, 255] width 33 height 24
click at [589, 161] on div at bounding box center [623, 201] width 160 height 319
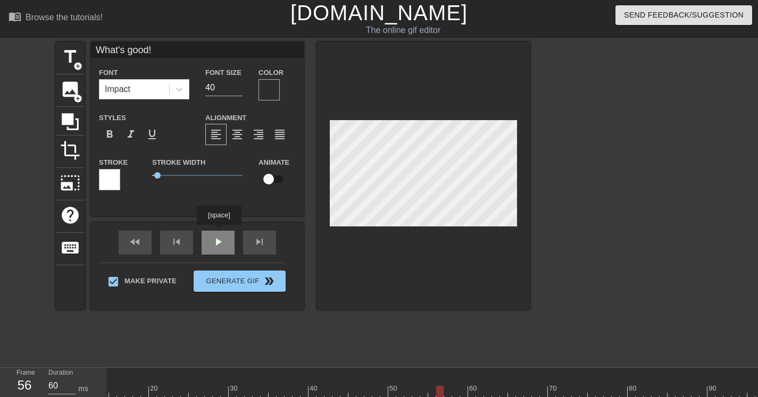
click at [220, 232] on div "What's good! Font Impact Font Size 40 Color Styles format_bold format_italic fo…" at bounding box center [197, 176] width 213 height 268
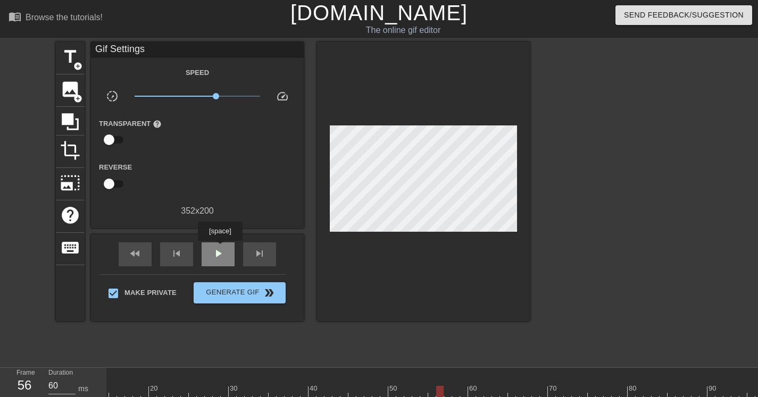
click at [221, 248] on span "play_arrow" at bounding box center [218, 253] width 13 height 13
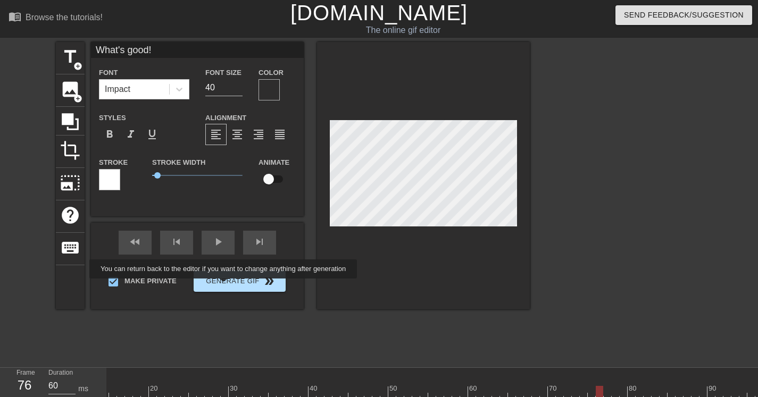
click at [230, 286] on span "Generate Gif double_arrow" at bounding box center [240, 281] width 84 height 13
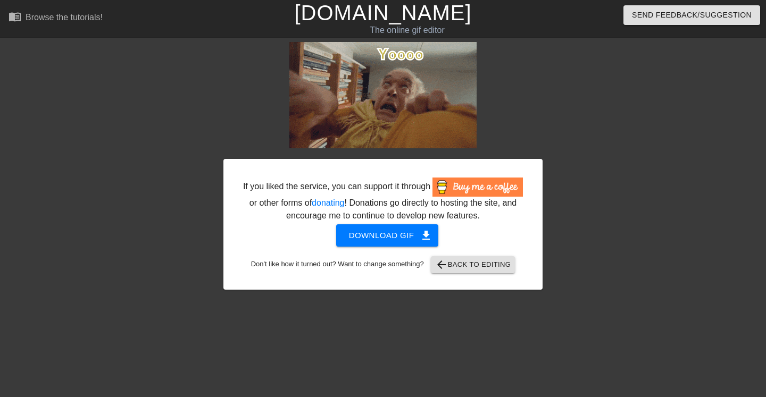
click at [385, 243] on span "Download gif get_app" at bounding box center [387, 236] width 77 height 14
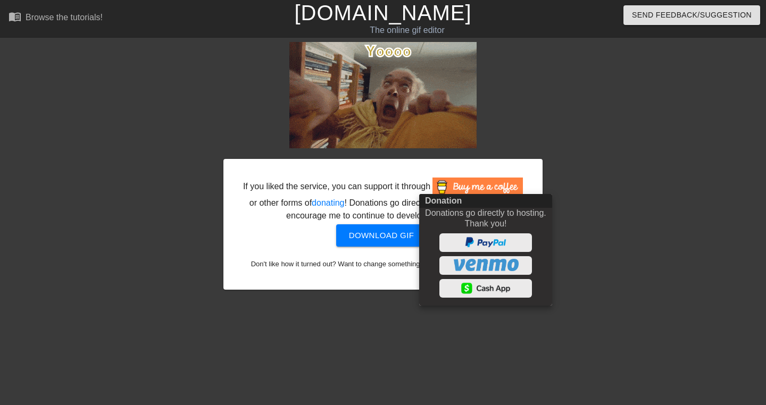
click at [624, 169] on div at bounding box center [383, 202] width 766 height 405
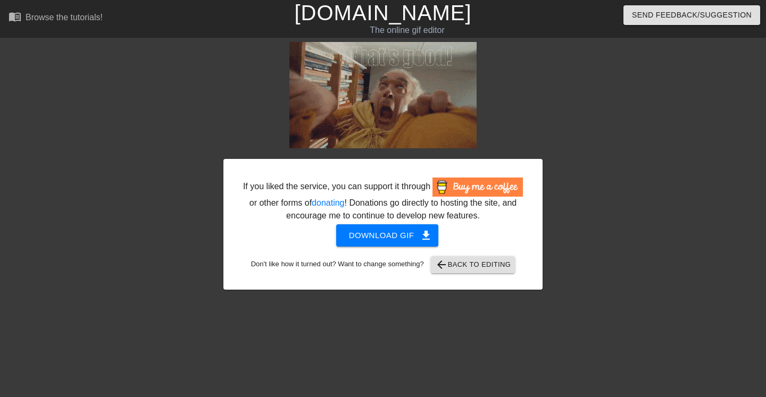
click at [491, 271] on span "arrow_back Back to Editing" at bounding box center [473, 265] width 76 height 13
